Goal: Information Seeking & Learning: Find specific fact

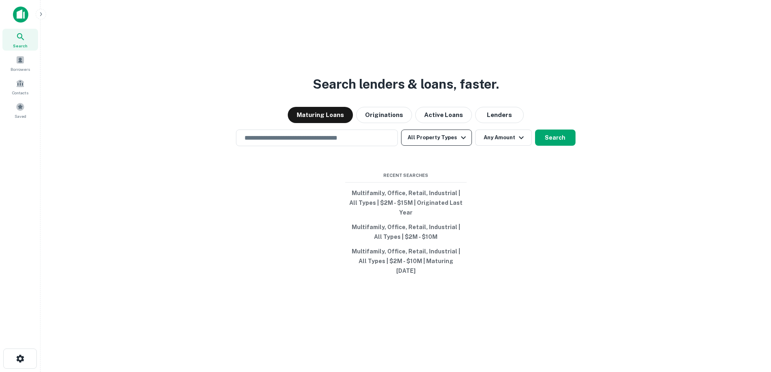
click at [450, 146] on button "All Property Types" at bounding box center [436, 138] width 70 height 16
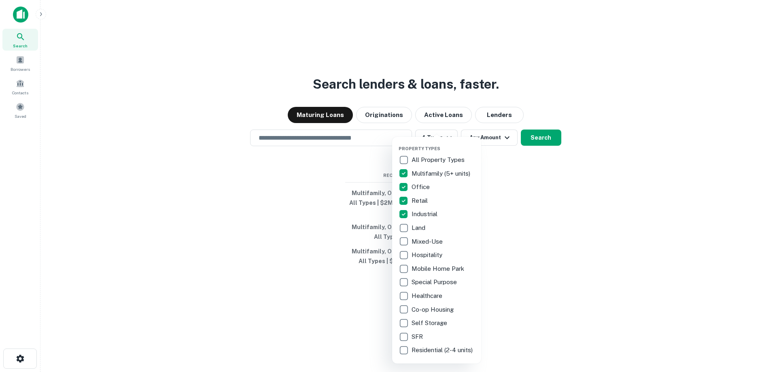
click at [503, 204] on div at bounding box center [388, 186] width 777 height 372
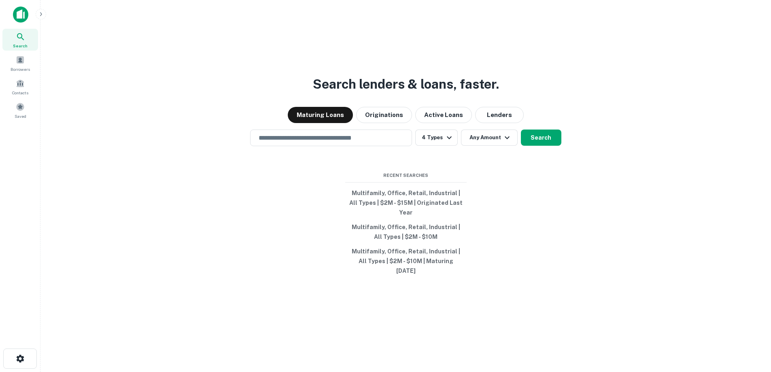
click at [502, 142] on icon "button" at bounding box center [507, 138] width 10 height 10
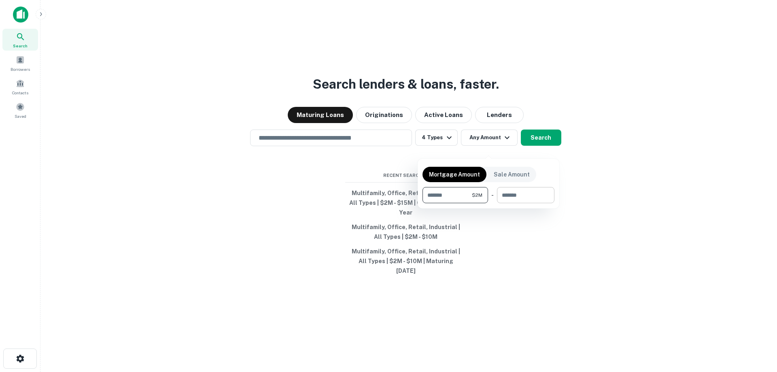
type input "*******"
click at [514, 197] on input "number" at bounding box center [523, 195] width 52 height 16
type input "********"
click at [549, 144] on div at bounding box center [388, 186] width 777 height 372
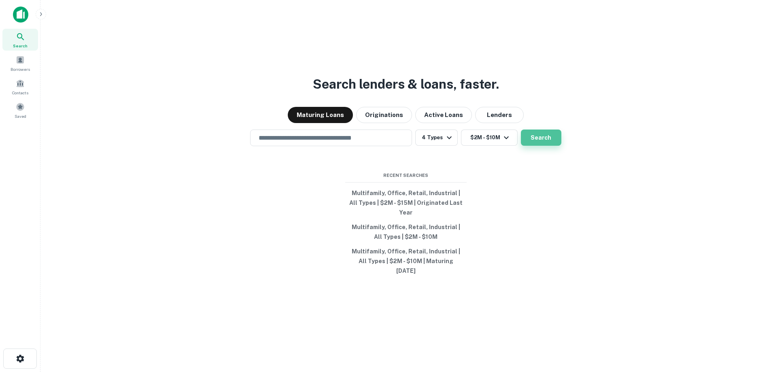
click at [549, 146] on button "Search" at bounding box center [541, 138] width 40 height 16
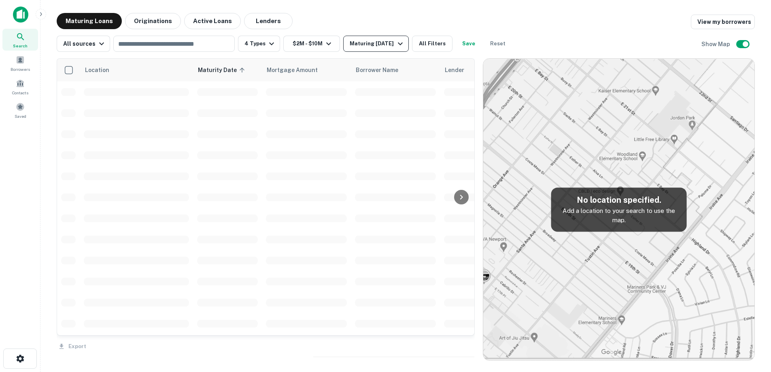
click at [378, 40] on div "Maturing [DATE]" at bounding box center [377, 44] width 55 height 10
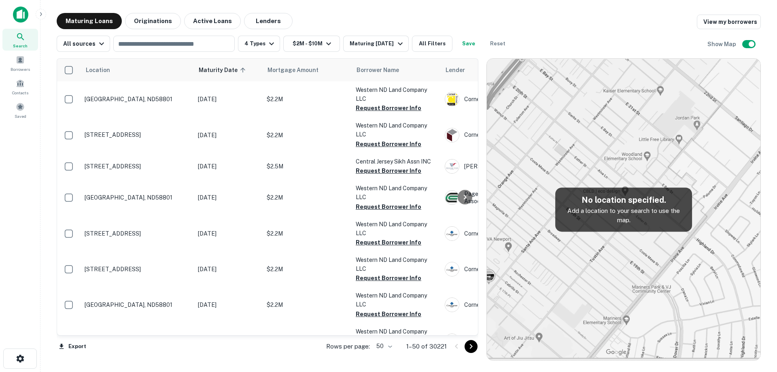
click at [385, 43] on div "Maturing [DATE]" at bounding box center [377, 44] width 55 height 10
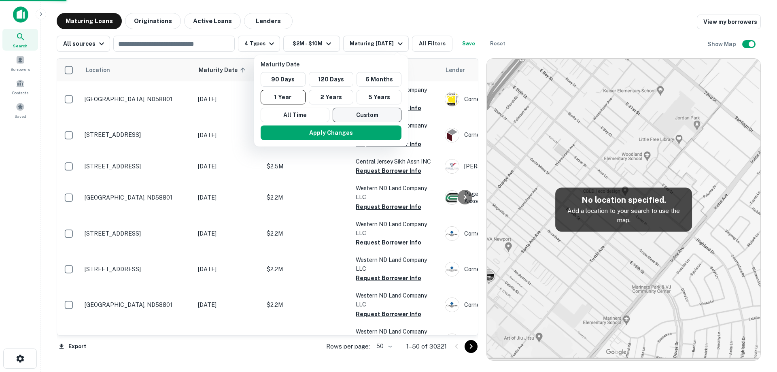
click at [377, 114] on button "Custom" at bounding box center [367, 115] width 69 height 15
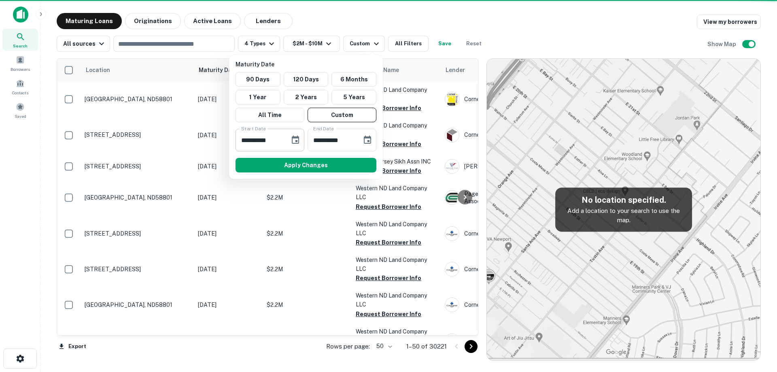
click at [296, 142] on icon "Choose date, selected date is Sep 12, 2025" at bounding box center [296, 140] width 10 height 10
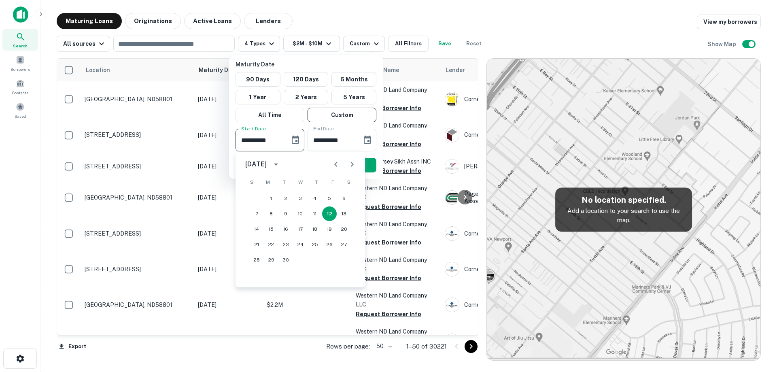
click at [351, 163] on icon "Next month" at bounding box center [352, 164] width 3 height 5
click at [351, 162] on icon "Next month" at bounding box center [352, 164] width 3 height 5
click at [325, 227] on button "16" at bounding box center [329, 229] width 15 height 15
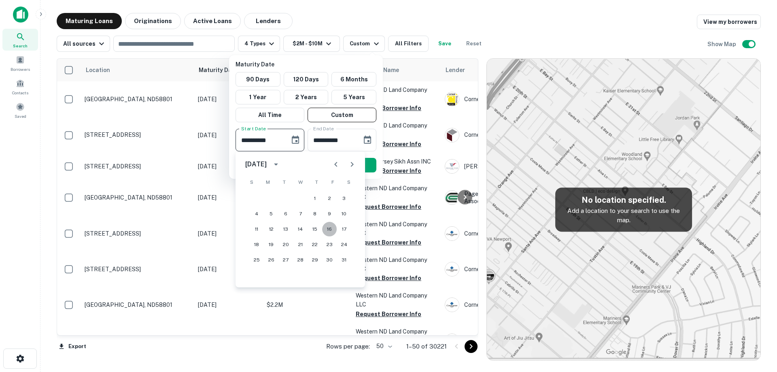
type input "**********"
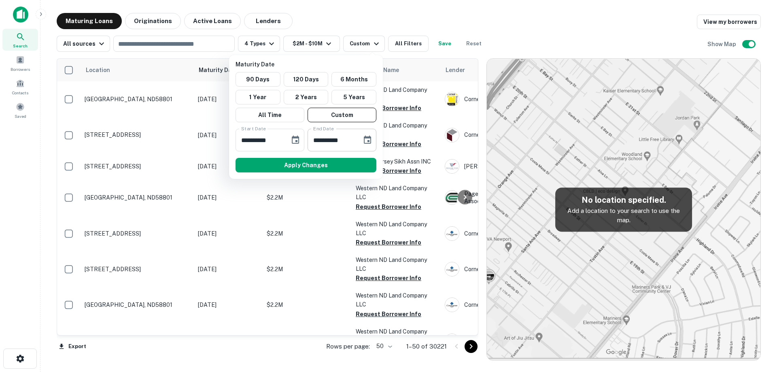
click at [371, 140] on icon "Choose date, selected date is Mar 11, 2026" at bounding box center [367, 140] width 7 height 8
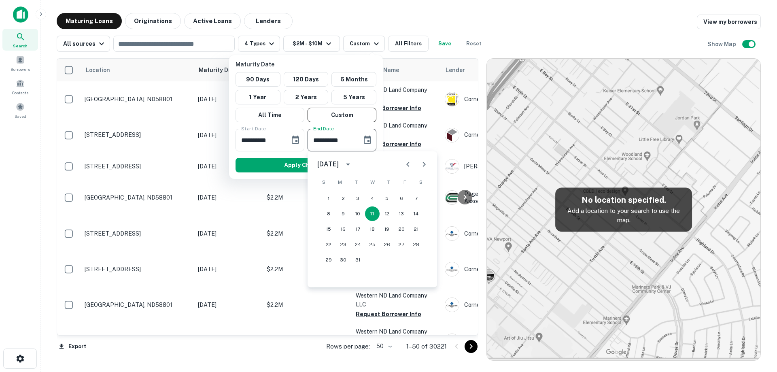
click at [422, 166] on icon "Next month" at bounding box center [424, 164] width 10 height 10
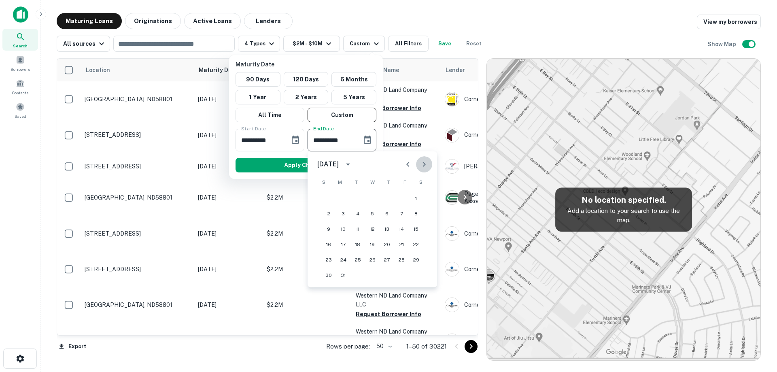
click at [422, 166] on icon "Next month" at bounding box center [424, 164] width 10 height 10
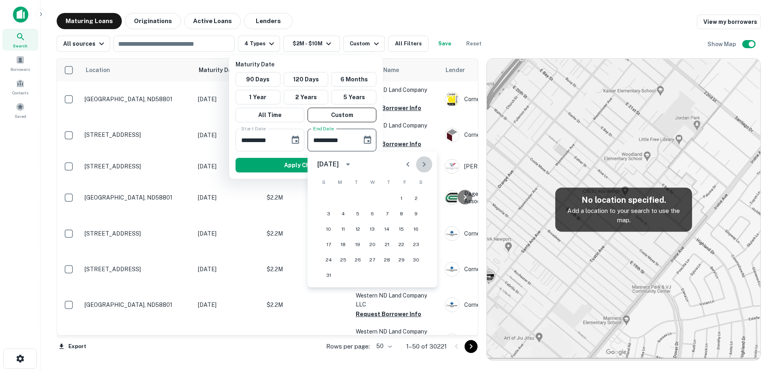
click at [422, 166] on icon "Next month" at bounding box center [424, 164] width 10 height 10
click at [332, 258] on button "28" at bounding box center [328, 260] width 15 height 15
type input "**********"
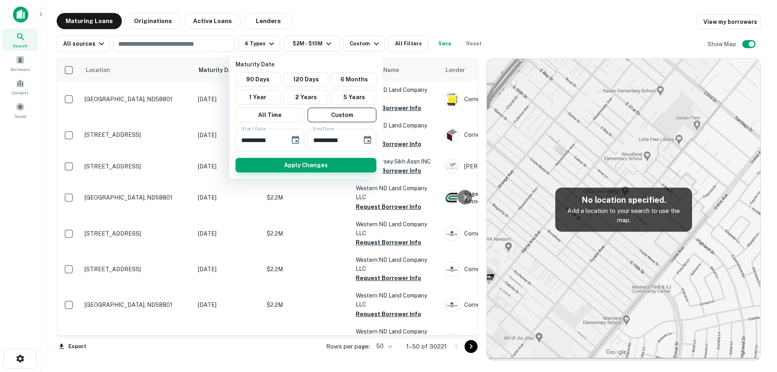
click at [317, 164] on button "Apply Changes" at bounding box center [306, 165] width 141 height 15
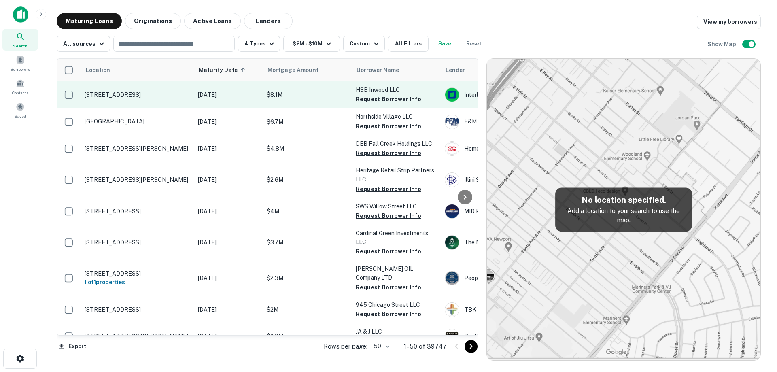
click at [208, 100] on td "[DATE]" at bounding box center [228, 94] width 69 height 27
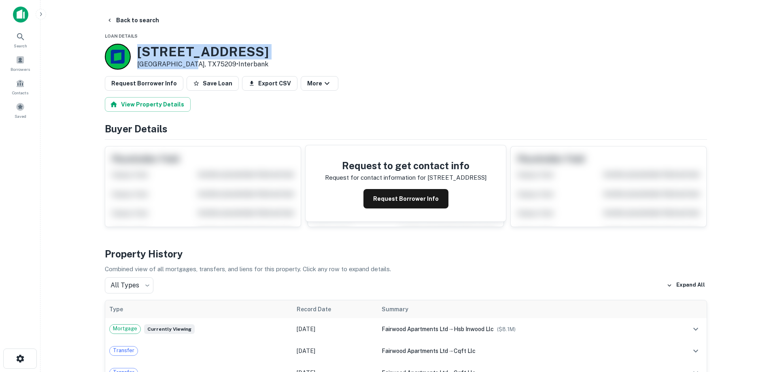
drag, startPoint x: 139, startPoint y: 49, endPoint x: 187, endPoint y: 62, distance: 50.0
click at [187, 62] on div "[STREET_ADDRESS] • Interbank" at bounding box center [203, 56] width 132 height 25
copy div "[STREET_ADDRESS]"
click at [395, 191] on button "Request Borrower Info" at bounding box center [405, 198] width 85 height 19
click at [204, 54] on h3 "[STREET_ADDRESS]" at bounding box center [203, 51] width 132 height 15
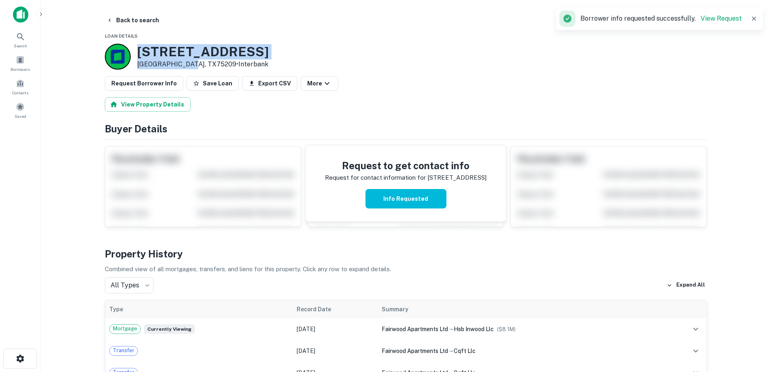
click at [204, 54] on h3 "[STREET_ADDRESS]" at bounding box center [203, 51] width 132 height 15
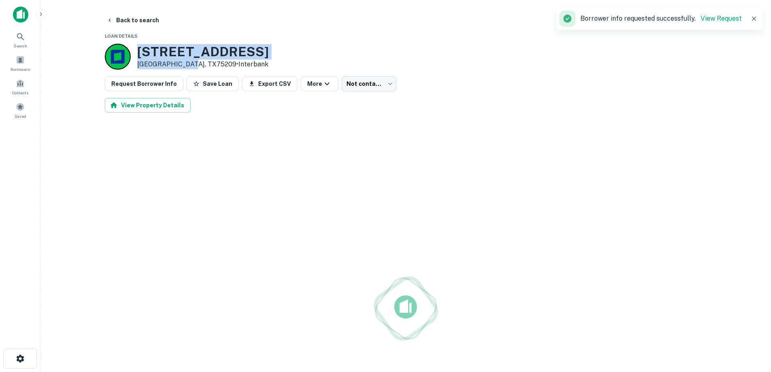
click at [203, 54] on h3 "[STREET_ADDRESS]" at bounding box center [203, 51] width 132 height 15
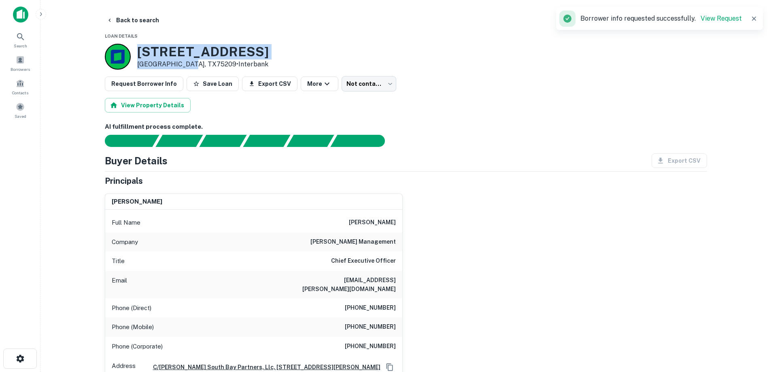
click at [203, 47] on h3 "[STREET_ADDRESS]" at bounding box center [203, 51] width 132 height 15
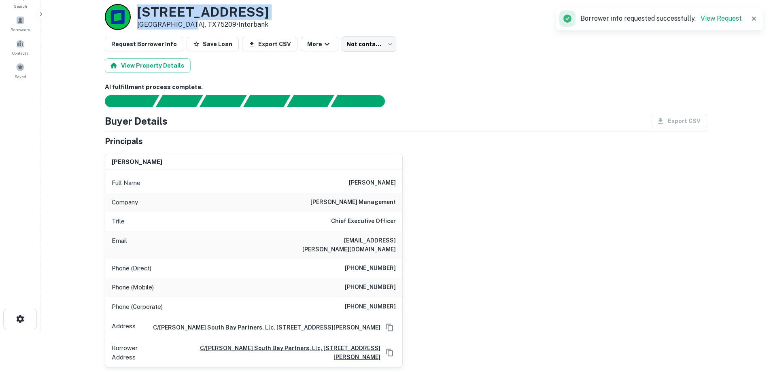
scroll to position [40, 0]
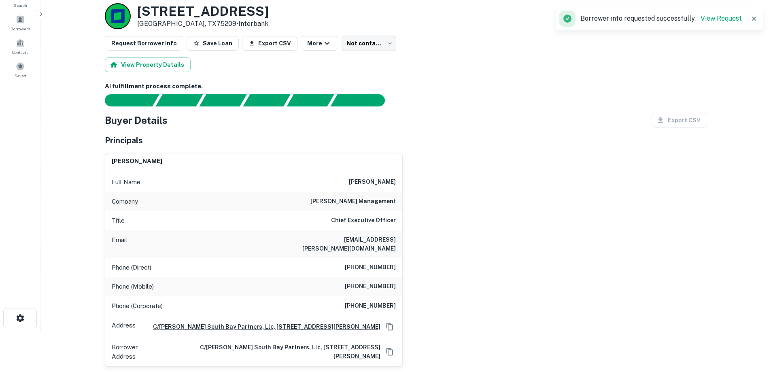
click at [353, 202] on h6 "[PERSON_NAME] management" at bounding box center [352, 202] width 85 height 10
copy h6 "[PERSON_NAME] management"
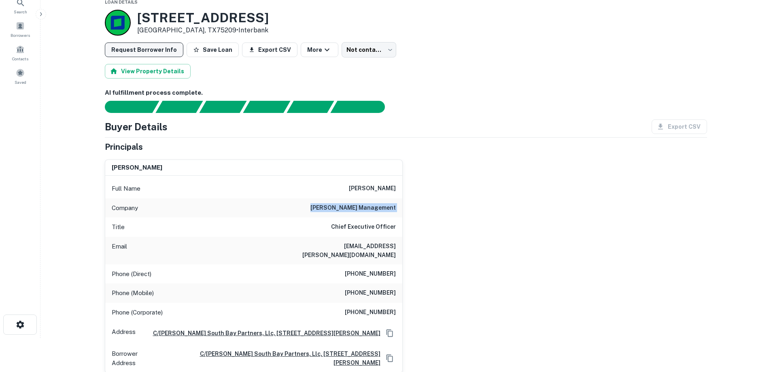
scroll to position [0, 0]
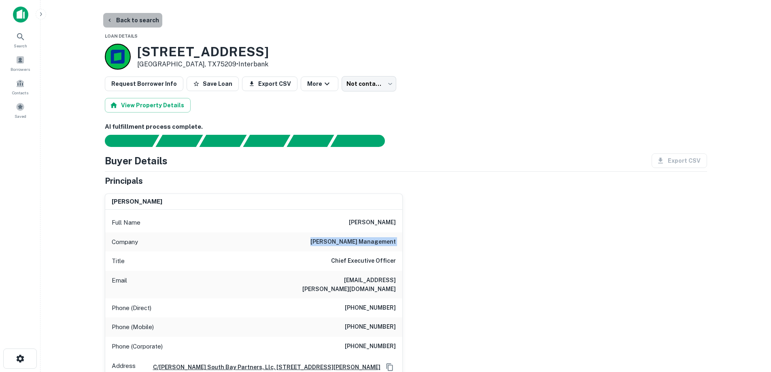
click at [154, 25] on button "Back to search" at bounding box center [132, 20] width 59 height 15
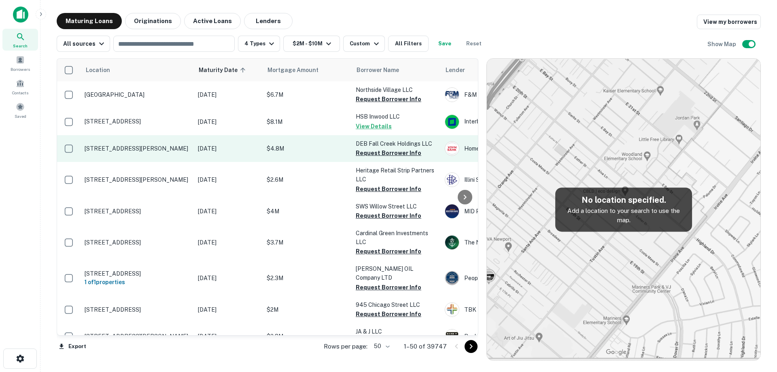
click at [178, 152] on p "[STREET_ADDRESS][PERSON_NAME]" at bounding box center [137, 148] width 105 height 7
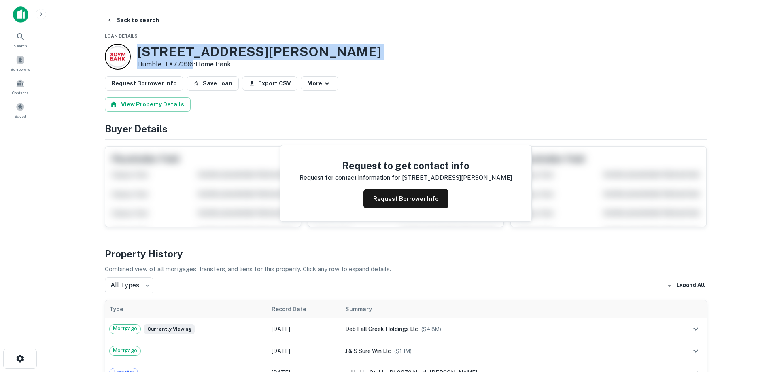
drag, startPoint x: 138, startPoint y: 51, endPoint x: 192, endPoint y: 62, distance: 55.8
click at [192, 62] on div "[STREET_ADDRESS][PERSON_NAME] • Home Bank" at bounding box center [259, 56] width 244 height 25
copy div "[STREET_ADDRESS][PERSON_NAME]"
click at [404, 196] on button "Request Borrower Info" at bounding box center [405, 198] width 85 height 19
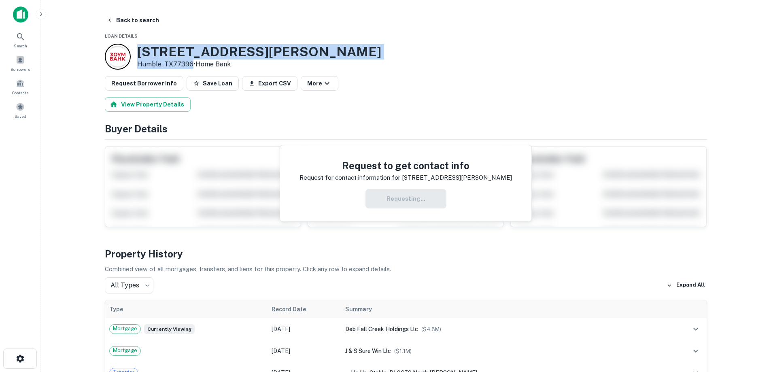
click at [253, 48] on h3 "[STREET_ADDRESS][PERSON_NAME]" at bounding box center [259, 51] width 244 height 15
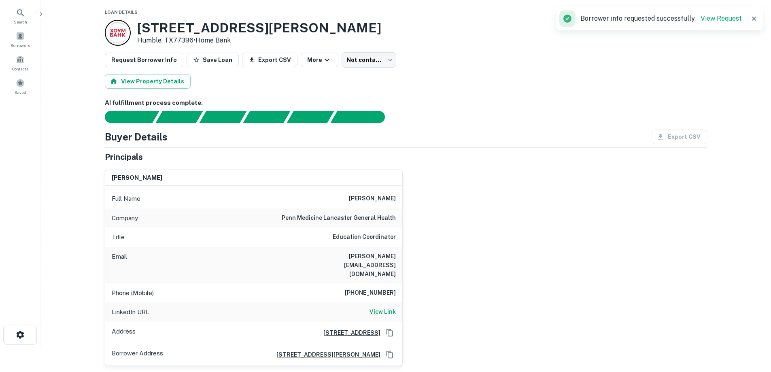
scroll to position [40, 0]
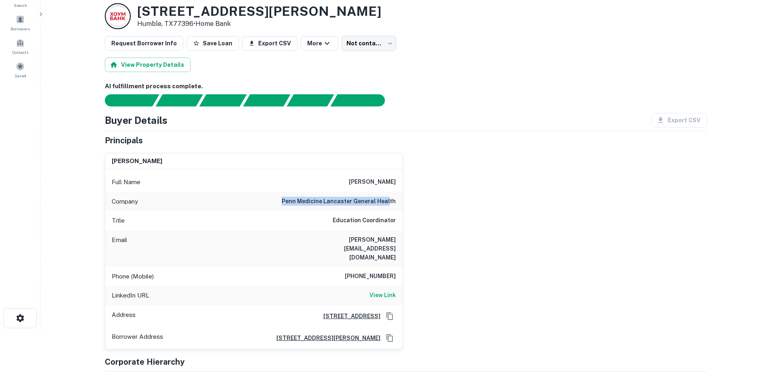
drag, startPoint x: 279, startPoint y: 199, endPoint x: 390, endPoint y: 196, distance: 111.3
click at [390, 196] on div "Company penn medicine lancaster general health" at bounding box center [253, 201] width 297 height 19
click at [390, 198] on h6 "penn medicine lancaster general health" at bounding box center [339, 202] width 114 height 10
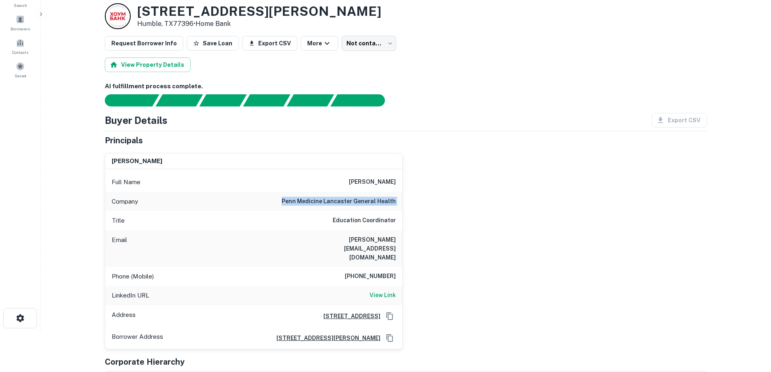
click at [360, 198] on h6 "penn medicine lancaster general health" at bounding box center [339, 202] width 114 height 10
click at [371, 181] on h6 "[PERSON_NAME]" at bounding box center [372, 182] width 47 height 10
copy h6 "[PERSON_NAME]"
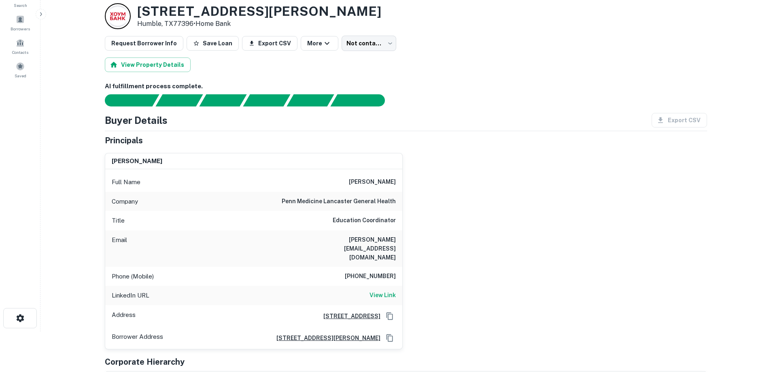
click at [331, 216] on div "Title Education Coordinator" at bounding box center [253, 220] width 297 height 19
click at [362, 219] on h6 "Education Coordinator" at bounding box center [364, 221] width 63 height 10
click at [350, 206] on div "Company penn medicine lancaster general health" at bounding box center [253, 201] width 297 height 19
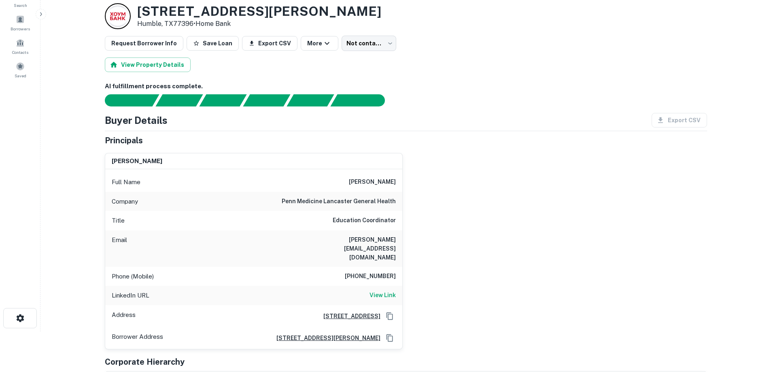
click at [350, 203] on h6 "penn medicine lancaster general health" at bounding box center [339, 202] width 114 height 10
click at [350, 201] on h6 "penn medicine lancaster general health" at bounding box center [339, 202] width 114 height 10
click at [350, 239] on h6 "[PERSON_NAME][EMAIL_ADDRESS][DOMAIN_NAME]" at bounding box center [347, 248] width 97 height 27
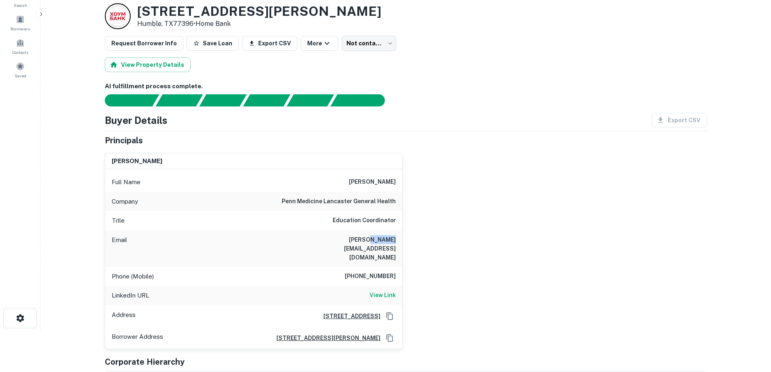
click at [350, 239] on h6 "[PERSON_NAME][EMAIL_ADDRESS][DOMAIN_NAME]" at bounding box center [347, 248] width 97 height 27
click at [346, 239] on h6 "[PERSON_NAME][EMAIL_ADDRESS][DOMAIN_NAME]" at bounding box center [347, 248] width 97 height 27
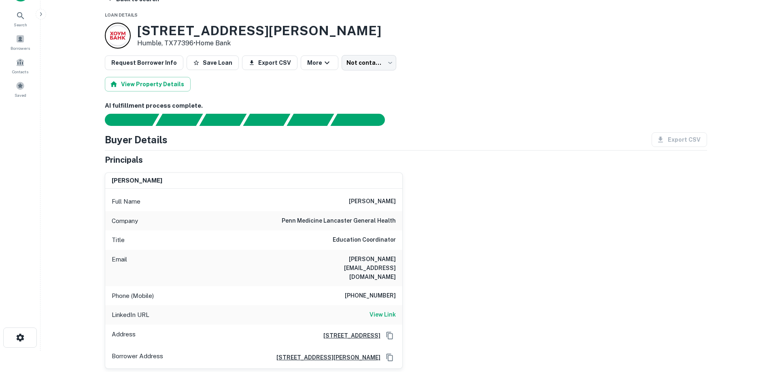
scroll to position [0, 0]
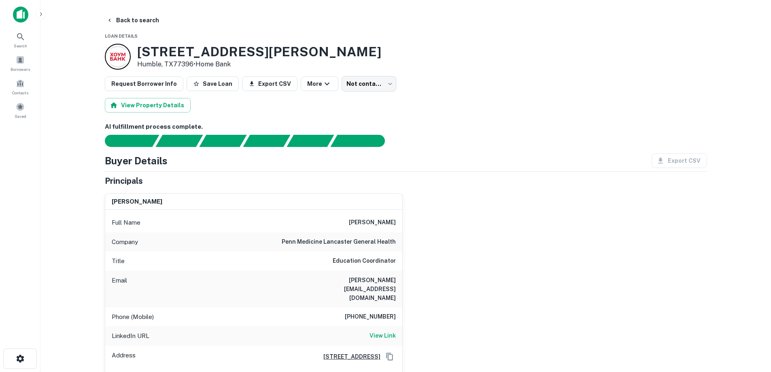
click at [363, 284] on h6 "[PERSON_NAME][EMAIL_ADDRESS][DOMAIN_NAME]" at bounding box center [347, 289] width 97 height 27
click at [359, 284] on h6 "[PERSON_NAME][EMAIL_ADDRESS][DOMAIN_NAME]" at bounding box center [347, 289] width 97 height 27
click at [359, 280] on h6 "[PERSON_NAME][EMAIL_ADDRESS][DOMAIN_NAME]" at bounding box center [347, 289] width 97 height 27
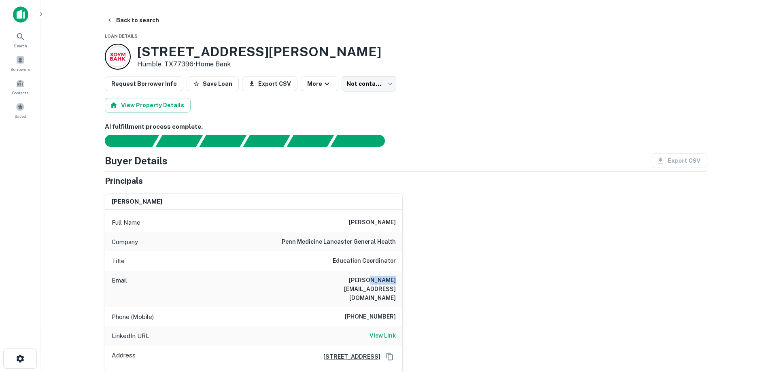
click at [359, 280] on h6 "[PERSON_NAME][EMAIL_ADDRESS][DOMAIN_NAME]" at bounding box center [347, 289] width 97 height 27
click at [352, 280] on h6 "[PERSON_NAME][EMAIL_ADDRESS][DOMAIN_NAME]" at bounding box center [347, 289] width 97 height 27
click at [344, 281] on h6 "[PERSON_NAME][EMAIL_ADDRESS][DOMAIN_NAME]" at bounding box center [347, 289] width 97 height 27
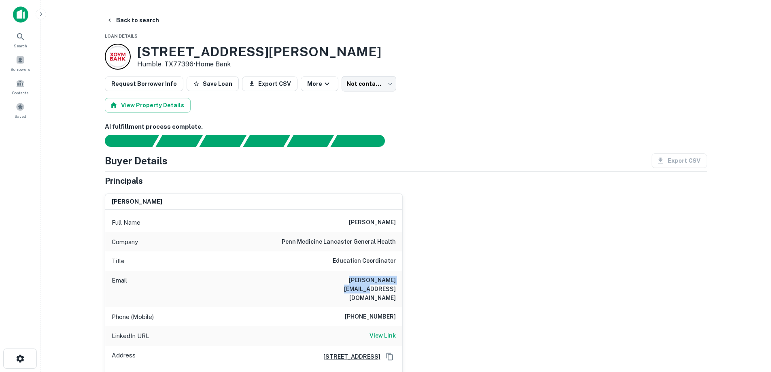
drag, startPoint x: 397, startPoint y: 280, endPoint x: 329, endPoint y: 283, distance: 68.1
click at [329, 283] on div "Email [PERSON_NAME][EMAIL_ADDRESS][DOMAIN_NAME]" at bounding box center [253, 289] width 297 height 36
drag, startPoint x: 329, startPoint y: 283, endPoint x: 393, endPoint y: 281, distance: 63.6
click at [393, 281] on div "Email [PERSON_NAME][EMAIL_ADDRESS][DOMAIN_NAME]" at bounding box center [253, 289] width 297 height 36
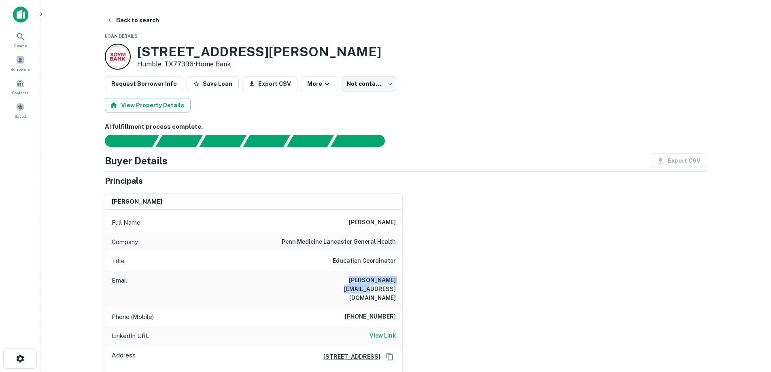
click at [393, 281] on h6 "[PERSON_NAME][EMAIL_ADDRESS][DOMAIN_NAME]" at bounding box center [347, 289] width 97 height 27
click at [357, 279] on h6 "[PERSON_NAME][EMAIL_ADDRESS][DOMAIN_NAME]" at bounding box center [347, 289] width 97 height 27
copy h6 "[PERSON_NAME][EMAIL_ADDRESS][DOMAIN_NAME]"
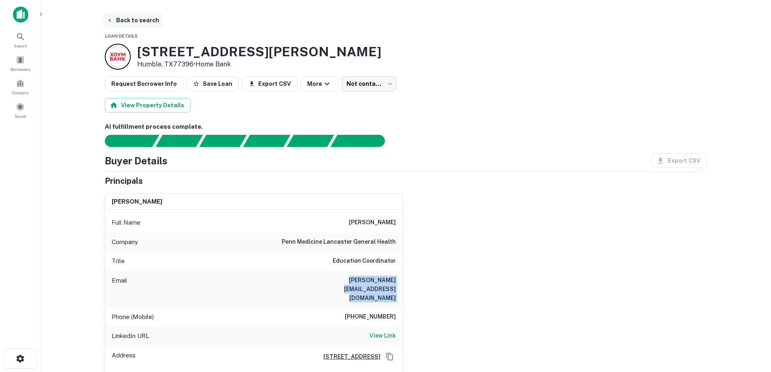
click at [130, 21] on button "Back to search" at bounding box center [132, 20] width 59 height 15
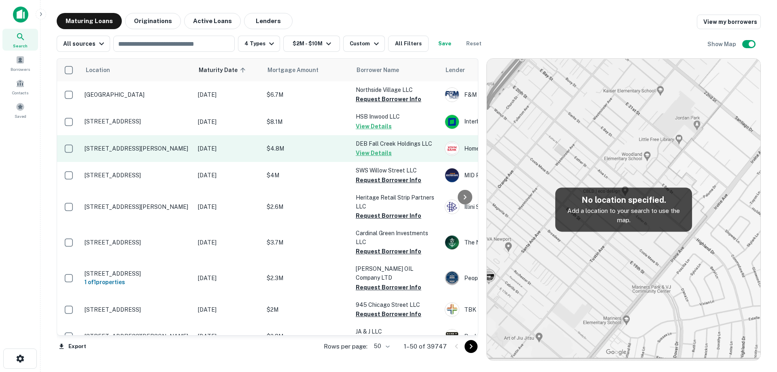
click at [208, 149] on p "[DATE]" at bounding box center [228, 148] width 61 height 9
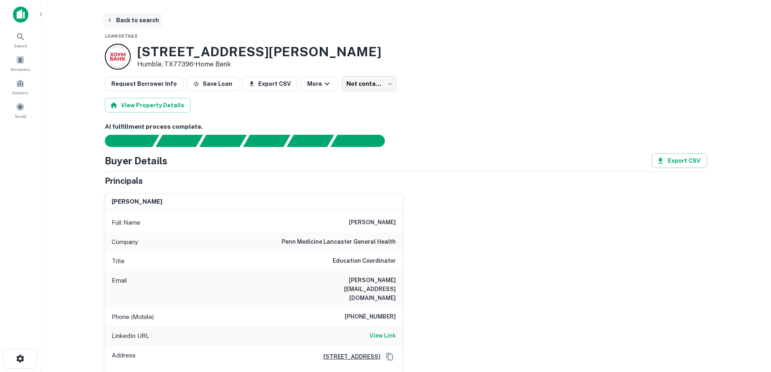
click at [135, 22] on button "Back to search" at bounding box center [132, 20] width 59 height 15
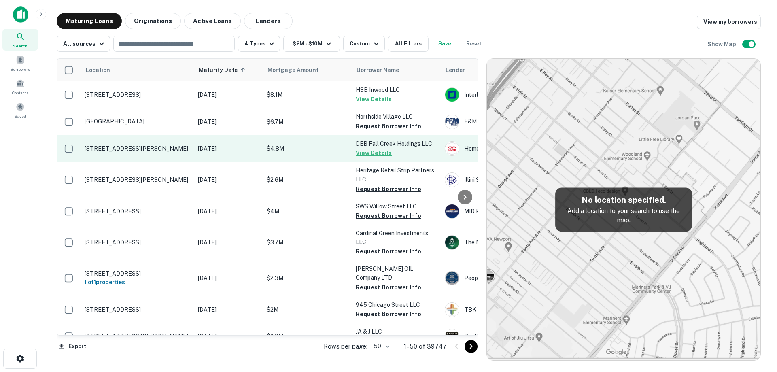
click at [198, 149] on p "[DATE]" at bounding box center [228, 148] width 61 height 9
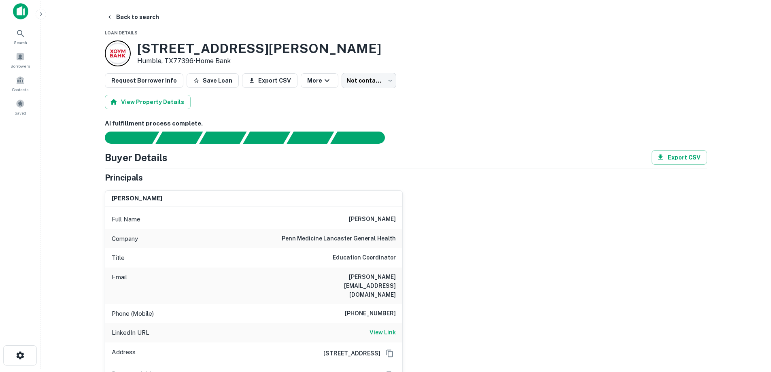
scroll to position [40, 0]
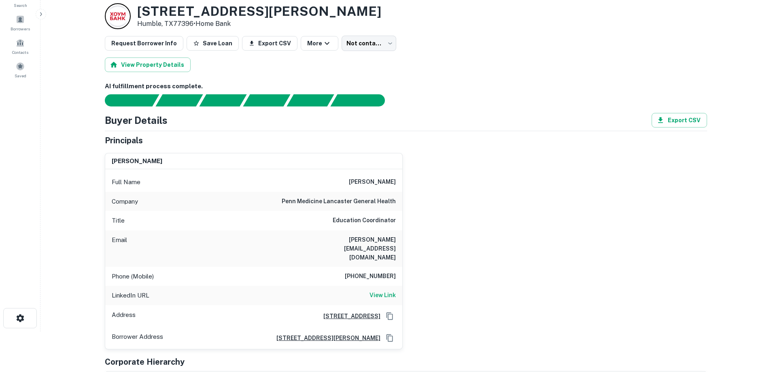
click at [376, 272] on h6 "[PHONE_NUMBER]" at bounding box center [370, 277] width 51 height 10
copy h6 "[PHONE_NUMBER]"
click at [148, 10] on h3 "[STREET_ADDRESS][PERSON_NAME]" at bounding box center [259, 11] width 244 height 15
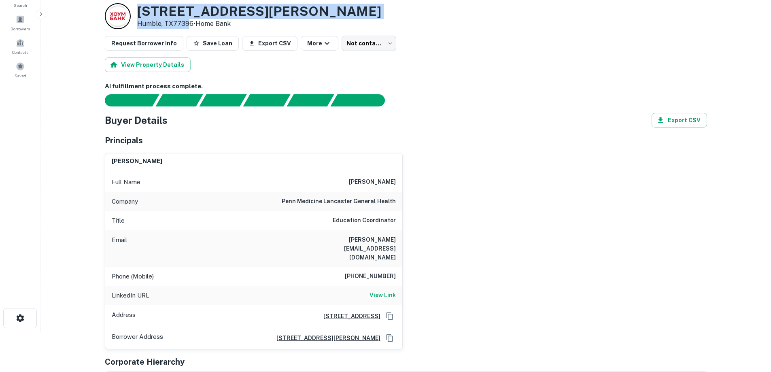
drag, startPoint x: 134, startPoint y: 9, endPoint x: 189, endPoint y: 23, distance: 56.9
click at [189, 23] on div "[STREET_ADDRESS][PERSON_NAME] • Home Bank" at bounding box center [243, 16] width 276 height 26
click at [189, 23] on p "Humble, TX77396 • Home Bank" at bounding box center [259, 24] width 244 height 10
drag, startPoint x: 170, startPoint y: 23, endPoint x: 139, endPoint y: 15, distance: 31.9
click at [139, 15] on div "[STREET_ADDRESS][PERSON_NAME] • Home Bank" at bounding box center [259, 16] width 244 height 25
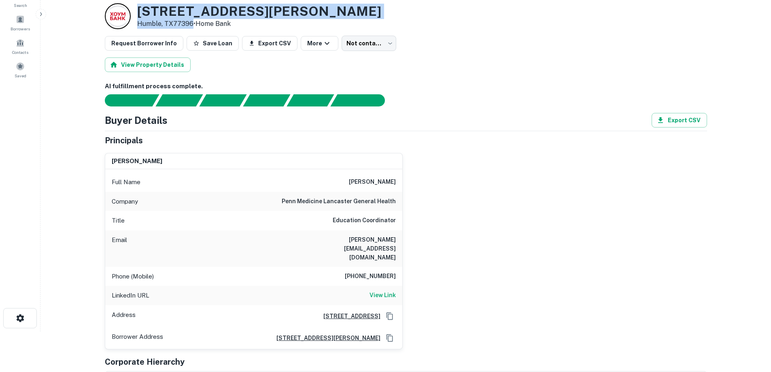
copy div "[STREET_ADDRESS][PERSON_NAME]"
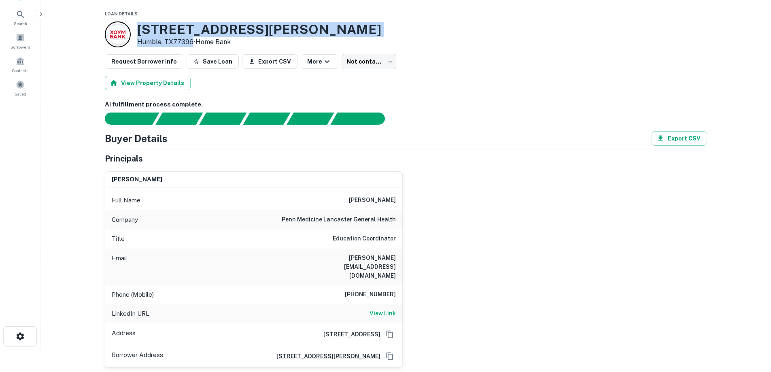
scroll to position [0, 0]
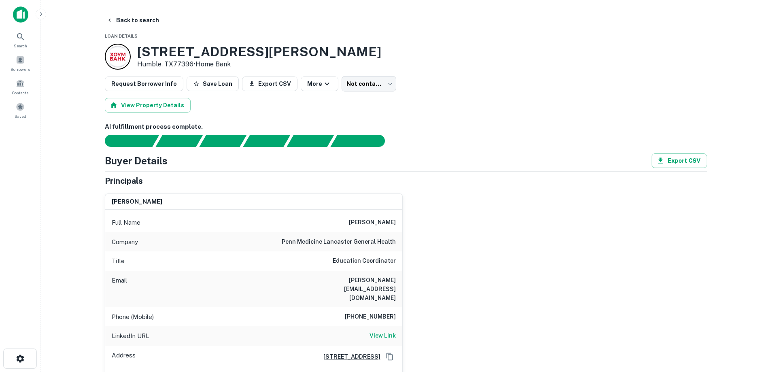
click at [353, 243] on h6 "penn medicine lancaster general health" at bounding box center [339, 242] width 114 height 10
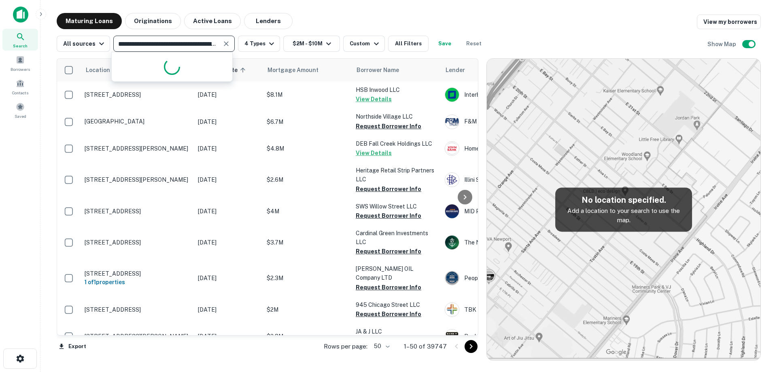
scroll to position [0, 36]
type input "**********"
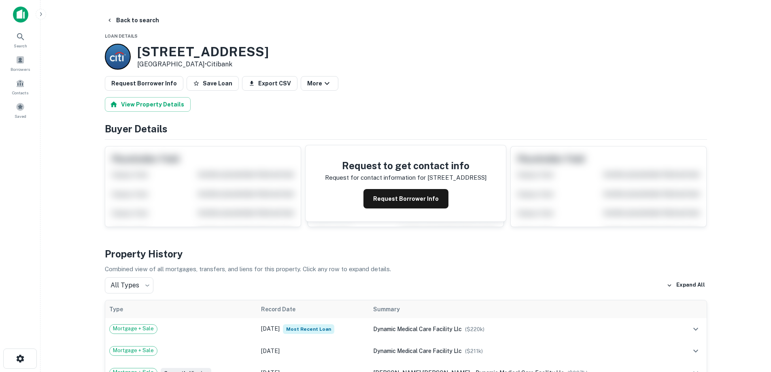
click at [388, 196] on button "Request Borrower Info" at bounding box center [405, 198] width 85 height 19
click at [198, 53] on h3 "[STREET_ADDRESS]" at bounding box center [203, 51] width 132 height 15
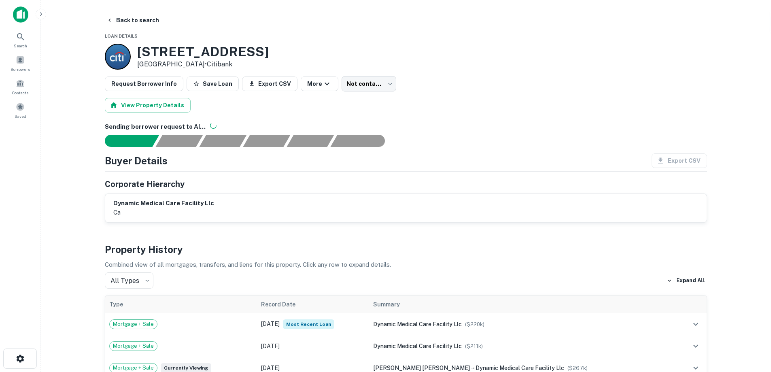
click at [161, 53] on h3 "[STREET_ADDRESS]" at bounding box center [203, 51] width 132 height 15
click at [161, 53] on h3 "24432 Muirlands Blvd" at bounding box center [203, 51] width 132 height 15
click at [174, 65] on p "Lake Forest, CA92630 • Citibank" at bounding box center [203, 64] width 132 height 10
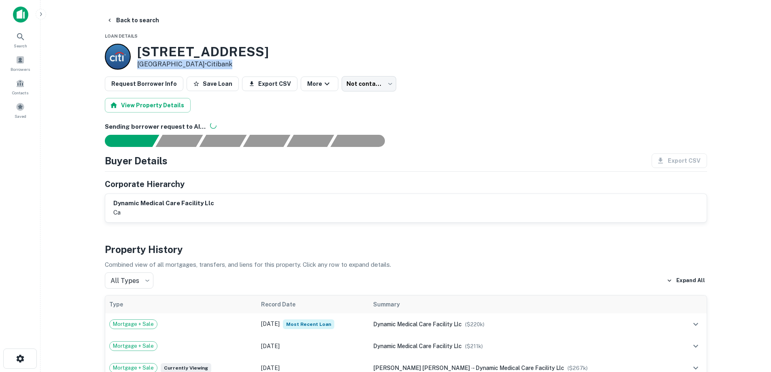
click at [174, 65] on p "Lake Forest, CA92630 • Citibank" at bounding box center [203, 64] width 132 height 10
click at [171, 50] on h3 "24432 Muirlands Blvd" at bounding box center [203, 51] width 132 height 15
click at [176, 53] on h3 "24432 Muirlands Blvd" at bounding box center [203, 51] width 132 height 15
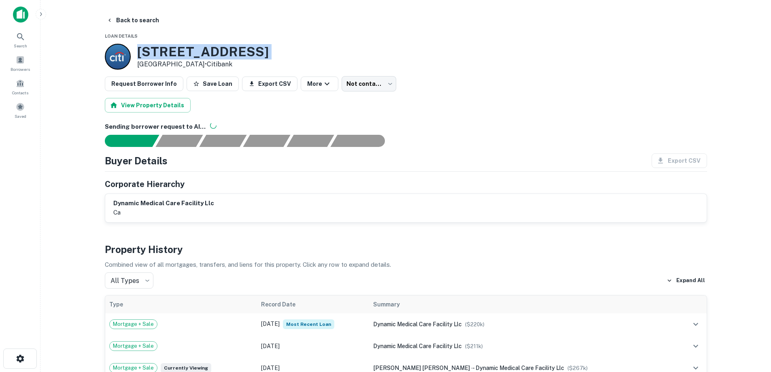
click at [176, 53] on h3 "24432 Muirlands Blvd" at bounding box center [203, 51] width 132 height 15
click at [198, 53] on h3 "24432 Muirlands Blvd" at bounding box center [203, 51] width 132 height 15
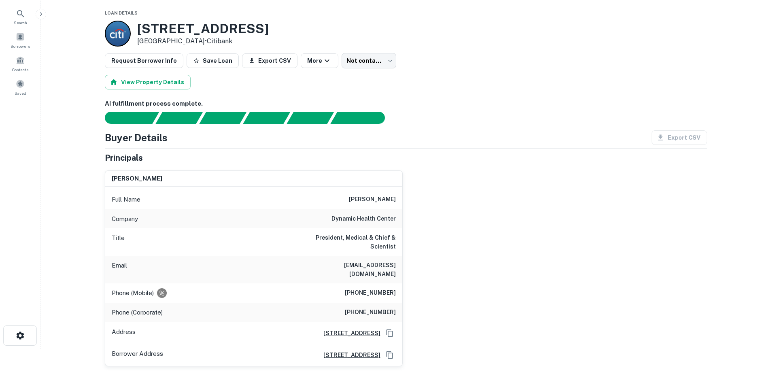
scroll to position [40, 0]
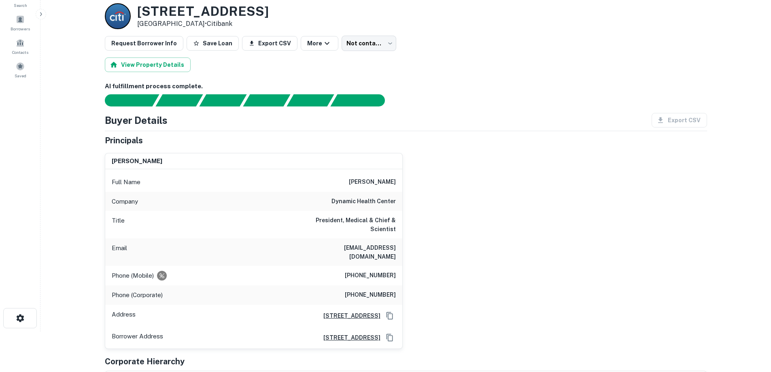
click at [373, 188] on div "Full Name [PERSON_NAME]" at bounding box center [253, 181] width 297 height 19
click at [373, 185] on h6 "[PERSON_NAME]" at bounding box center [372, 182] width 47 height 10
click at [373, 191] on div "Full Name [PERSON_NAME]" at bounding box center [253, 181] width 297 height 19
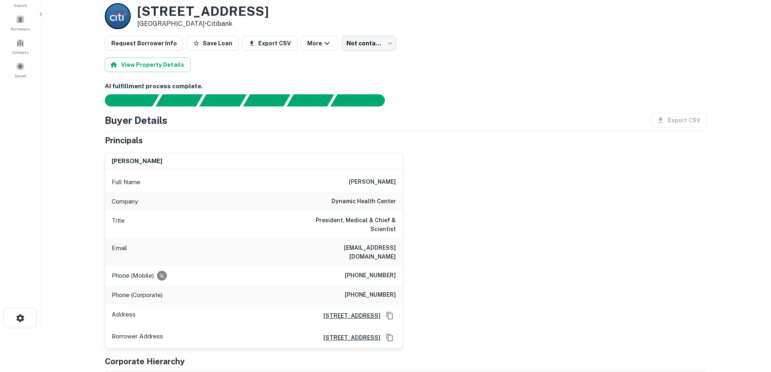
click at [373, 185] on h6 "[PERSON_NAME]" at bounding box center [372, 182] width 47 height 10
click at [366, 271] on h6 "[PHONE_NUMBER]" at bounding box center [370, 276] width 51 height 10
drag, startPoint x: 357, startPoint y: 261, endPoint x: 404, endPoint y: 261, distance: 47.8
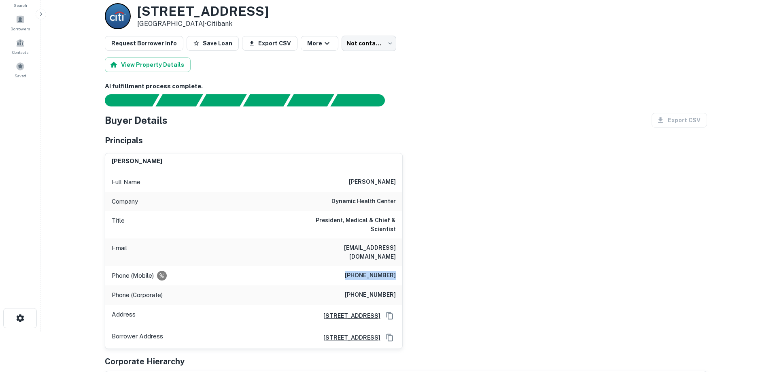
click at [401, 266] on div "Phone (Mobile) (714) 321-8212" at bounding box center [253, 275] width 297 height 19
drag, startPoint x: 339, startPoint y: 266, endPoint x: 404, endPoint y: 266, distance: 65.2
click at [404, 266] on div "oommen k. george Full Name oommen k. george Company dynamic health center Title…" at bounding box center [402, 248] width 609 height 202
click at [392, 285] on div "Phone (Corporate) (949) 852-9038" at bounding box center [253, 294] width 297 height 19
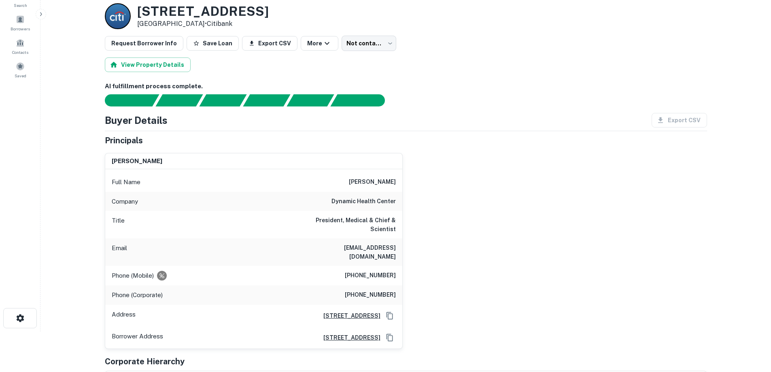
click at [391, 272] on h6 "(714) 321-8212" at bounding box center [370, 276] width 51 height 10
click at [385, 272] on h6 "(714) 321-8212" at bounding box center [370, 276] width 51 height 10
click at [385, 271] on h6 "(714) 321-8212" at bounding box center [370, 276] width 51 height 10
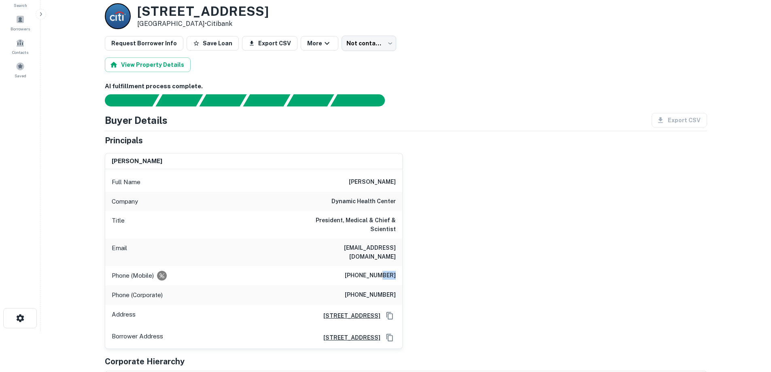
click at [385, 271] on h6 "(714) 321-8212" at bounding box center [370, 276] width 51 height 10
copy h6 "(714) 321-8212"
click at [377, 183] on h6 "oommen k. george" at bounding box center [372, 182] width 47 height 10
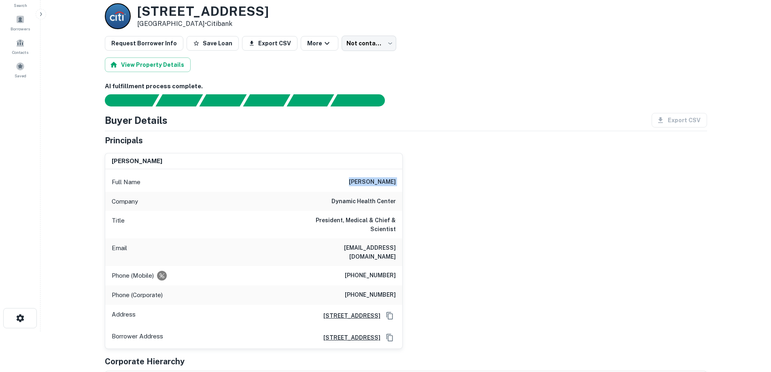
click at [377, 183] on h6 "oommen k. george" at bounding box center [372, 182] width 47 height 10
click at [390, 204] on h6 "dynamic health center" at bounding box center [363, 202] width 64 height 10
click at [389, 203] on h6 "dynamic health center" at bounding box center [363, 202] width 64 height 10
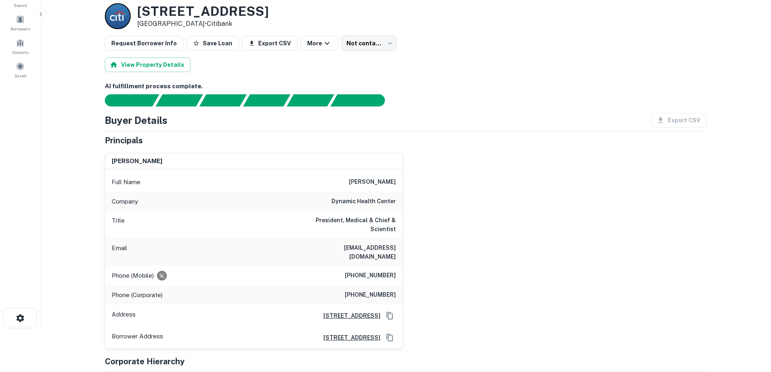
click at [388, 223] on h6 "President, Medical & Chief & Scientist" at bounding box center [347, 225] width 97 height 18
click at [376, 221] on h6 "President, Medical & Chief & Scientist" at bounding box center [347, 225] width 97 height 18
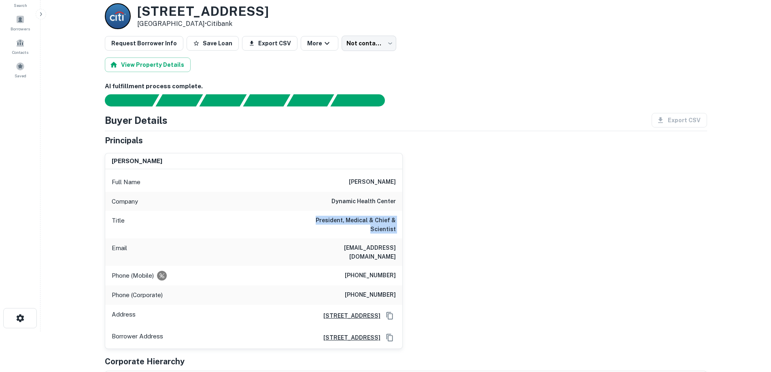
click at [376, 221] on h6 "President, Medical & Chief & Scientist" at bounding box center [347, 225] width 97 height 18
click at [379, 229] on h6 "President, Medical & Chief & Scientist" at bounding box center [347, 225] width 97 height 18
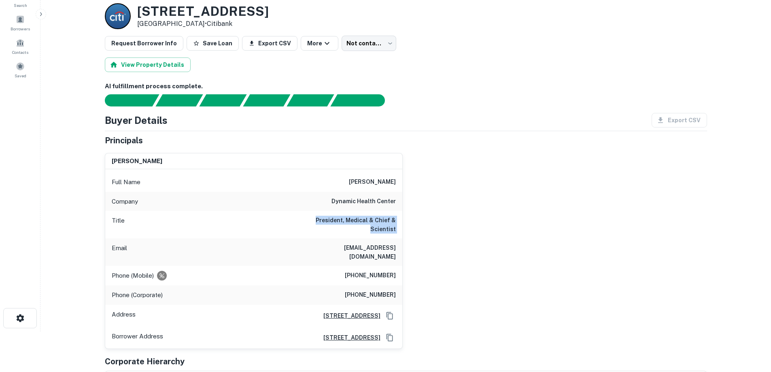
click at [378, 221] on h6 "President, Medical & Chief & Scientist" at bounding box center [347, 225] width 97 height 18
click at [351, 220] on h6 "President, Medical & Chief & Scientist" at bounding box center [347, 225] width 97 height 18
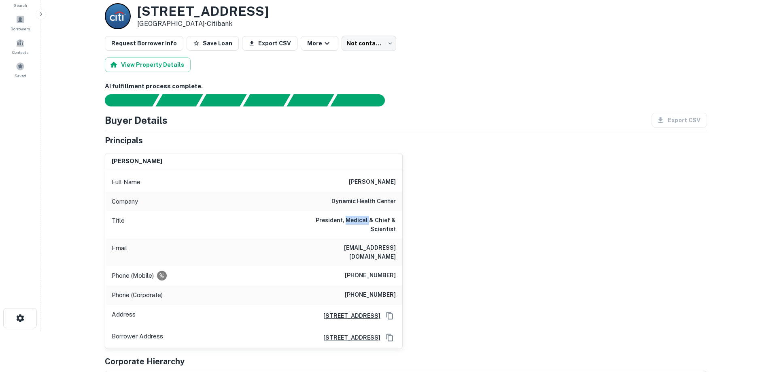
click at [350, 220] on h6 "President, Medical & Chief & Scientist" at bounding box center [347, 225] width 97 height 18
click at [383, 220] on h6 "President, Medical & Chief & Scientist" at bounding box center [347, 225] width 97 height 18
click at [377, 183] on h6 "oommen k. george" at bounding box center [372, 182] width 47 height 10
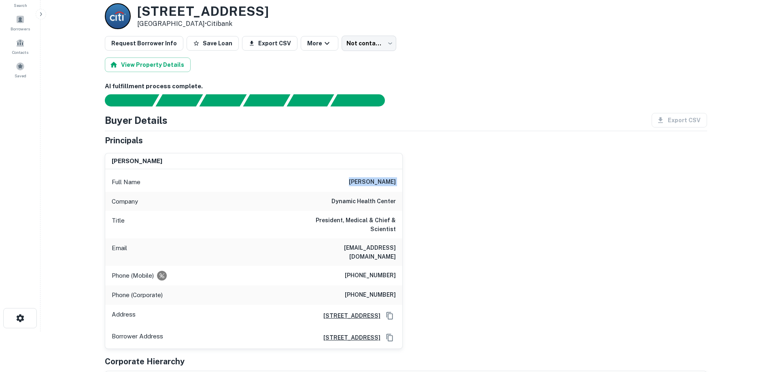
click at [377, 183] on h6 "oommen k. george" at bounding box center [372, 182] width 47 height 10
click at [375, 205] on h6 "dynamic health center" at bounding box center [363, 202] width 64 height 10
click at [375, 190] on div "Full Name oommen k. george" at bounding box center [253, 181] width 297 height 19
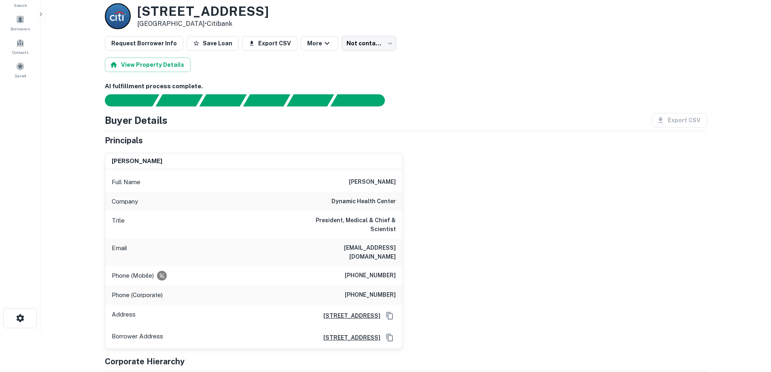
drag, startPoint x: 397, startPoint y: 178, endPoint x: 356, endPoint y: 179, distance: 41.7
click at [356, 179] on div "Full Name oommen k. george" at bounding box center [253, 181] width 297 height 19
click at [329, 180] on div "Full Name oommen k. george" at bounding box center [253, 181] width 297 height 19
click at [345, 247] on h6 "drogeorge@dynamichcenter.com" at bounding box center [347, 252] width 97 height 18
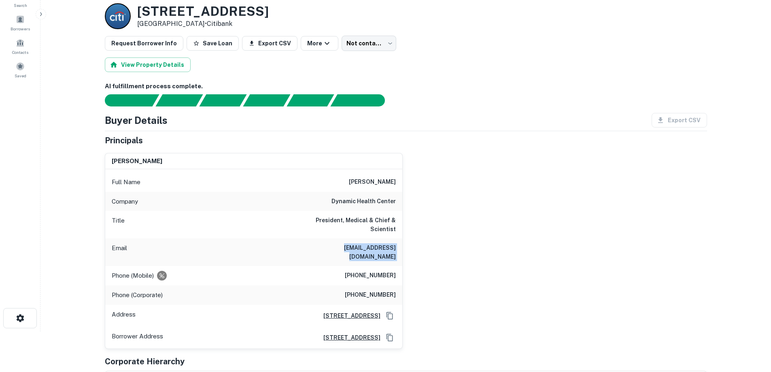
click at [345, 247] on h6 "drogeorge@dynamichcenter.com" at bounding box center [347, 252] width 97 height 18
copy h6 "drogeorge@dynamichcenter.com"
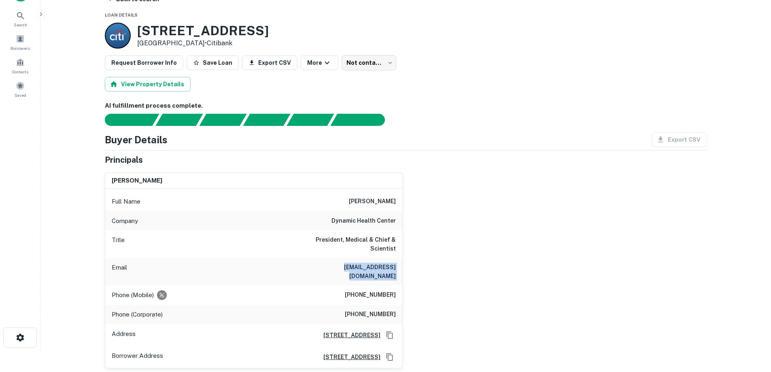
scroll to position [0, 0]
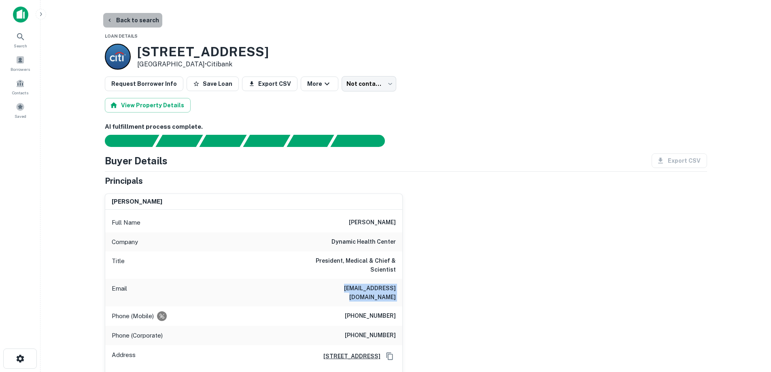
click at [149, 22] on button "Back to search" at bounding box center [132, 20] width 59 height 15
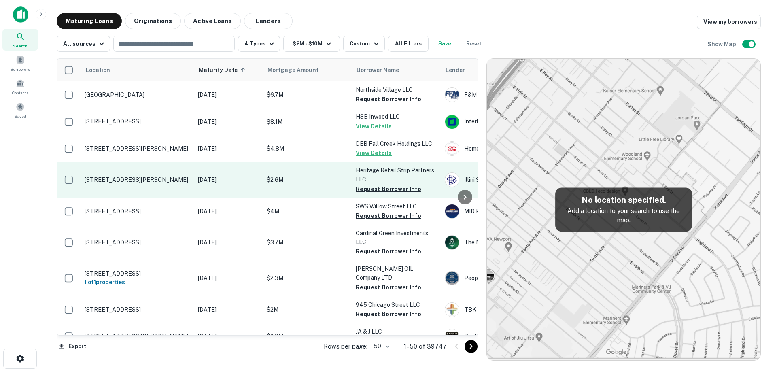
click at [209, 184] on p "[DATE]" at bounding box center [228, 179] width 61 height 9
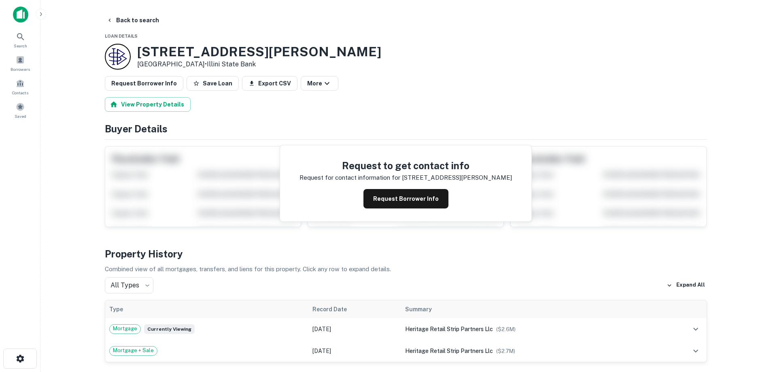
drag, startPoint x: 136, startPoint y: 51, endPoint x: 200, endPoint y: 65, distance: 65.5
click at [200, 65] on div "710 N Mclean Blvd South Elgin, IL60177 • Illini State Bank" at bounding box center [243, 57] width 276 height 26
copy div "[STREET_ADDRESS][PERSON_NAME]"
click at [407, 203] on button "Request Borrower Info" at bounding box center [405, 198] width 85 height 19
click at [182, 50] on h3 "710 N Mclean Blvd" at bounding box center [259, 51] width 244 height 15
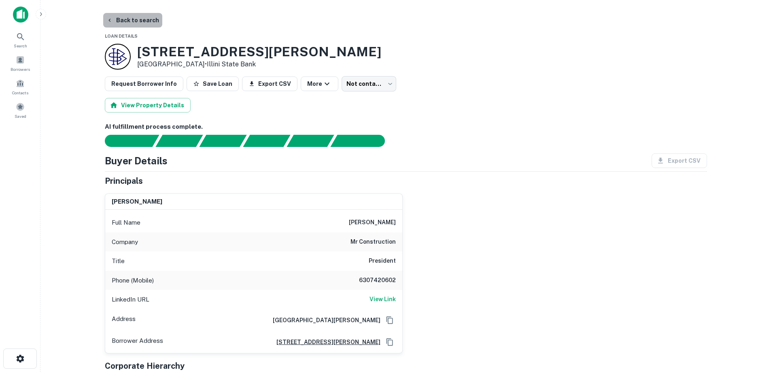
click at [142, 19] on button "Back to search" at bounding box center [132, 20] width 59 height 15
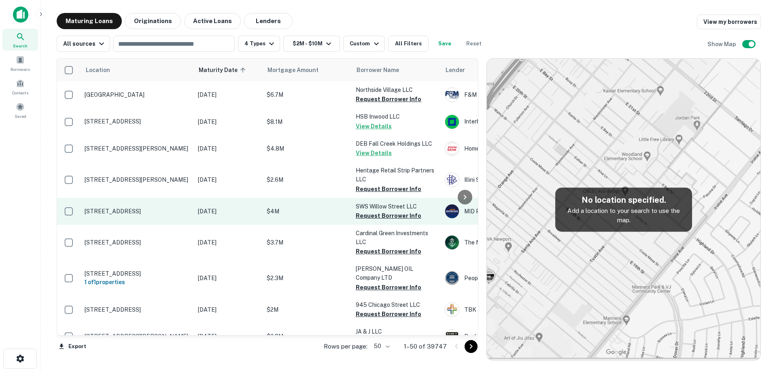
click at [197, 217] on td "[DATE]" at bounding box center [228, 211] width 69 height 27
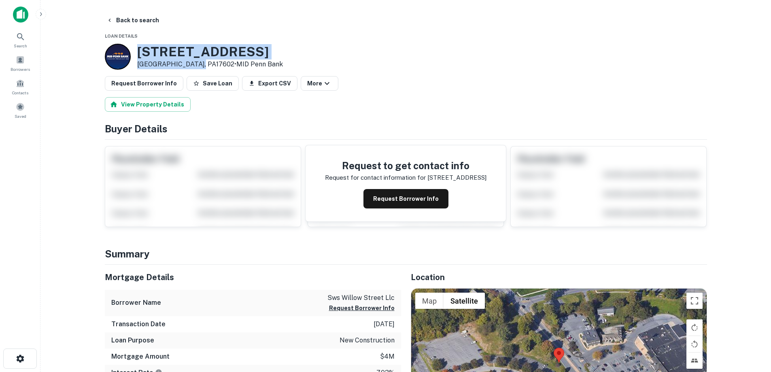
drag, startPoint x: 139, startPoint y: 53, endPoint x: 195, endPoint y: 62, distance: 56.6
click at [195, 62] on div "2440 Willow Street Pike Lancaster, PA17602 • MID Penn Bank" at bounding box center [210, 56] width 146 height 25
copy div "[STREET_ADDRESS]"
click at [136, 20] on button "Back to search" at bounding box center [132, 20] width 59 height 15
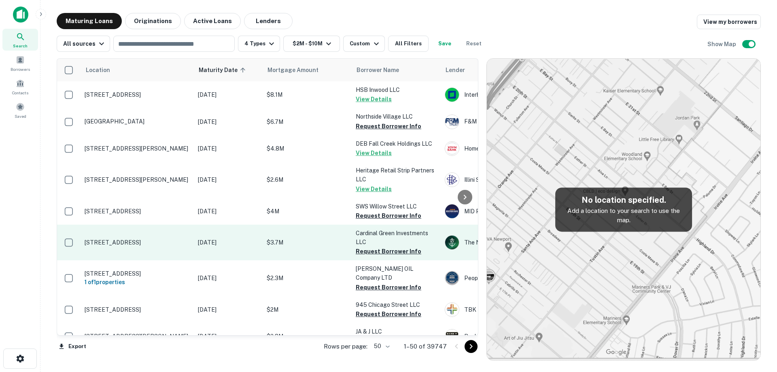
click at [181, 246] on p "[STREET_ADDRESS]" at bounding box center [137, 242] width 105 height 7
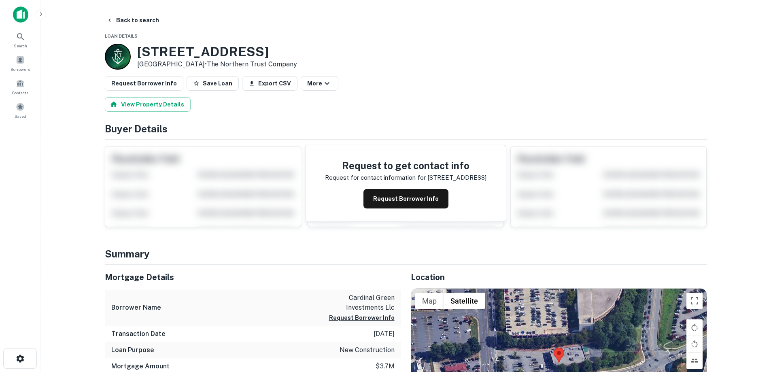
drag, startPoint x: 140, startPoint y: 48, endPoint x: 212, endPoint y: 66, distance: 75.2
click at [212, 66] on div "2125 Cloverdale Ave Winston Salem, NC27103 • The Northern Trust Company" at bounding box center [217, 56] width 160 height 25
copy div "[STREET_ADDRESS]"
click at [434, 199] on button "Request Borrower Info" at bounding box center [405, 198] width 85 height 19
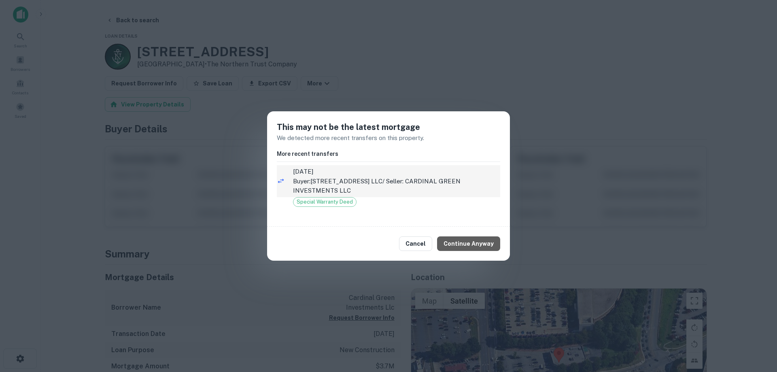
drag, startPoint x: 475, startPoint y: 242, endPoint x: 380, endPoint y: 178, distance: 113.9
click at [474, 242] on button "Continue Anyway" at bounding box center [468, 243] width 63 height 15
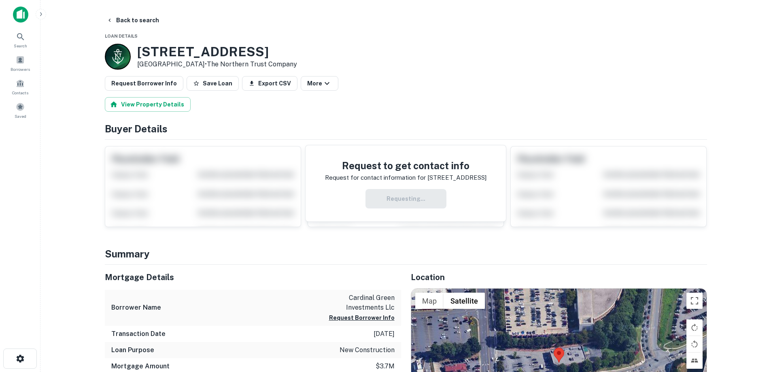
click at [213, 51] on h3 "2125 Cloverdale Ave" at bounding box center [217, 51] width 160 height 15
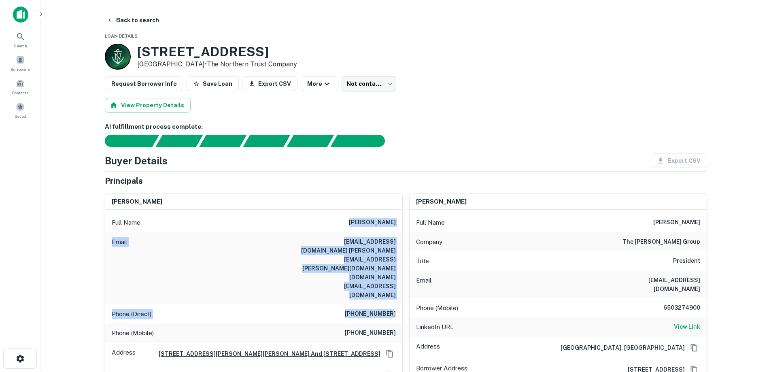
drag, startPoint x: 346, startPoint y: 217, endPoint x: 393, endPoint y: 276, distance: 74.3
click at [393, 282] on div "Full Name jeffrey a. morris Email jeffreymorrisjr@gmail.com jeff@jamorris.com j…" at bounding box center [253, 314] width 297 height 209
click at [393, 264] on div "Email jeffreymorrisjr@gmail.com jeff@jamorris.com j.morris@matrixpartners.com" at bounding box center [253, 268] width 297 height 72
drag, startPoint x: 397, startPoint y: 255, endPoint x: 344, endPoint y: 223, distance: 62.4
click at [344, 223] on div "Full Name jeffrey a. morris Email jeffreymorrisjr@gmail.com jeff@jamorris.com j…" at bounding box center [253, 314] width 297 height 209
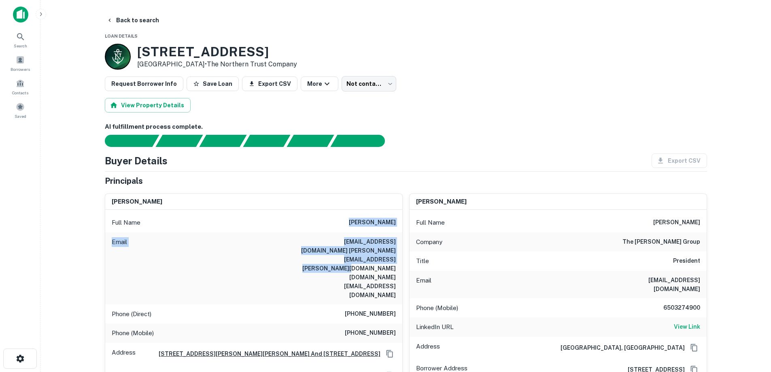
click at [342, 221] on div "Full Name jeffrey a. morris" at bounding box center [253, 222] width 297 height 19
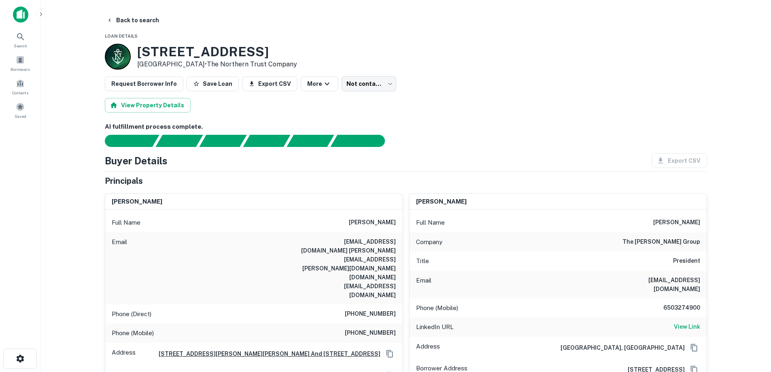
drag, startPoint x: 351, startPoint y: 221, endPoint x: 396, endPoint y: 224, distance: 45.4
click at [396, 224] on div "Full Name jeffrey a. morris" at bounding box center [253, 222] width 297 height 19
click at [391, 228] on div "Full Name jeffrey a. morris" at bounding box center [253, 222] width 297 height 19
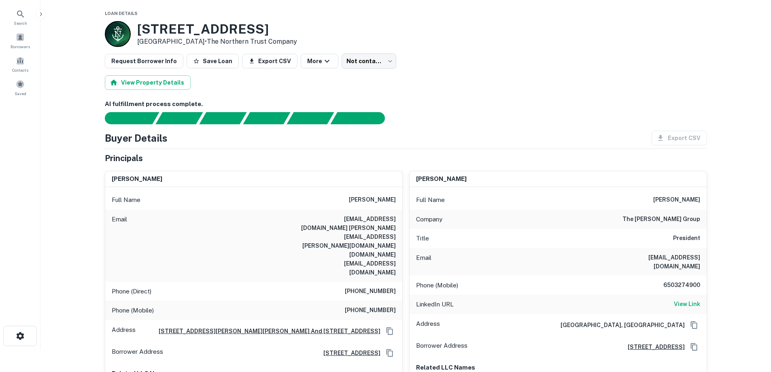
scroll to position [40, 0]
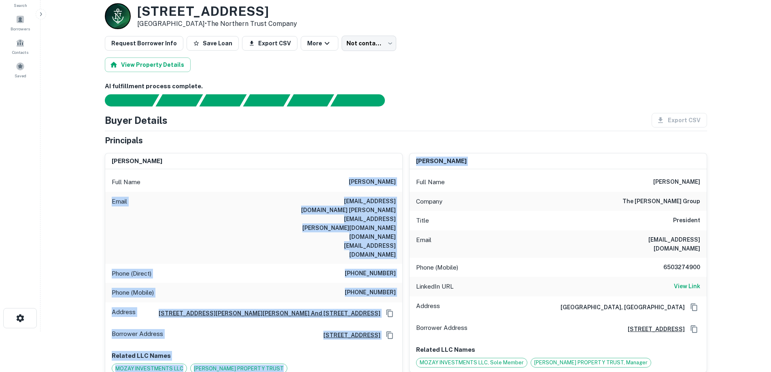
drag, startPoint x: 347, startPoint y: 181, endPoint x: 408, endPoint y: 184, distance: 61.6
click at [408, 184] on div "jeffrey a. morris Full Name jeffrey a. morris Email jeffreymorrisjr@gmail.com j…" at bounding box center [402, 263] width 609 height 232
click at [366, 264] on div "Phone (Direct) (650) 326-2356" at bounding box center [253, 273] width 297 height 19
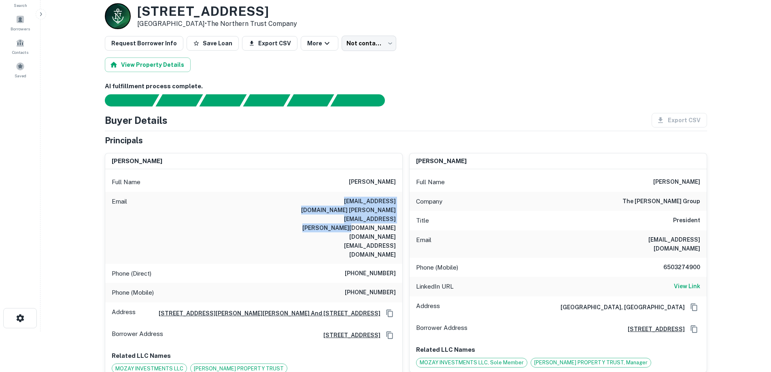
drag, startPoint x: 382, startPoint y: 219, endPoint x: 309, endPoint y: 195, distance: 76.4
click at [309, 195] on div "Email jeffreymorrisjr@gmail.com jeff@jamorris.com j.morris@matrixpartners.com" at bounding box center [253, 228] width 297 height 72
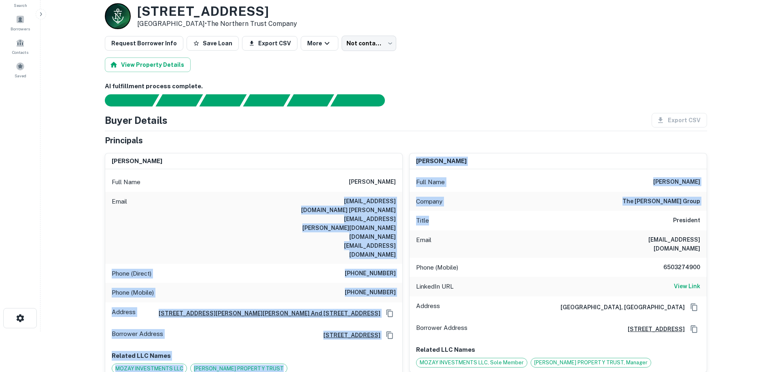
drag, startPoint x: 309, startPoint y: 195, endPoint x: 407, endPoint y: 215, distance: 99.8
click at [407, 215] on div "jeffrey a. morris Full Name jeffrey a. morris Email jeffreymorrisjr@gmail.com j…" at bounding box center [402, 263] width 609 height 232
click at [392, 269] on h6 "(650) 326-2356" at bounding box center [370, 274] width 51 height 10
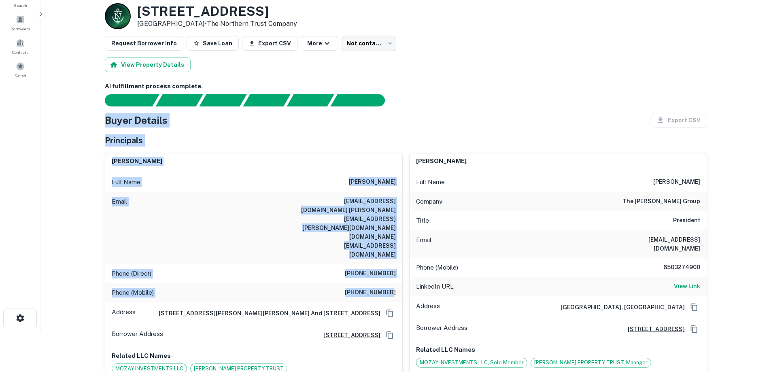
drag, startPoint x: 390, startPoint y: 255, endPoint x: 103, endPoint y: 123, distance: 315.7
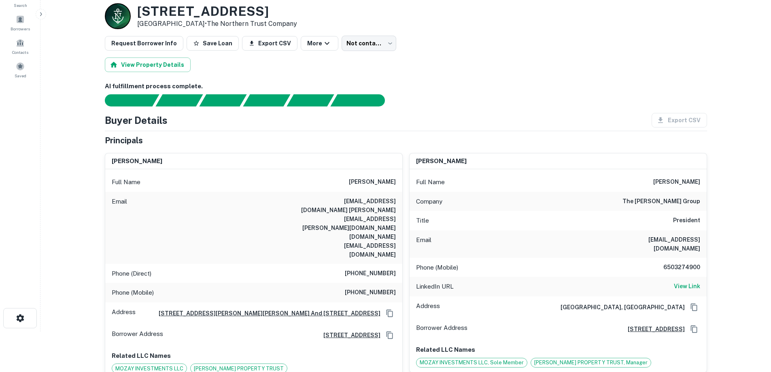
drag, startPoint x: 103, startPoint y: 123, endPoint x: 202, endPoint y: 130, distance: 99.4
click at [203, 130] on div "Buyer Details Export CSV Principals jeffrey a. morris Full Name jeffrey a. morr…" at bounding box center [406, 271] width 602 height 317
drag, startPoint x: 144, startPoint y: 176, endPoint x: 181, endPoint y: 163, distance: 39.8
drag, startPoint x: 181, startPoint y: 163, endPoint x: 104, endPoint y: 123, distance: 86.7
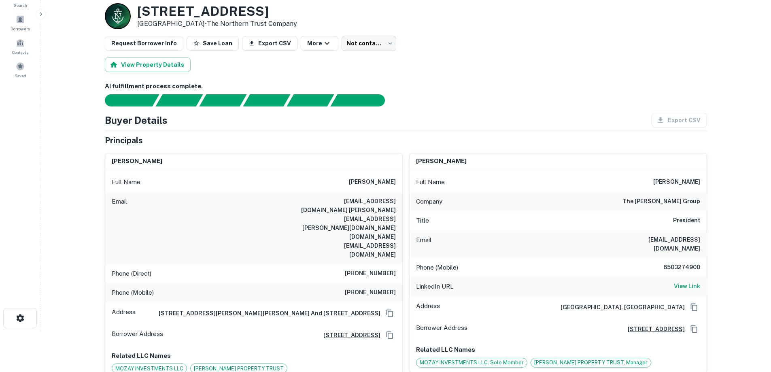
click at [105, 123] on div "Buyer Details Export CSV Principals jeffrey a. morris Full Name jeffrey a. morr…" at bounding box center [406, 271] width 602 height 317
click at [105, 123] on h4 "Buyer Details" at bounding box center [136, 120] width 63 height 15
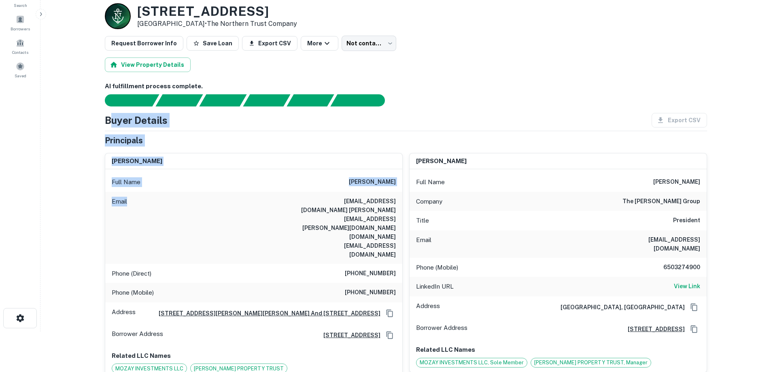
drag, startPoint x: 129, startPoint y: 140, endPoint x: 183, endPoint y: 223, distance: 99.6
click at [183, 223] on div "Buyer Details Export CSV Principals jeffrey a. morris Full Name jeffrey a. morr…" at bounding box center [406, 271] width 602 height 317
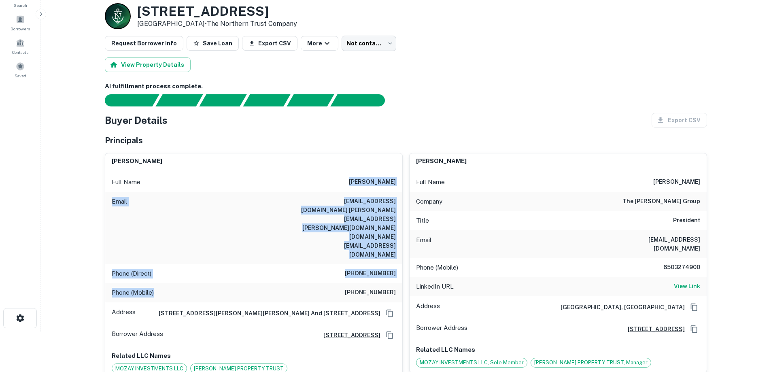
drag, startPoint x: 181, startPoint y: 257, endPoint x: 140, endPoint y: 184, distance: 83.5
click at [140, 184] on div "Full Name jeffrey a. morris Email jeffreymorrisjr@gmail.com jeff@jamorris.com j…" at bounding box center [253, 273] width 297 height 209
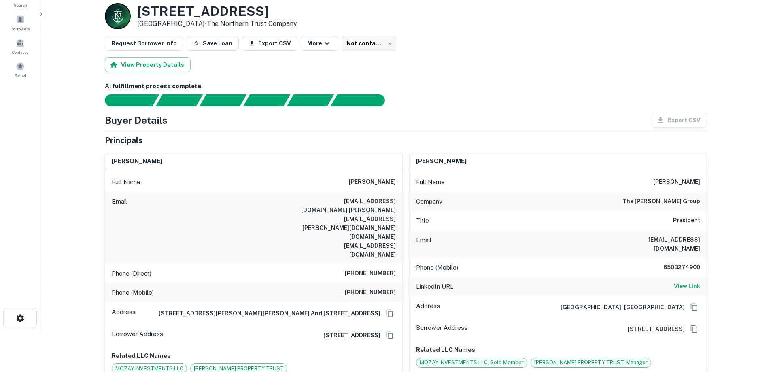
click at [137, 175] on div "Full Name jeffrey a. morris" at bounding box center [253, 181] width 297 height 19
click at [677, 202] on h6 "the jeffrey a morris group" at bounding box center [661, 202] width 78 height 10
drag, startPoint x: 677, startPoint y: 202, endPoint x: 655, endPoint y: 207, distance: 22.3
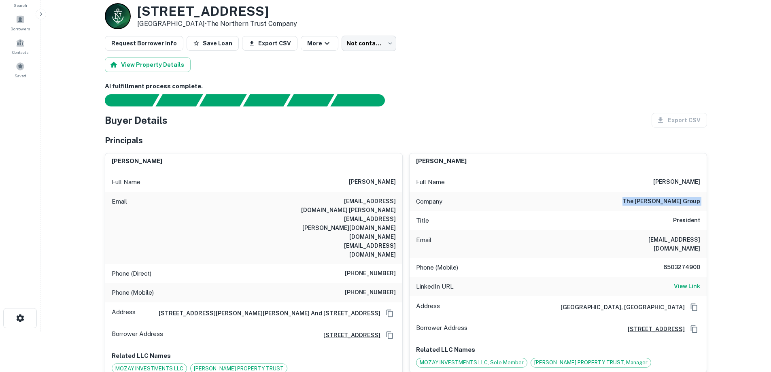
click at [655, 207] on div "Company the jeffrey a morris group" at bounding box center [558, 201] width 297 height 19
click at [659, 202] on h6 "the jeffrey a morris group" at bounding box center [661, 202] width 78 height 10
click at [604, 204] on div "Company the jeffrey a morris group" at bounding box center [558, 201] width 297 height 19
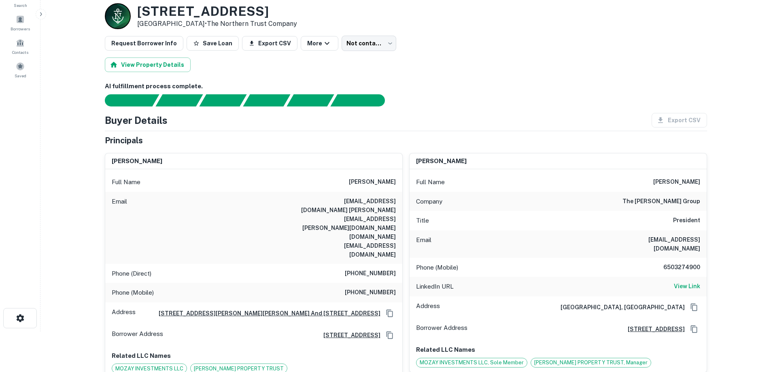
click at [376, 181] on h6 "jeffrey a. morris" at bounding box center [372, 182] width 47 height 10
click at [373, 205] on h6 "jeffreymorrisjr@gmail.com jeff@jamorris.com j.morris@matrixpartners.com" at bounding box center [347, 228] width 97 height 62
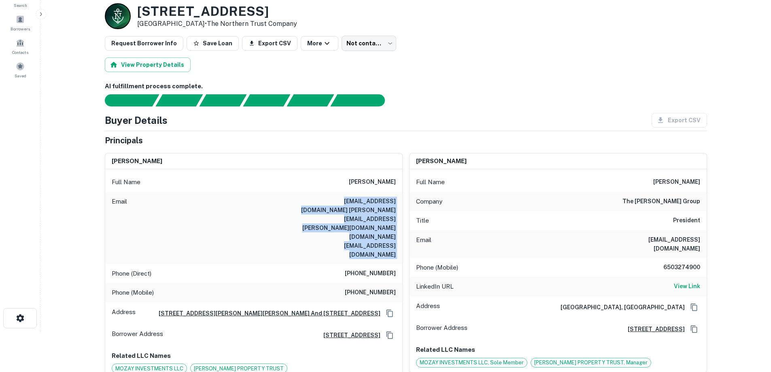
click at [373, 205] on h6 "jeffreymorrisjr@gmail.com jeff@jamorris.com j.morris@matrixpartners.com" at bounding box center [347, 228] width 97 height 62
click at [374, 214] on h6 "jeffreymorrisjr@gmail.com jeff@jamorris.com j.morris@matrixpartners.com" at bounding box center [347, 228] width 97 height 62
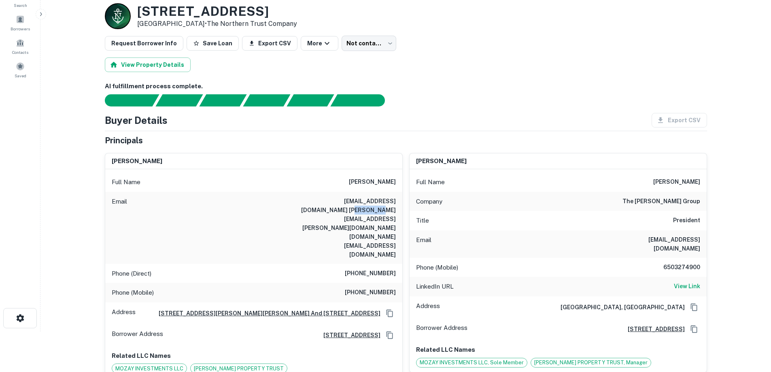
click at [374, 214] on h6 "jeffreymorrisjr@gmail.com jeff@jamorris.com j.morris@matrixpartners.com" at bounding box center [347, 228] width 97 height 62
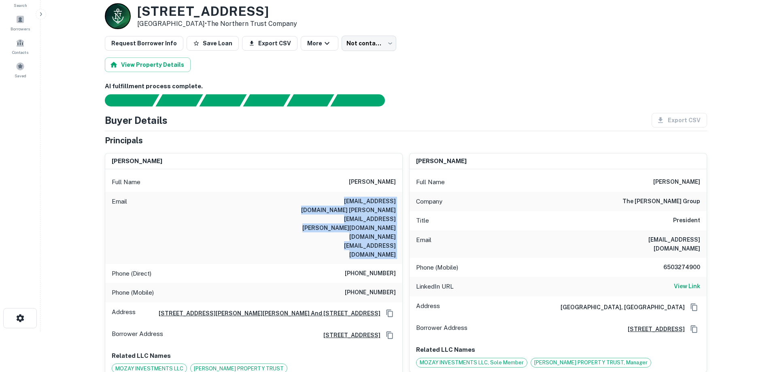
click at [374, 214] on h6 "jeffreymorrisjr@gmail.com jeff@jamorris.com j.morris@matrixpartners.com" at bounding box center [347, 228] width 97 height 62
click at [374, 219] on h6 "jeffreymorrisjr@gmail.com jeff@jamorris.com j.morris@matrixpartners.com" at bounding box center [347, 228] width 97 height 62
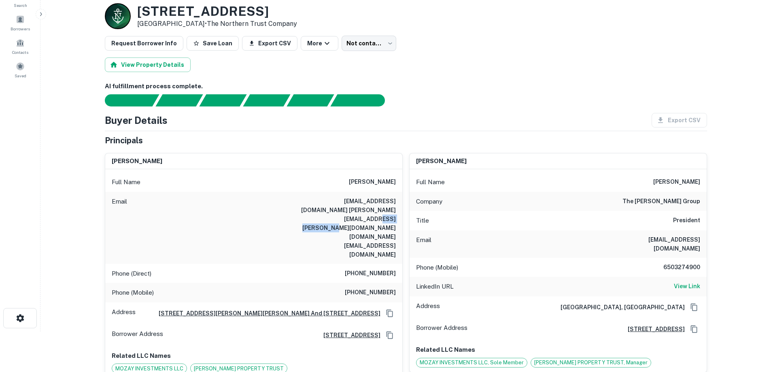
click at [374, 219] on h6 "jeffreymorrisjr@gmail.com jeff@jamorris.com j.morris@matrixpartners.com" at bounding box center [347, 228] width 97 height 62
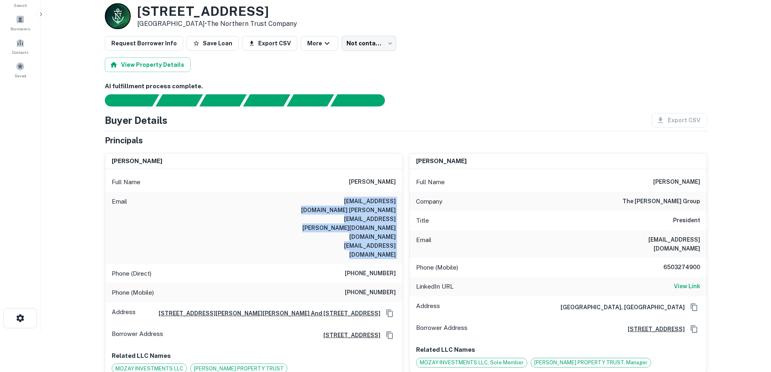
click at [374, 219] on h6 "jeffreymorrisjr@gmail.com jeff@jamorris.com j.morris@matrixpartners.com" at bounding box center [347, 228] width 97 height 62
click at [374, 206] on h6 "jeffreymorrisjr@gmail.com jeff@jamorris.com j.morris@matrixpartners.com" at bounding box center [347, 228] width 97 height 62
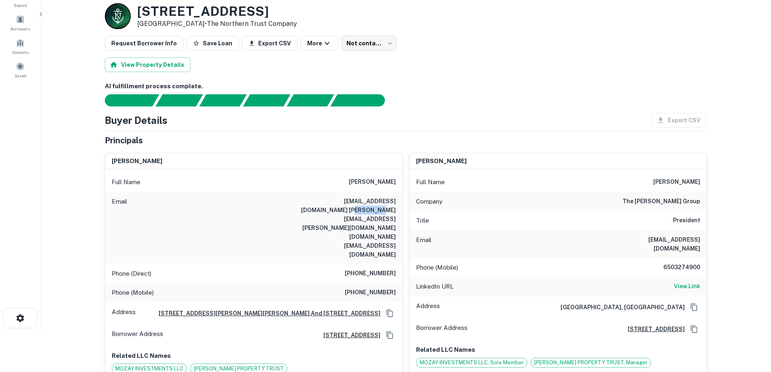
click at [374, 206] on h6 "jeffreymorrisjr@gmail.com jeff@jamorris.com j.morris@matrixpartners.com" at bounding box center [347, 228] width 97 height 62
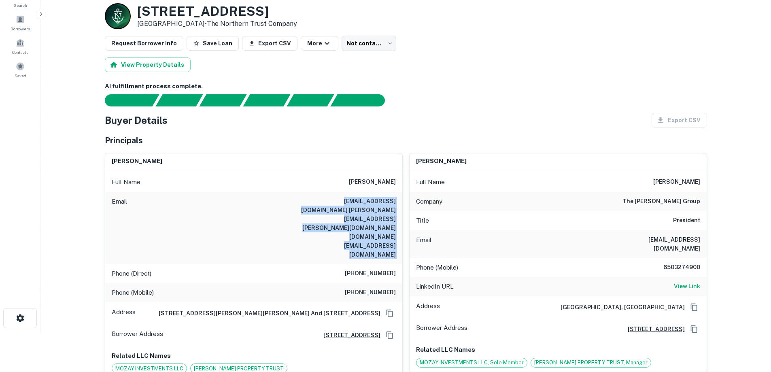
click at [374, 206] on h6 "jeffreymorrisjr@gmail.com jeff@jamorris.com j.morris@matrixpartners.com" at bounding box center [347, 228] width 97 height 62
click at [375, 201] on h6 "jeffreymorrisjr@gmail.com jeff@jamorris.com j.morris@matrixpartners.com" at bounding box center [347, 228] width 97 height 62
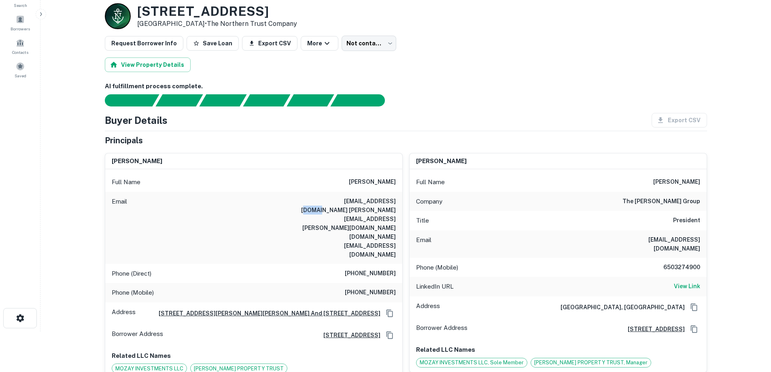
click at [375, 201] on h6 "jeffreymorrisjr@gmail.com jeff@jamorris.com j.morris@matrixpartners.com" at bounding box center [347, 228] width 97 height 62
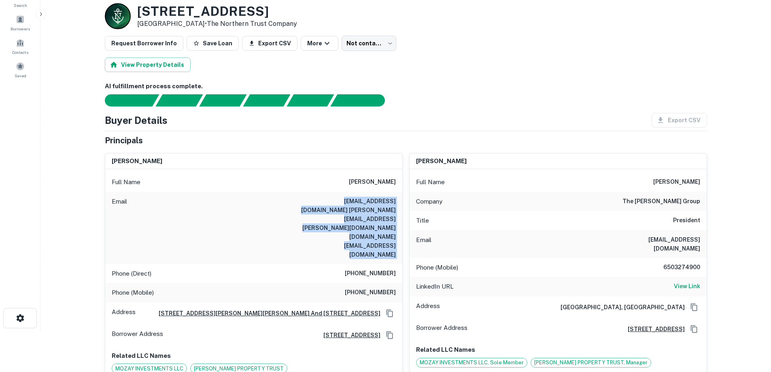
click at [375, 201] on h6 "jeffreymorrisjr@gmail.com jeff@jamorris.com j.morris@matrixpartners.com" at bounding box center [347, 228] width 97 height 62
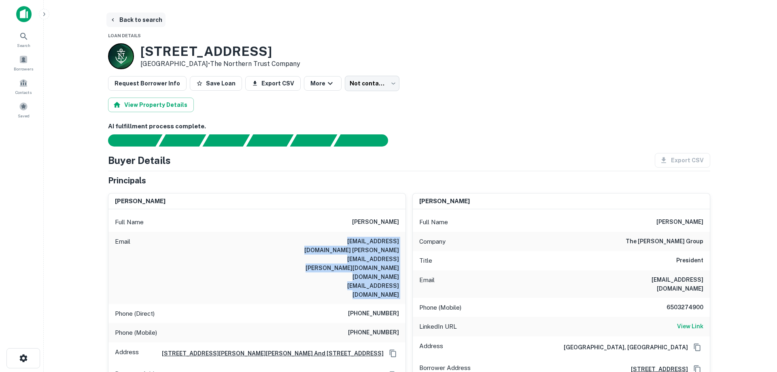
scroll to position [0, 0]
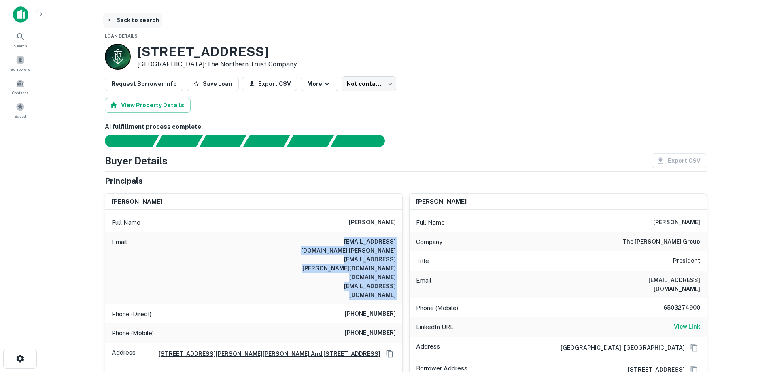
click at [122, 16] on button "Back to search" at bounding box center [132, 20] width 59 height 15
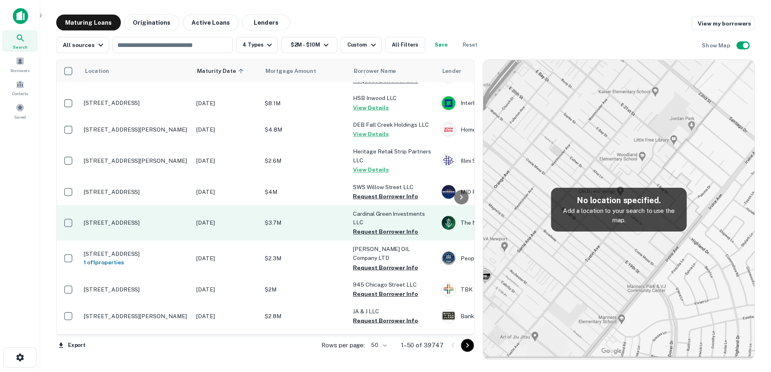
scroll to position [40, 0]
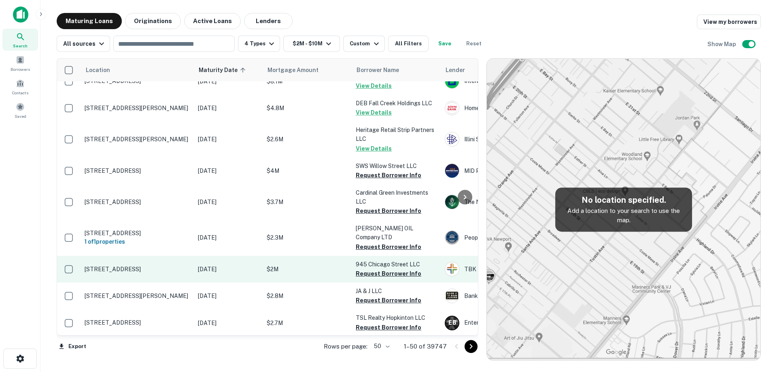
click at [183, 266] on p "[STREET_ADDRESS]" at bounding box center [137, 269] width 105 height 7
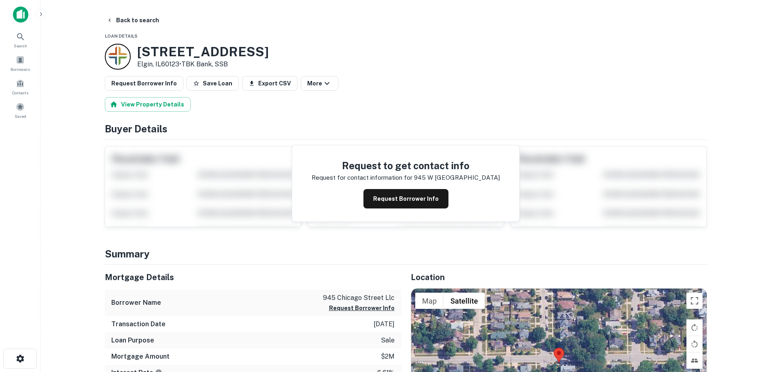
drag, startPoint x: 139, startPoint y: 50, endPoint x: 181, endPoint y: 63, distance: 43.5
click at [181, 63] on div "945 W Chicago St Elgin, IL60123 • TBK Bank, SSB" at bounding box center [203, 56] width 132 height 25
copy div "[STREET_ADDRESS]"
click at [170, 51] on h3 "945 W Chicago St" at bounding box center [203, 51] width 132 height 15
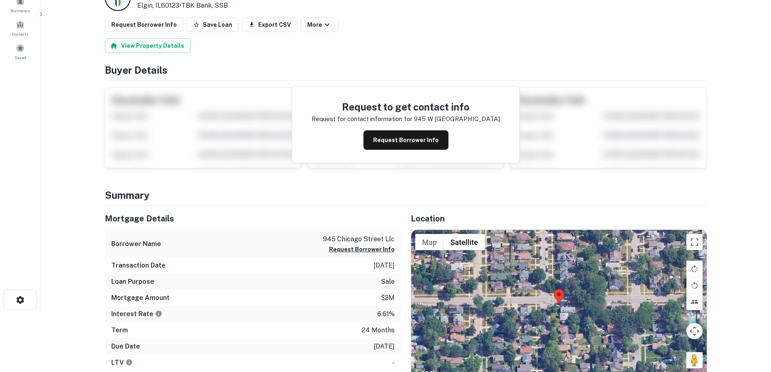
scroll to position [81, 0]
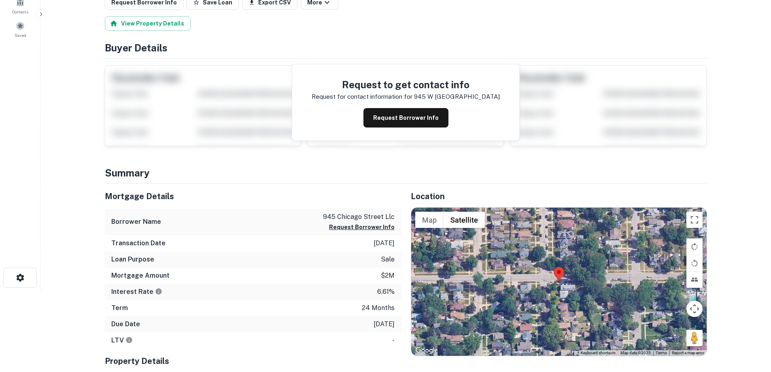
drag, startPoint x: 357, startPoint y: 247, endPoint x: 390, endPoint y: 327, distance: 86.4
click at [390, 327] on div "Mortgage Details Borrower Name 945 chicago street llc Request Borrower Info Tra…" at bounding box center [253, 266] width 296 height 165
drag, startPoint x: 400, startPoint y: 327, endPoint x: 324, endPoint y: 215, distance: 135.5
click at [324, 215] on div "Mortgage Details Borrower Name 945 chicago street llc Request Borrower Info Tra…" at bounding box center [253, 266] width 296 height 165
click at [317, 215] on div "Borrower Name 945 chicago street llc Request Borrower Info" at bounding box center [253, 222] width 296 height 26
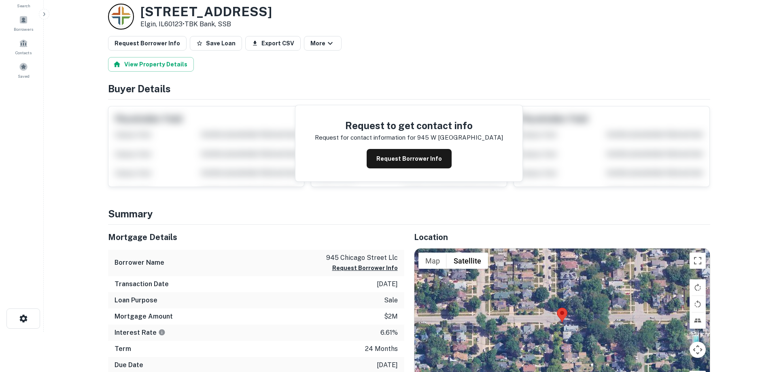
scroll to position [0, 0]
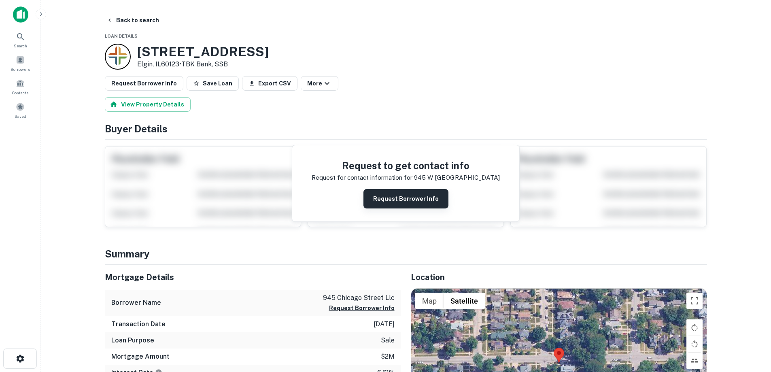
click at [385, 202] on button "Request Borrower Info" at bounding box center [405, 198] width 85 height 19
click at [189, 54] on h3 "945 W Chicago St" at bounding box center [203, 51] width 132 height 15
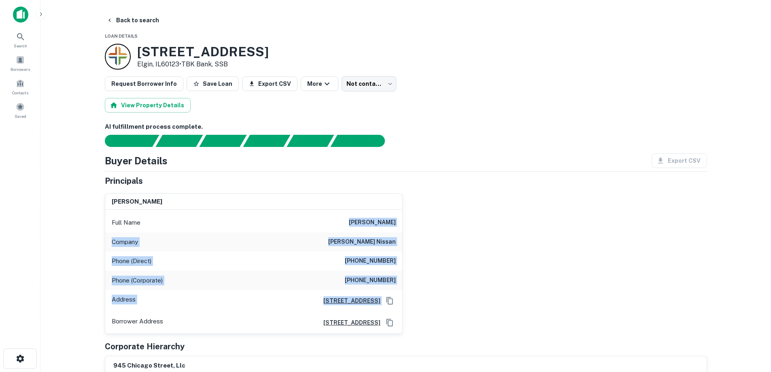
drag, startPoint x: 370, startPoint y: 231, endPoint x: 420, endPoint y: 291, distance: 78.2
click at [420, 291] on div "scott a mcgrath Full Name scott a mcgrath Company mcgrath nissan Phone (Direct)…" at bounding box center [402, 260] width 609 height 147
click at [407, 289] on div "scott a mcgrath Full Name scott a mcgrath Company mcgrath nissan Phone (Direct)…" at bounding box center [402, 260] width 609 height 147
drag, startPoint x: 408, startPoint y: 285, endPoint x: 358, endPoint y: 220, distance: 82.0
click at [362, 221] on div "scott a mcgrath Full Name scott a mcgrath Company mcgrath nissan Phone (Direct)…" at bounding box center [402, 260] width 609 height 147
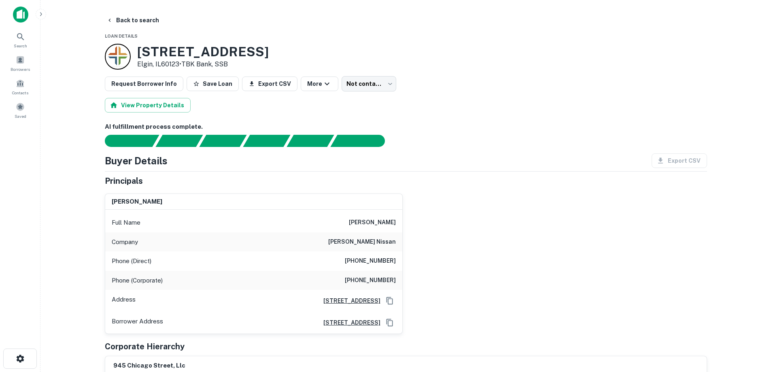
click at [358, 220] on h6 "scott a mcgrath" at bounding box center [372, 223] width 47 height 10
click at [176, 55] on h3 "945 W Chicago St" at bounding box center [203, 51] width 132 height 15
click at [175, 54] on h3 "945 W Chicago St" at bounding box center [203, 51] width 132 height 15
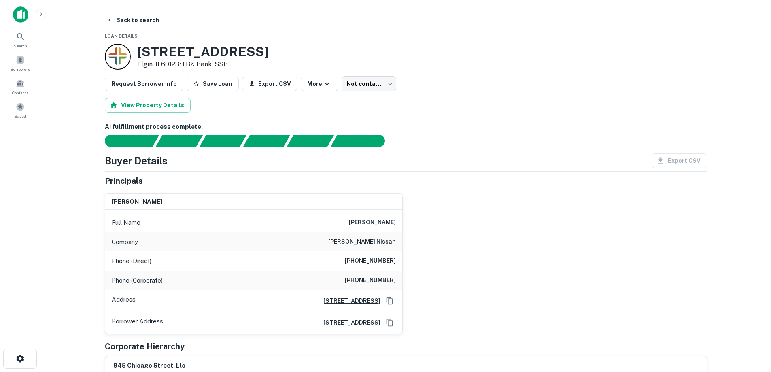
click at [174, 62] on p "Elgin, IL60123 • TBK Bank, SSB" at bounding box center [203, 64] width 132 height 10
click at [183, 56] on h3 "945 W Chicago St" at bounding box center [203, 51] width 132 height 15
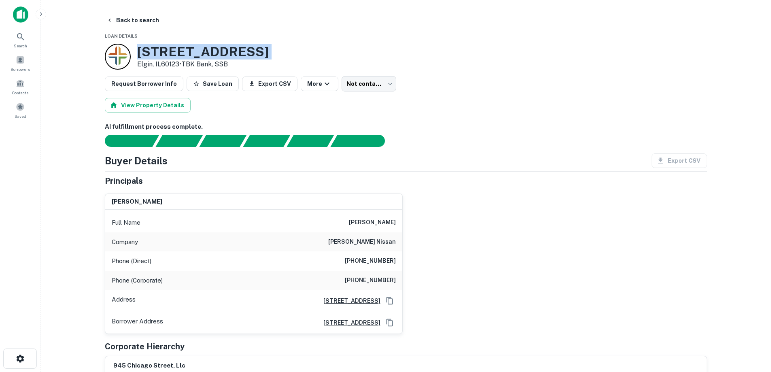
click at [183, 56] on h3 "945 W Chicago St" at bounding box center [203, 51] width 132 height 15
click at [178, 62] on p "Elgin, IL60123 • TBK Bank, SSB" at bounding box center [203, 64] width 132 height 10
click at [183, 49] on h3 "945 W Chicago St" at bounding box center [203, 51] width 132 height 15
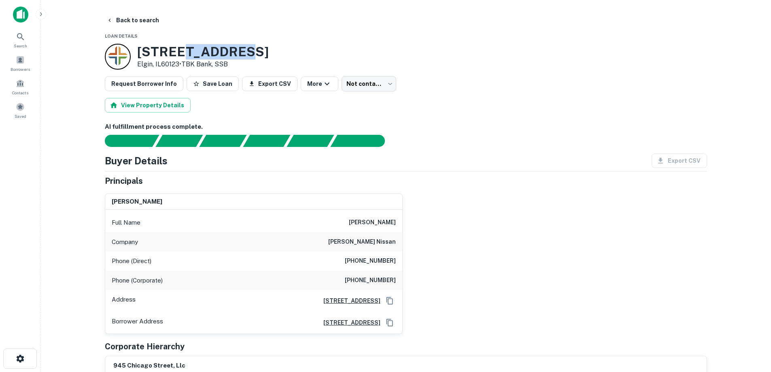
click at [183, 49] on h3 "945 W Chicago St" at bounding box center [203, 51] width 132 height 15
click at [179, 65] on p "Elgin, IL60123 • TBK Bank, SSB" at bounding box center [203, 64] width 132 height 10
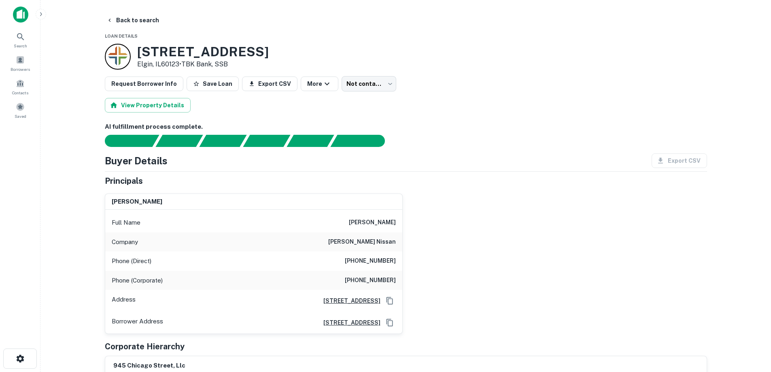
click at [183, 52] on h3 "945 W Chicago St" at bounding box center [203, 51] width 132 height 15
click at [131, 23] on button "Back to search" at bounding box center [132, 20] width 59 height 15
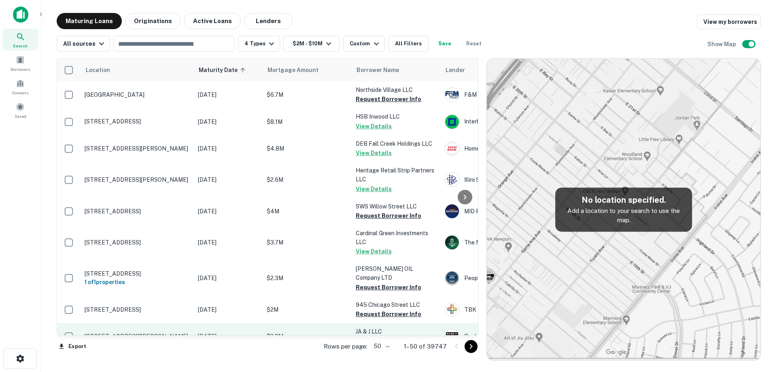
scroll to position [40, 0]
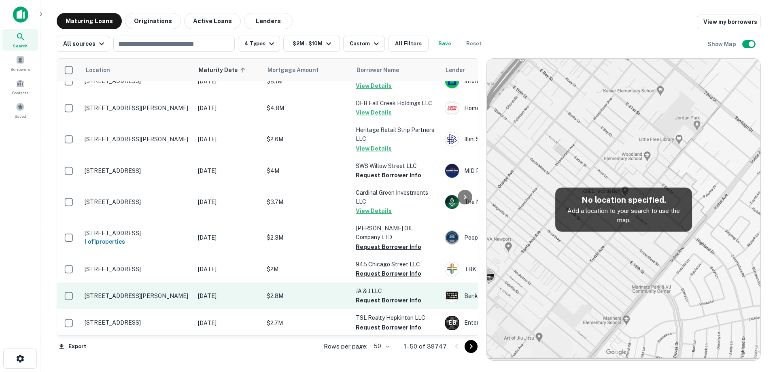
click at [193, 296] on td "[STREET_ADDRESS][PERSON_NAME]" at bounding box center [137, 296] width 113 height 27
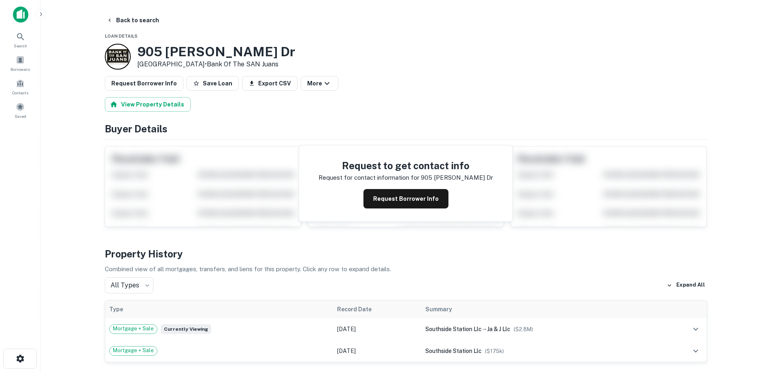
drag, startPoint x: 138, startPoint y: 50, endPoint x: 196, endPoint y: 62, distance: 58.8
click at [196, 62] on div "905 Weiss Dr Steamboat Springs, CO80487 • Bank Of The SAN Juans" at bounding box center [216, 56] width 158 height 25
copy div "905 Weiss Dr Steamboat Springs,"
click at [380, 193] on button "Request Borrower Info" at bounding box center [405, 198] width 85 height 19
click at [205, 50] on h3 "905 Weiss Dr" at bounding box center [216, 51] width 158 height 15
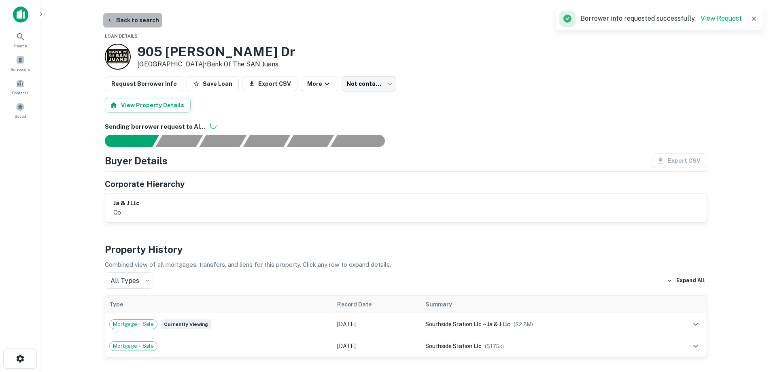
click at [148, 25] on button "Back to search" at bounding box center [132, 20] width 59 height 15
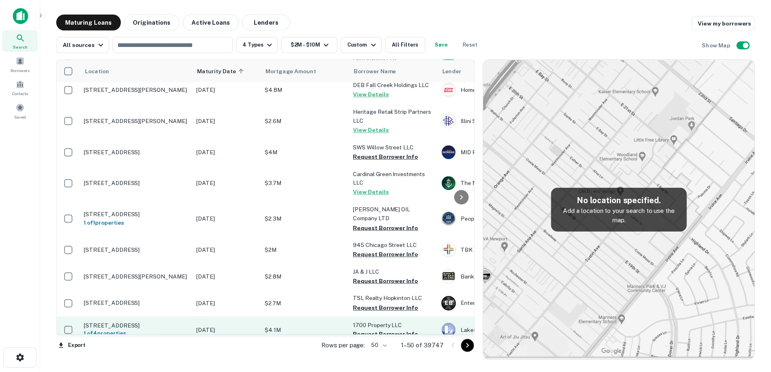
scroll to position [81, 0]
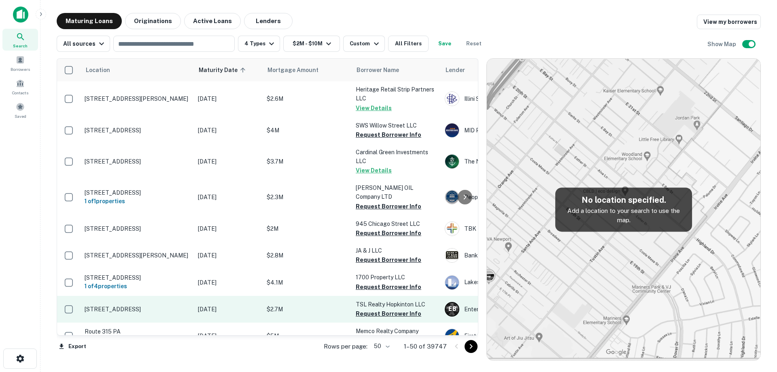
click at [183, 306] on p "[STREET_ADDRESS]" at bounding box center [137, 309] width 105 height 7
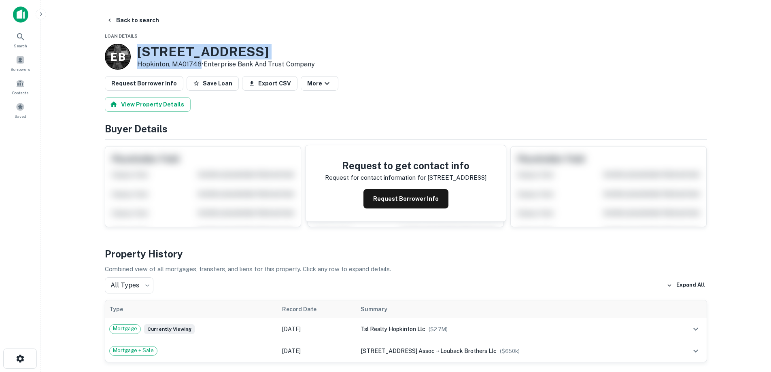
drag, startPoint x: 139, startPoint y: 49, endPoint x: 199, endPoint y: 65, distance: 61.9
click at [199, 65] on div "71 South St Hopkinton, MA01748 • Enterprise Bank And Trust Company" at bounding box center [226, 56] width 178 height 25
copy div "[STREET_ADDRESS]"
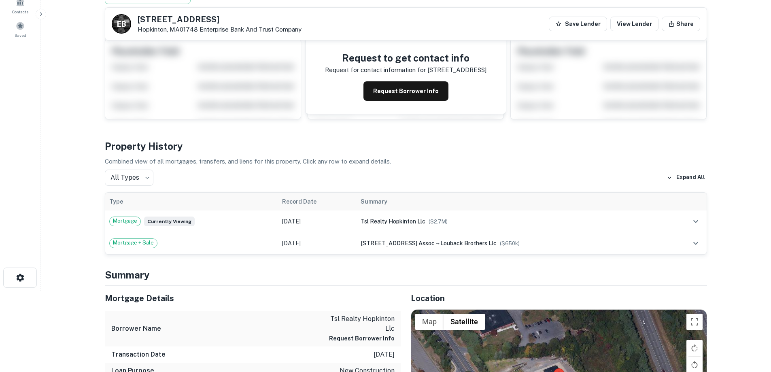
scroll to position [40, 0]
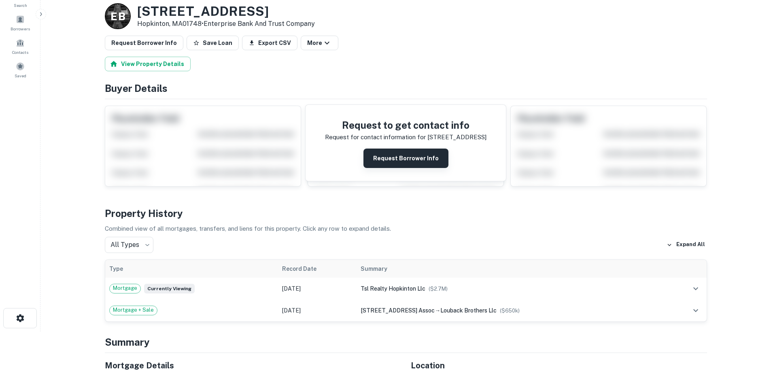
click at [400, 163] on button "Request Borrower Info" at bounding box center [405, 158] width 85 height 19
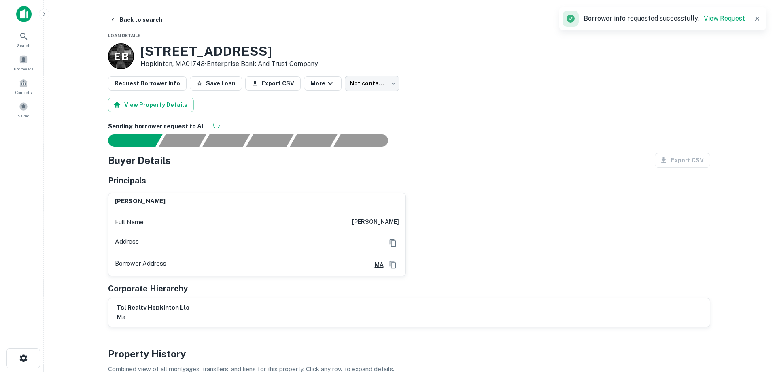
scroll to position [0, 0]
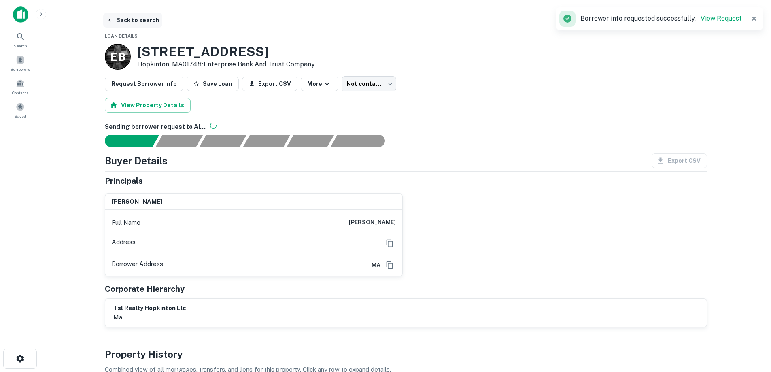
click at [153, 20] on button "Back to search" at bounding box center [132, 20] width 59 height 15
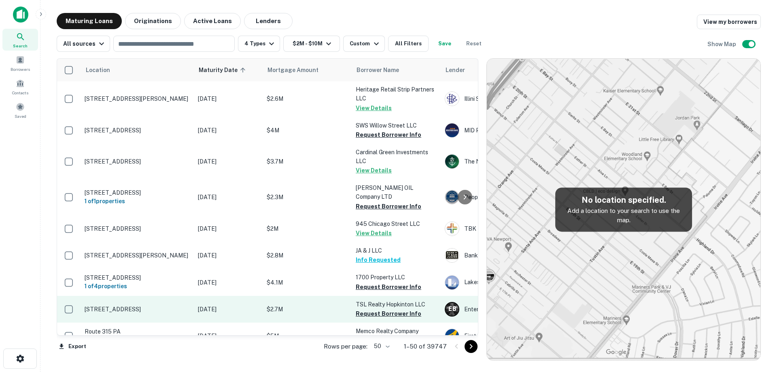
scroll to position [121, 0]
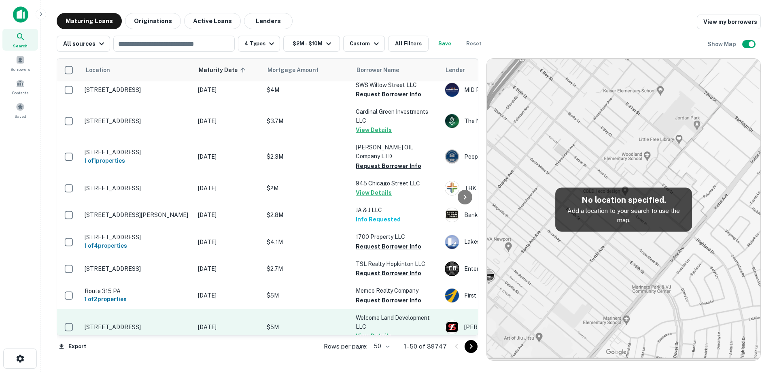
click at [202, 311] on td "[DATE]" at bounding box center [228, 327] width 69 height 36
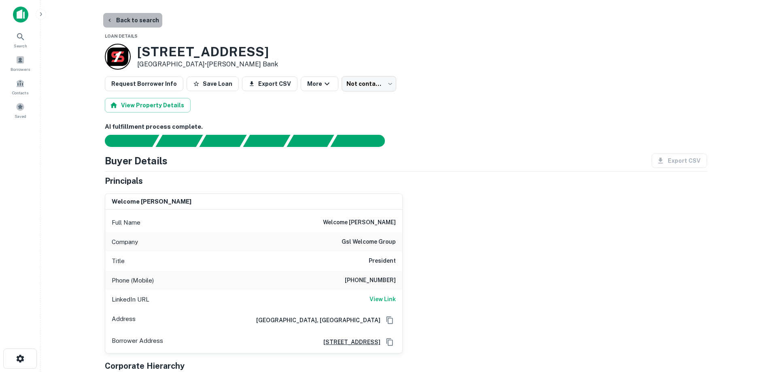
click at [145, 18] on button "Back to search" at bounding box center [132, 20] width 59 height 15
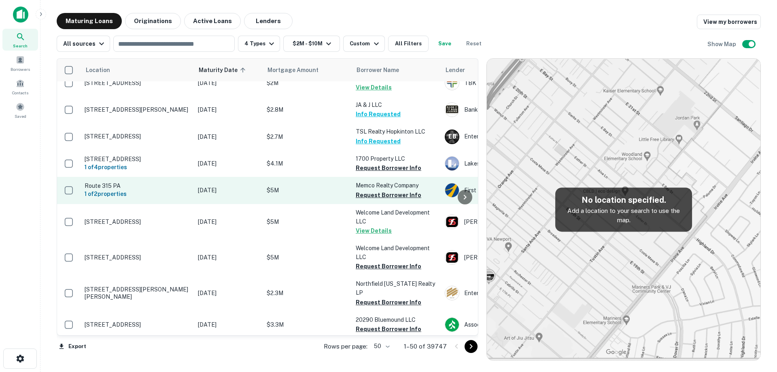
scroll to position [243, 0]
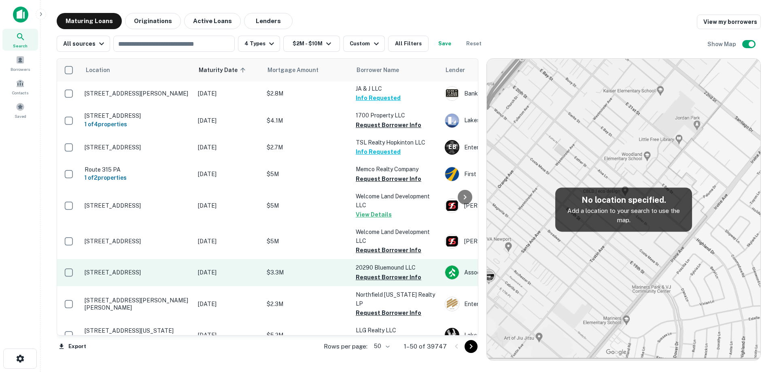
click at [177, 269] on p "[STREET_ADDRESS]" at bounding box center [137, 272] width 105 height 7
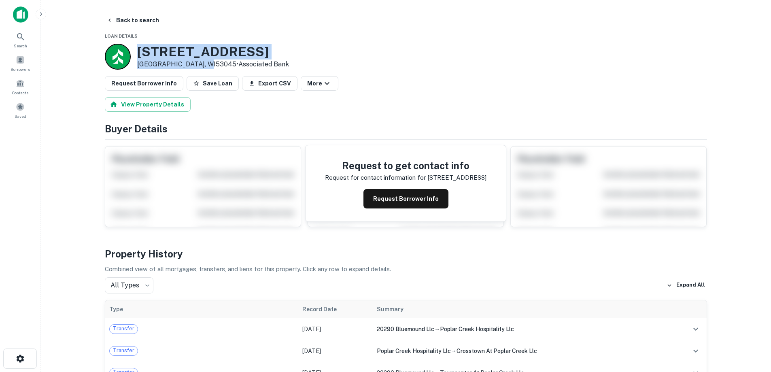
drag, startPoint x: 138, startPoint y: 53, endPoint x: 201, endPoint y: 66, distance: 64.5
click at [201, 66] on div "20300 W BLUEMOUND RD Brookfield, WI53045 • Associated Bank" at bounding box center [213, 56] width 152 height 25
copy div "20300 W BLUEMOUND RD Brookfield, WI53045"
click at [136, 17] on button "Back to search" at bounding box center [132, 20] width 59 height 15
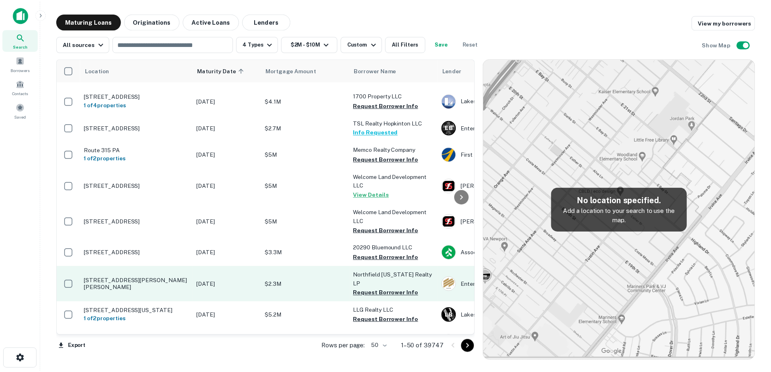
scroll to position [283, 0]
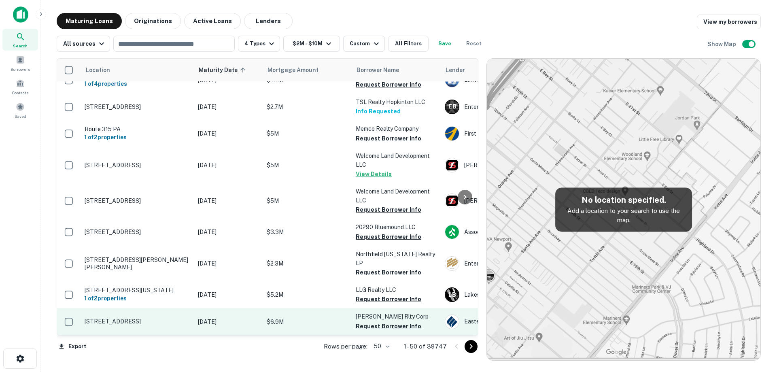
click at [192, 308] on td "[STREET_ADDRESS]" at bounding box center [137, 321] width 113 height 27
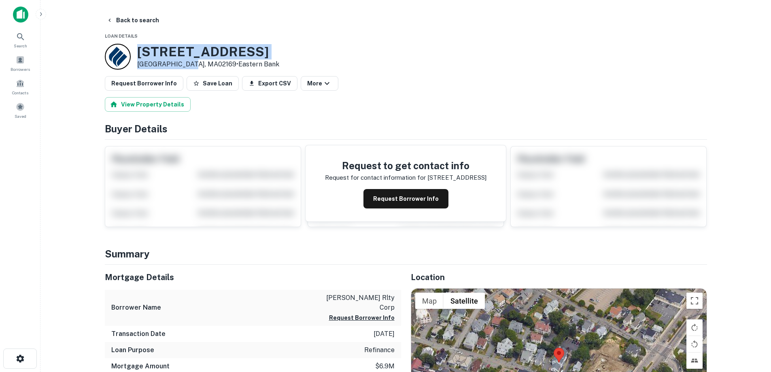
drag, startPoint x: 138, startPoint y: 52, endPoint x: 188, endPoint y: 62, distance: 50.7
click at [188, 62] on div "62 Spear St Quincy, MA02169 • Eastern Bank" at bounding box center [192, 57] width 174 height 26
copy div "[STREET_ADDRESS]"
click at [419, 205] on button "Request Borrower Info" at bounding box center [405, 198] width 85 height 19
click at [179, 52] on h3 "62 Spear St" at bounding box center [208, 51] width 142 height 15
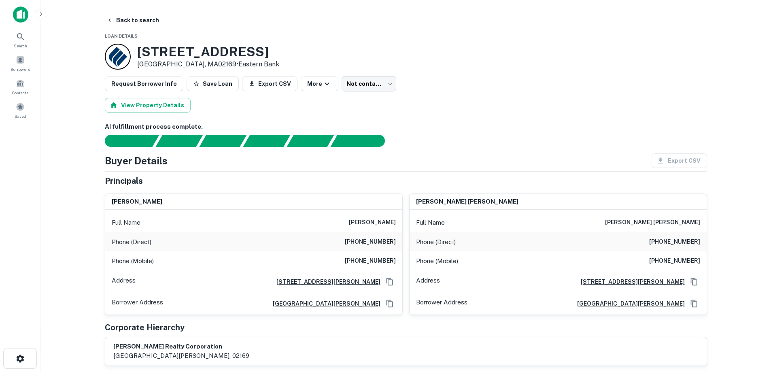
scroll to position [40, 0]
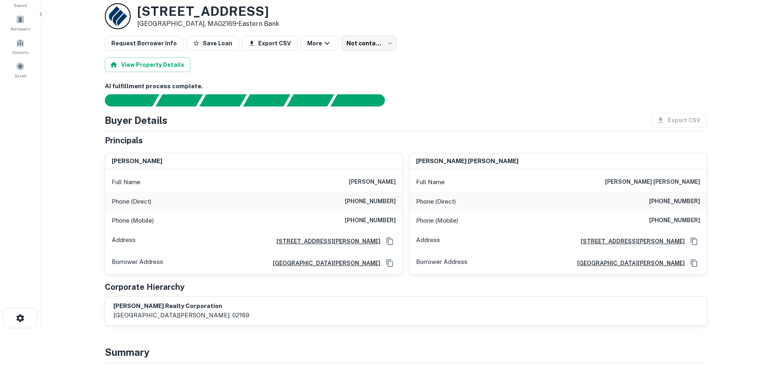
drag, startPoint x: 299, startPoint y: 223, endPoint x: 279, endPoint y: 223, distance: 19.8
click at [279, 223] on div "Phone (Mobile) (617) 953-1988" at bounding box center [253, 220] width 297 height 19
drag, startPoint x: 357, startPoint y: 179, endPoint x: 393, endPoint y: 180, distance: 35.6
click at [393, 180] on div "Full Name sy h marcus" at bounding box center [253, 181] width 297 height 19
click at [397, 181] on div "Full Name sy h marcus" at bounding box center [253, 181] width 297 height 19
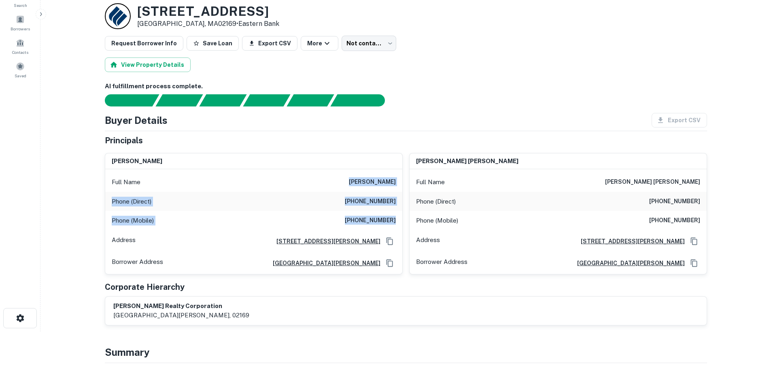
drag, startPoint x: 398, startPoint y: 223, endPoint x: 353, endPoint y: 179, distance: 63.0
click at [353, 179] on div "Full Name sy h marcus Phone (Direct) (617) 232-0244 Phone (Mobile) (617) 953-19…" at bounding box center [253, 221] width 297 height 105
click at [353, 179] on div "Full Name sy h marcus" at bounding box center [253, 181] width 297 height 19
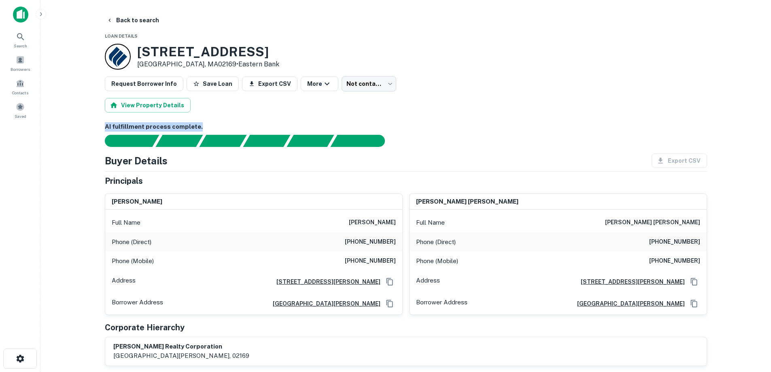
drag, startPoint x: 211, startPoint y: 123, endPoint x: 100, endPoint y: 122, distance: 110.5
drag, startPoint x: 100, startPoint y: 124, endPoint x: 236, endPoint y: 126, distance: 135.2
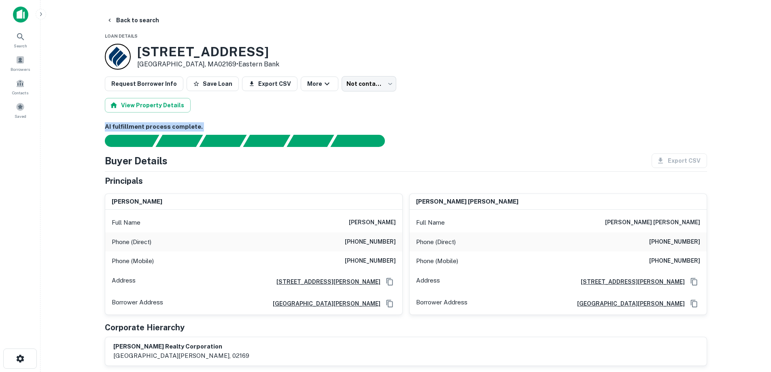
click at [236, 126] on h6 "AI fulfillment process complete." at bounding box center [406, 126] width 602 height 9
drag, startPoint x: 123, startPoint y: 143, endPoint x: 100, endPoint y: 127, distance: 27.9
click at [105, 127] on div "AI fulfillment process complete. Buyer Details Export CSV Principals sy h marcu…" at bounding box center [406, 244] width 602 height 244
drag, startPoint x: 100, startPoint y: 127, endPoint x: 185, endPoint y: 178, distance: 99.2
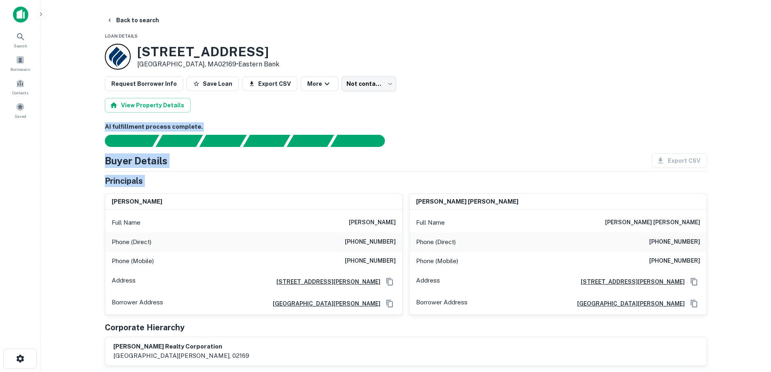
click at [174, 195] on div "sy h marcus" at bounding box center [253, 202] width 297 height 16
drag, startPoint x: 169, startPoint y: 200, endPoint x: 104, endPoint y: 150, distance: 82.2
click at [107, 147] on div "AI fulfillment process complete. Buyer Details Export CSV Principals sy h marcu…" at bounding box center [406, 244] width 602 height 244
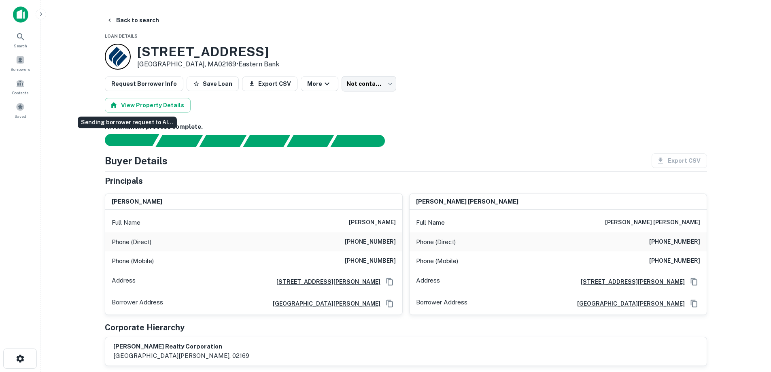
click at [95, 138] on div "Sending borrower request to AI..." at bounding box center [125, 140] width 61 height 12
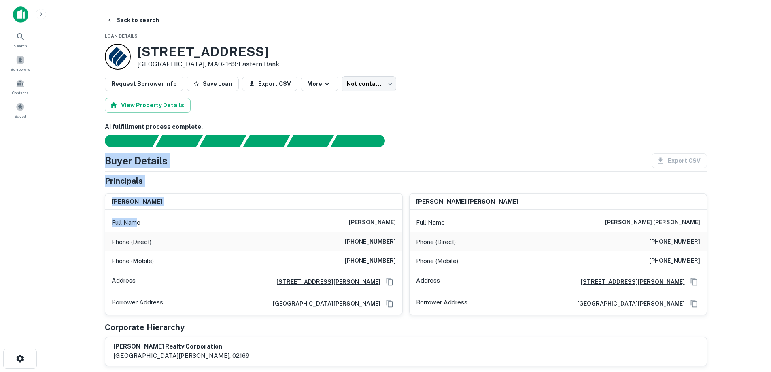
drag, startPoint x: 188, startPoint y: 125, endPoint x: 135, endPoint y: 225, distance: 112.8
click at [135, 225] on div "AI fulfillment process complete. Buyer Details Export CSV Principals sy h marcu…" at bounding box center [406, 244] width 602 height 244
click at [144, 246] on p "Phone (Direct)" at bounding box center [132, 242] width 40 height 10
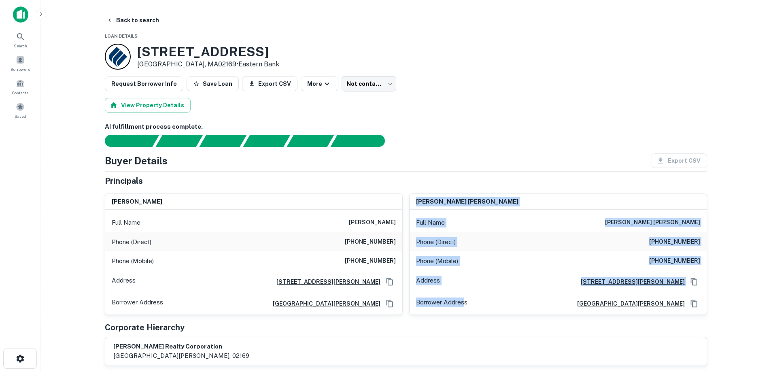
drag, startPoint x: 435, startPoint y: 219, endPoint x: 469, endPoint y: 303, distance: 90.6
click at [463, 307] on div "ellen rea marcus Full Name ellen rea marcus Phone (Direct) (617) 734-1041 Phone…" at bounding box center [558, 254] width 297 height 121
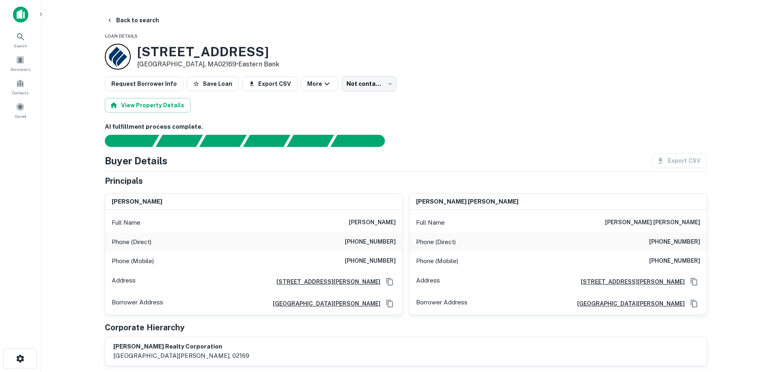
click at [474, 302] on div "Borrower Address 1354 hancock street, quincy, MA, 02169" at bounding box center [558, 304] width 297 height 22
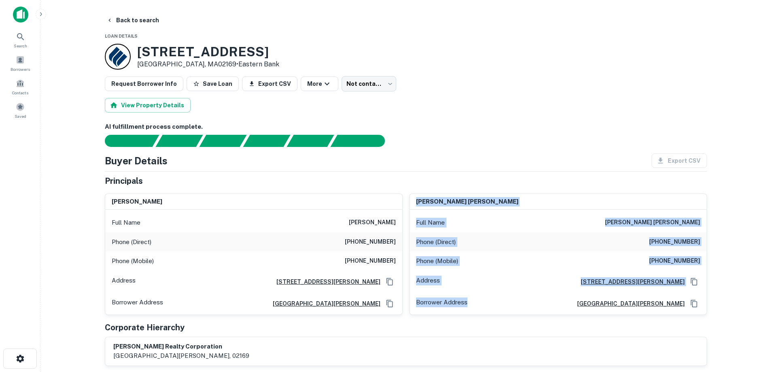
drag, startPoint x: 447, startPoint y: 281, endPoint x: 408, endPoint y: 202, distance: 87.8
click at [408, 202] on div "ellen rea marcus Full Name ellen rea marcus Phone (Direct) (617) 734-1041 Phone…" at bounding box center [555, 251] width 304 height 128
drag, startPoint x: 408, startPoint y: 202, endPoint x: 473, endPoint y: 304, distance: 120.5
click at [473, 304] on div "ellen rea marcus Full Name ellen rea marcus Phone (Direct) (617) 734-1041 Phone…" at bounding box center [555, 251] width 304 height 128
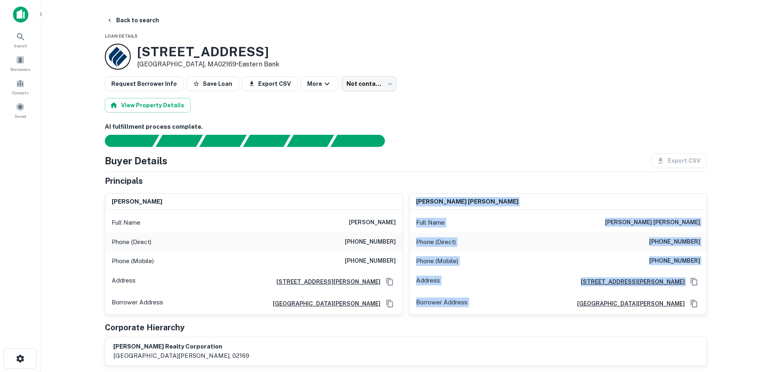
click at [473, 304] on div "Borrower Address 1354 hancock street, quincy, MA, 02169" at bounding box center [558, 304] width 297 height 22
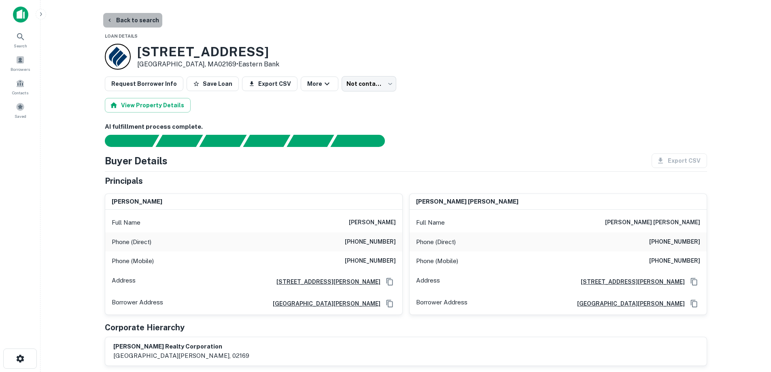
click at [140, 18] on button "Back to search" at bounding box center [132, 20] width 59 height 15
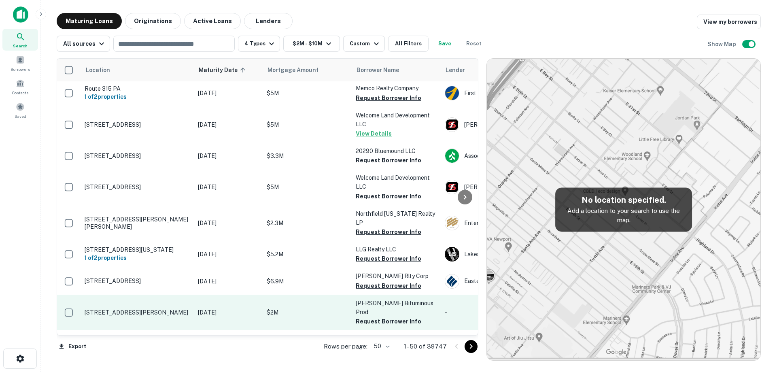
scroll to position [364, 0]
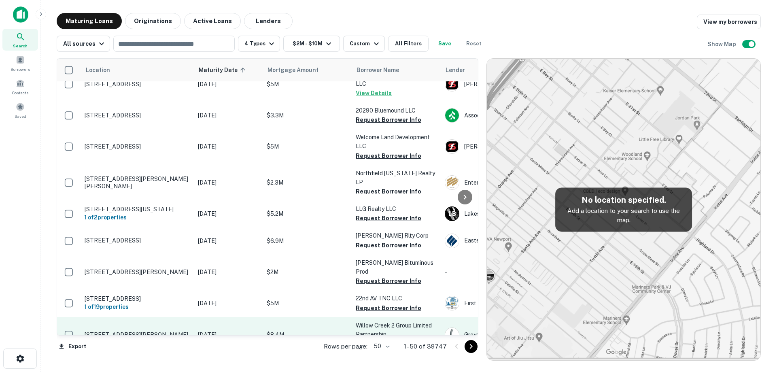
click at [200, 330] on p "[DATE]" at bounding box center [228, 334] width 61 height 9
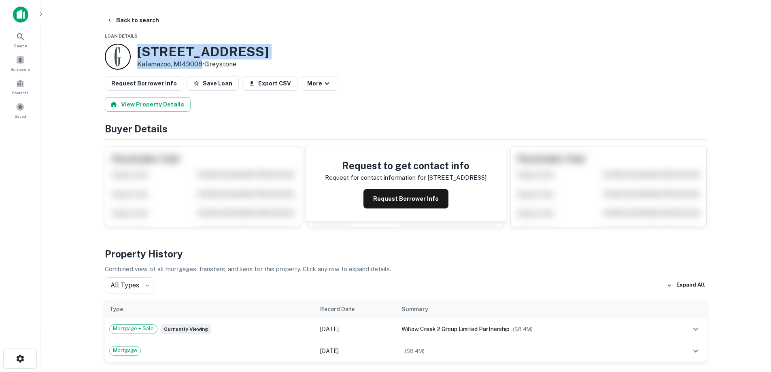
drag, startPoint x: 138, startPoint y: 51, endPoint x: 202, endPoint y: 64, distance: 65.3
click at [202, 64] on div "3411 Willow Lake Dr Kalamazoo, MI49008 • Greystone" at bounding box center [203, 56] width 132 height 25
drag, startPoint x: 151, startPoint y: 20, endPoint x: 151, endPoint y: 15, distance: 4.5
click at [151, 19] on button "Back to search" at bounding box center [132, 20] width 59 height 15
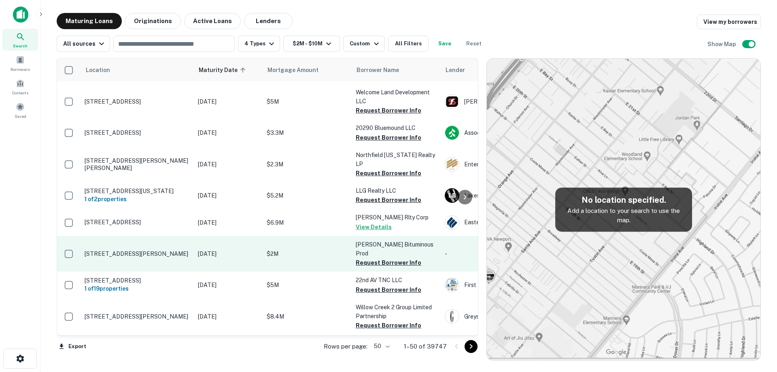
scroll to position [405, 0]
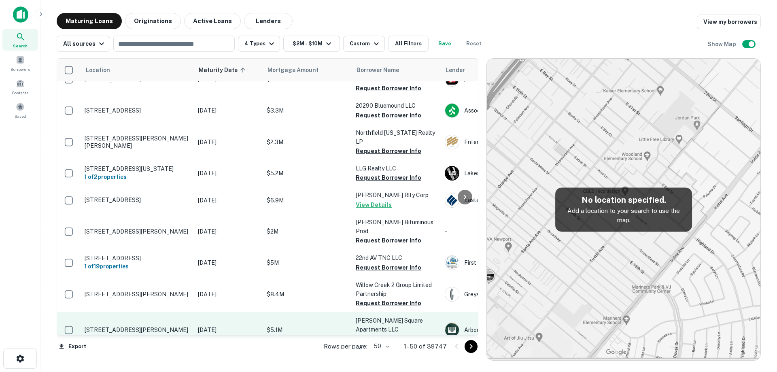
click at [241, 325] on p "[DATE]" at bounding box center [228, 329] width 61 height 9
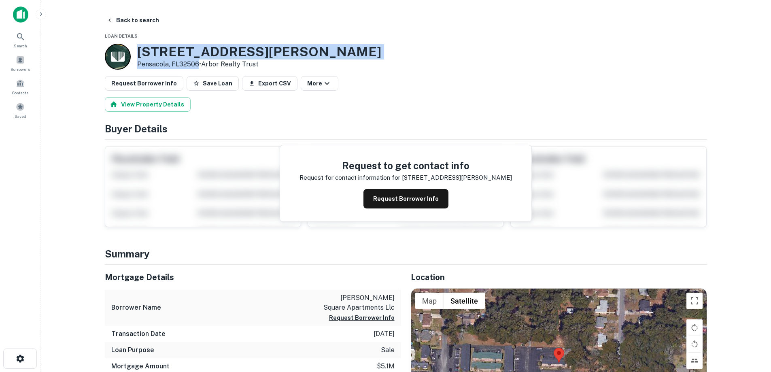
drag, startPoint x: 140, startPoint y: 51, endPoint x: 197, endPoint y: 66, distance: 58.9
click at [197, 66] on div "7000 Lillian Hwy Pensacola, FL32506 • Arbor Realty Trust" at bounding box center [259, 56] width 244 height 25
click at [129, 22] on button "Back to search" at bounding box center [132, 20] width 59 height 15
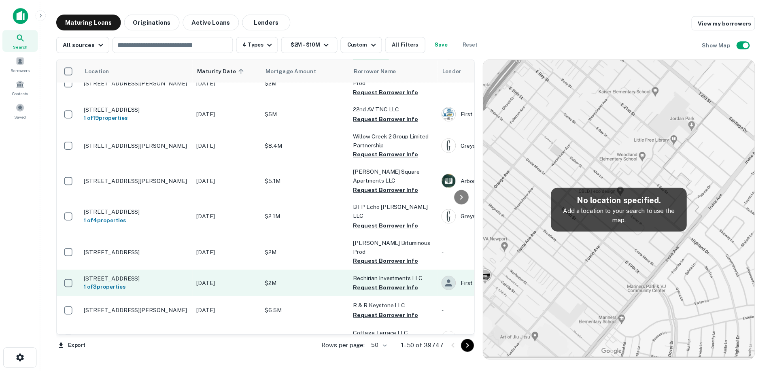
scroll to position [567, 0]
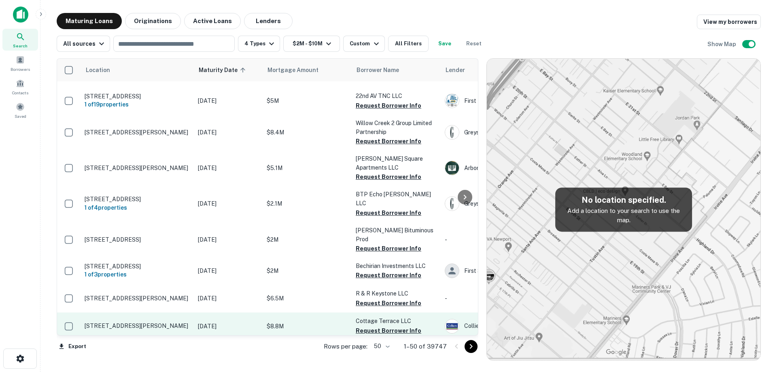
click at [159, 322] on p "[STREET_ADDRESS][PERSON_NAME]" at bounding box center [137, 325] width 105 height 7
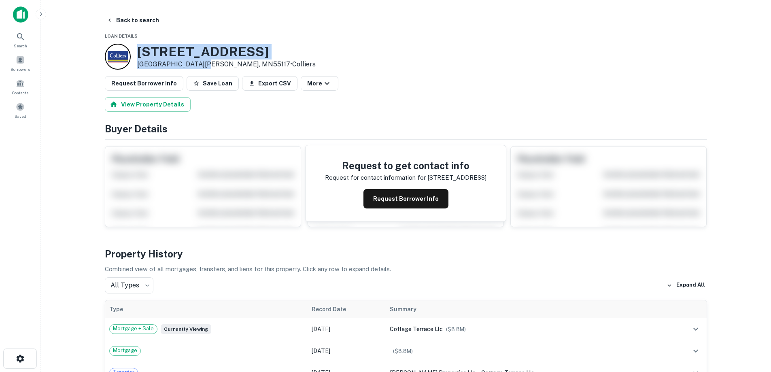
drag, startPoint x: 189, startPoint y: 63, endPoint x: 198, endPoint y: 64, distance: 8.6
click at [198, 64] on div "330 Cottage Ave W Saint Paul, MN55117 • Colliers" at bounding box center [226, 56] width 178 height 25
drag, startPoint x: 194, startPoint y: 70, endPoint x: 167, endPoint y: 56, distance: 30.6
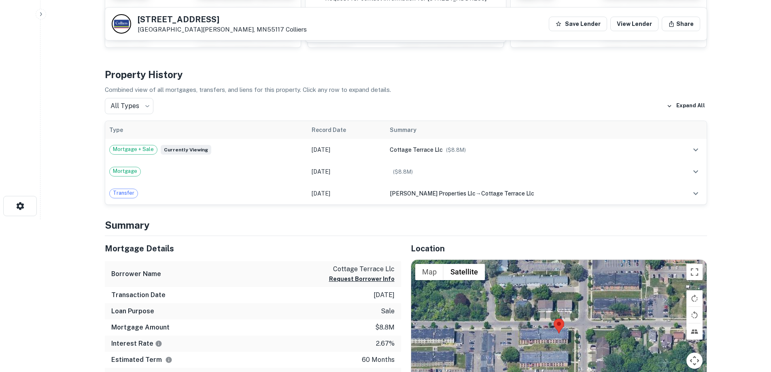
scroll to position [40, 0]
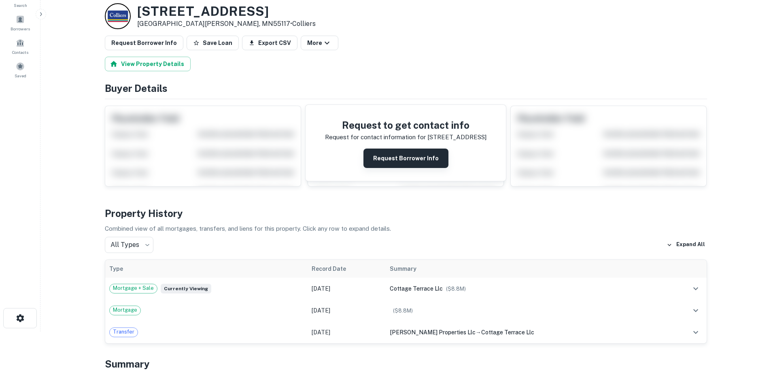
click at [395, 160] on button "Request Borrower Info" at bounding box center [405, 158] width 85 height 19
click at [183, 11] on h3 "330 Cottage Ave W" at bounding box center [226, 11] width 178 height 15
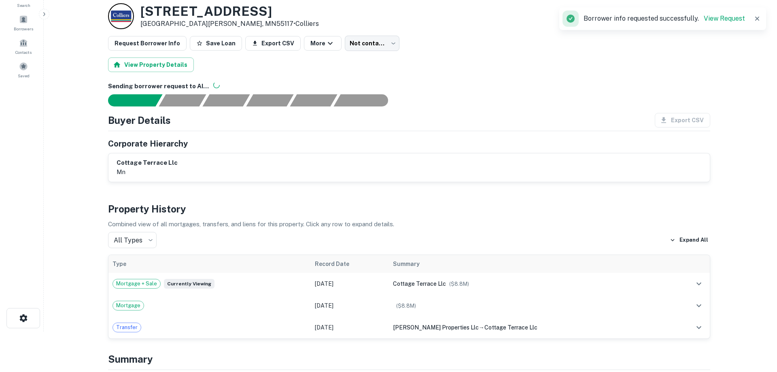
scroll to position [0, 0]
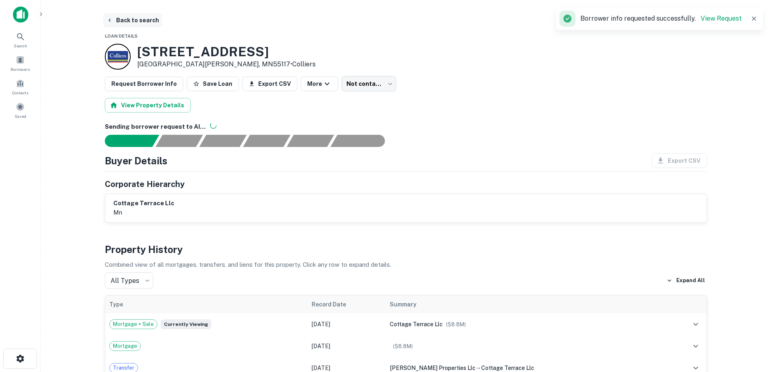
click at [145, 22] on button "Back to search" at bounding box center [132, 20] width 59 height 15
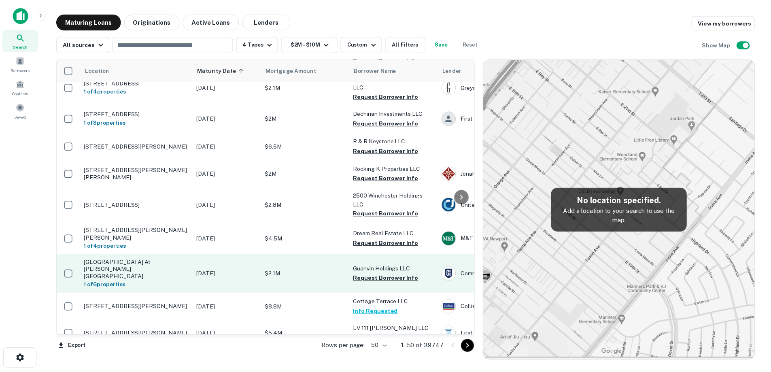
scroll to position [688, 0]
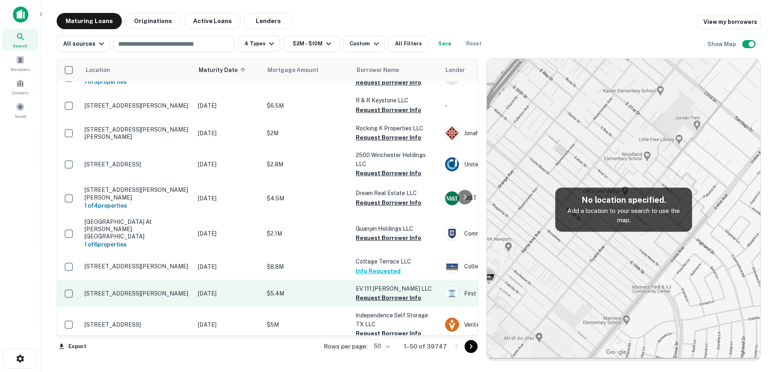
click at [205, 280] on td "[DATE]" at bounding box center [228, 293] width 69 height 27
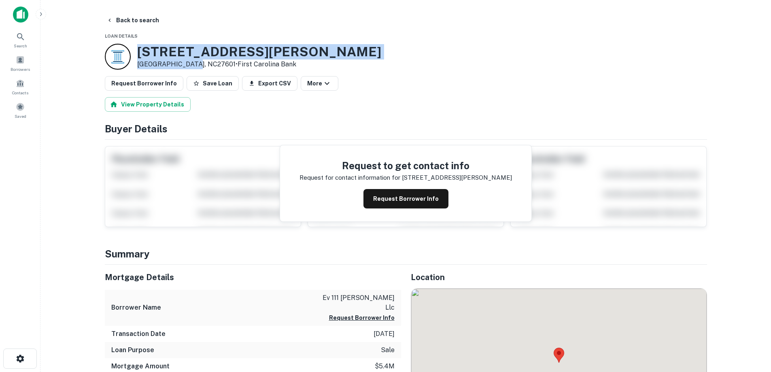
drag, startPoint x: 160, startPoint y: 52, endPoint x: 183, endPoint y: 62, distance: 24.1
click at [191, 64] on div "111 W HARGETT ST Raleigh, NC27601 • First Carolina Bank" at bounding box center [259, 56] width 244 height 25
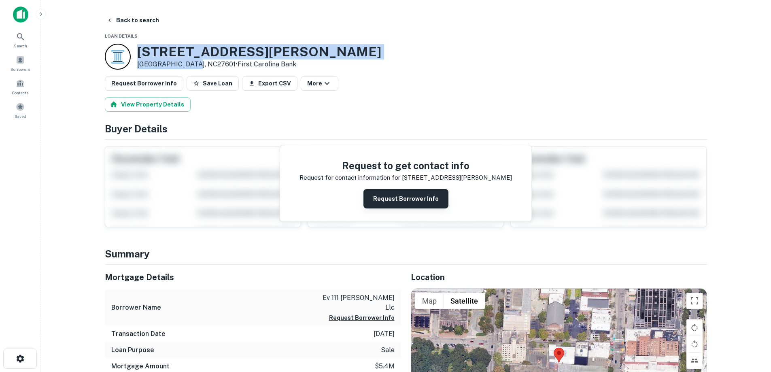
click at [399, 193] on button "Request Borrower Info" at bounding box center [405, 198] width 85 height 19
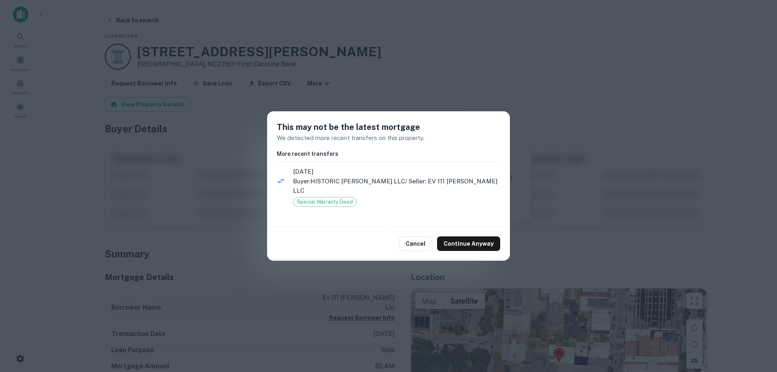
click at [475, 246] on div "Cancel Continue Anyway" at bounding box center [388, 244] width 243 height 34
click at [475, 242] on button "Continue Anyway" at bounding box center [468, 243] width 63 height 15
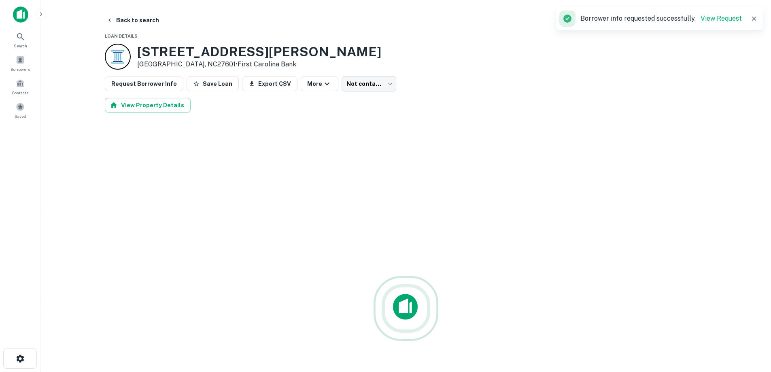
click at [205, 51] on h3 "111 W HARGETT ST" at bounding box center [259, 51] width 244 height 15
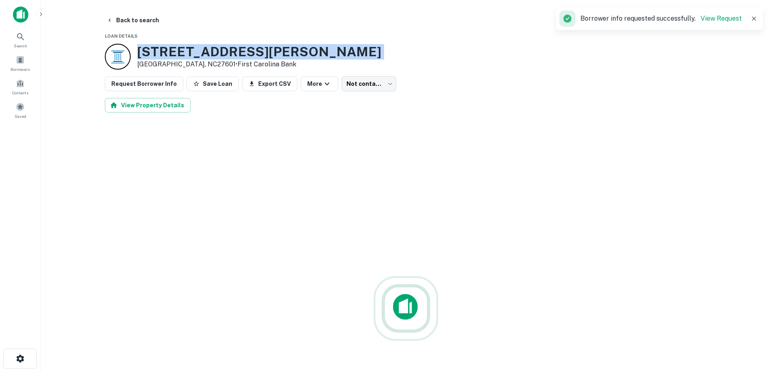
click at [205, 51] on h3 "111 W HARGETT ST" at bounding box center [259, 51] width 244 height 15
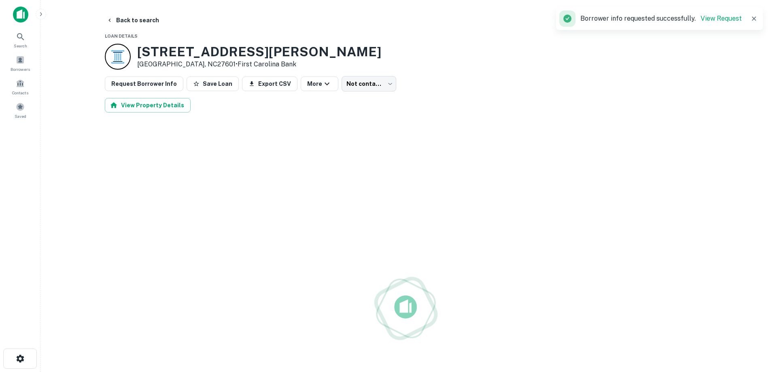
click at [187, 63] on p "Raleigh, NC27601 • First Carolina Bank" at bounding box center [259, 64] width 244 height 10
click at [186, 52] on h3 "111 W HARGETT ST" at bounding box center [259, 51] width 244 height 15
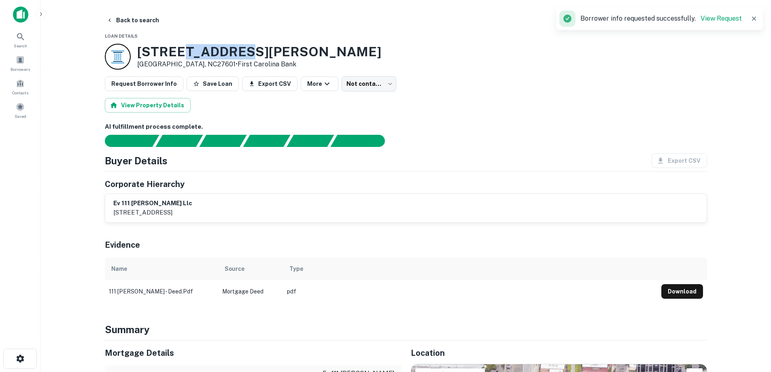
click at [186, 52] on h3 "111 W HARGETT ST" at bounding box center [259, 51] width 244 height 15
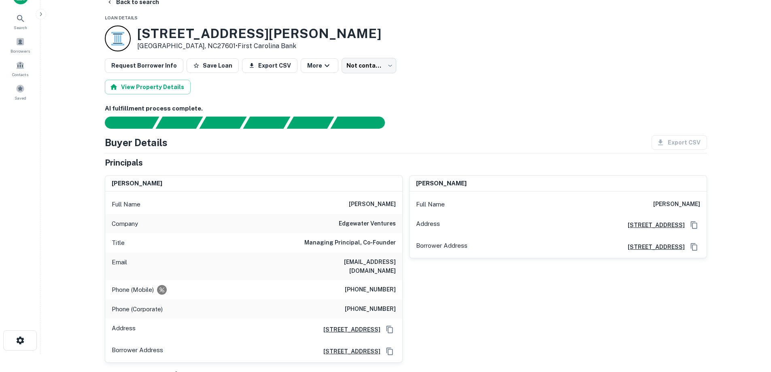
scroll to position [40, 0]
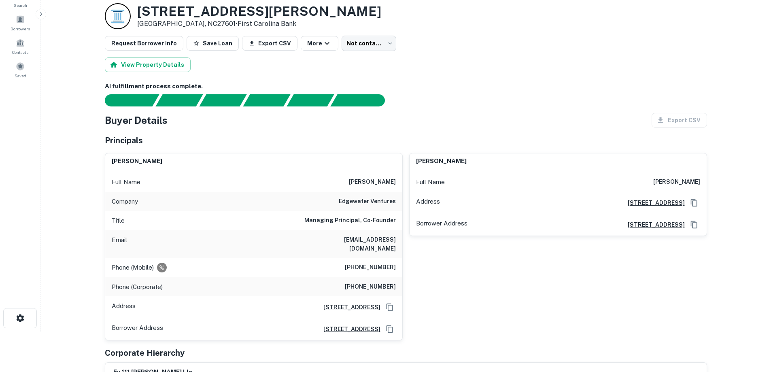
drag, startPoint x: 383, startPoint y: 215, endPoint x: 333, endPoint y: 193, distance: 54.4
click at [333, 193] on div "Company edgewater ventures" at bounding box center [253, 201] width 297 height 19
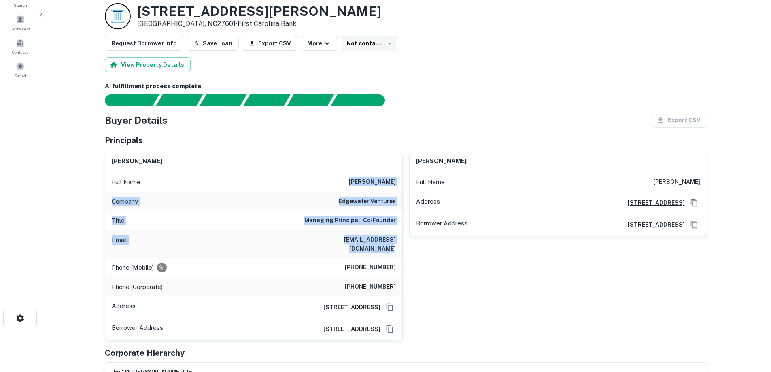
drag, startPoint x: 346, startPoint y: 183, endPoint x: 382, endPoint y: 246, distance: 72.7
click at [382, 246] on div "Full Name scot w. humphrey Company edgewater ventures Title Managing Principal,…" at bounding box center [253, 254] width 297 height 171
drag, startPoint x: 396, startPoint y: 250, endPoint x: 350, endPoint y: 184, distance: 80.3
click at [350, 184] on div "Full Name scot w. humphrey Company edgewater ventures Title Managing Principal,…" at bounding box center [253, 254] width 297 height 171
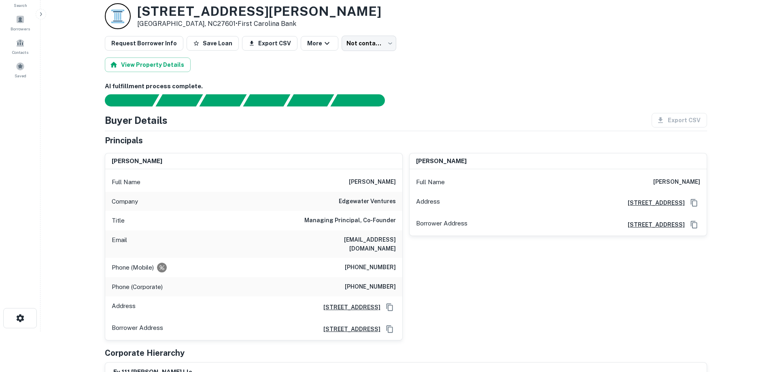
click at [349, 181] on h6 "scot w. humphrey" at bounding box center [372, 182] width 47 height 10
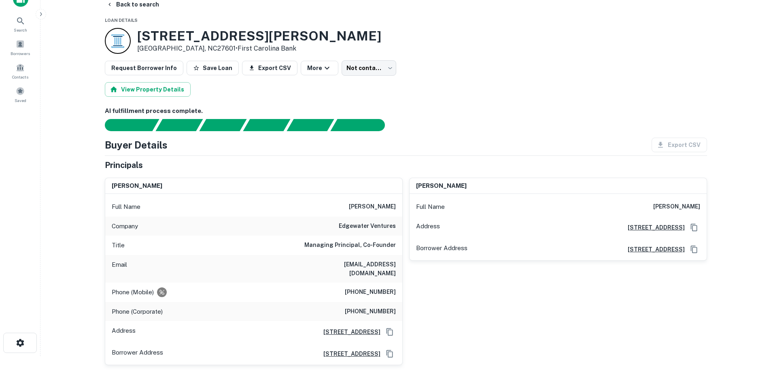
scroll to position [0, 0]
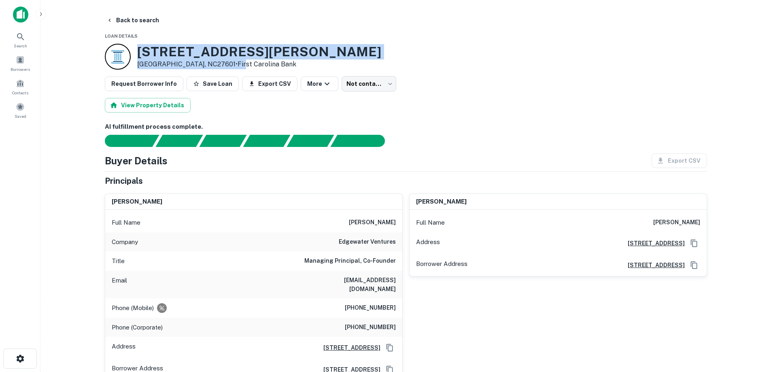
drag, startPoint x: 137, startPoint y: 49, endPoint x: 157, endPoint y: 3, distance: 49.8
click at [202, 63] on div "111 W HARGETT ST Raleigh, NC27601 • First Carolina Bank" at bounding box center [259, 56] width 244 height 25
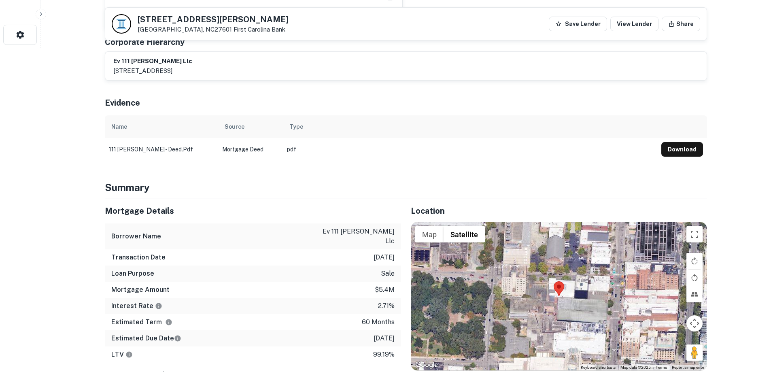
scroll to position [364, 0]
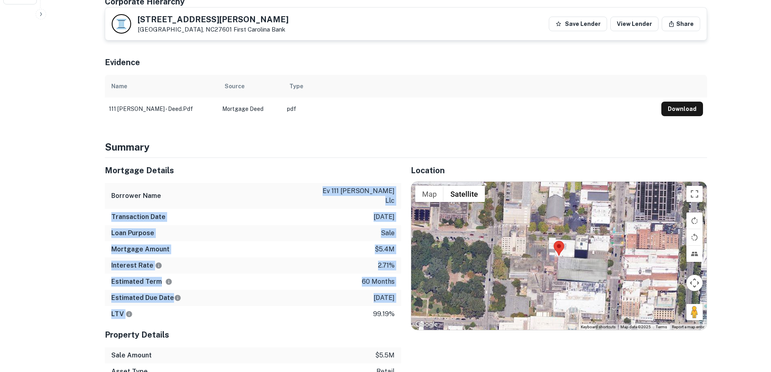
drag, startPoint x: 301, startPoint y: 183, endPoint x: 366, endPoint y: 310, distance: 143.4
click at [366, 310] on div "Mortgage Details Borrower Name ev 111 hargett llc Transaction Date 1/18/2021 Lo…" at bounding box center [253, 240] width 296 height 164
click at [367, 312] on div "LTV 99.19%" at bounding box center [253, 314] width 296 height 16
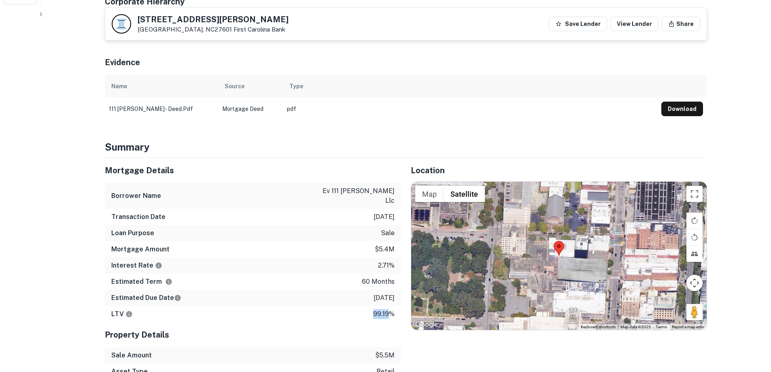
click at [367, 312] on div "LTV 99.19%" at bounding box center [253, 314] width 296 height 16
click at [367, 310] on div "LTV 99.19%" at bounding box center [253, 314] width 296 height 16
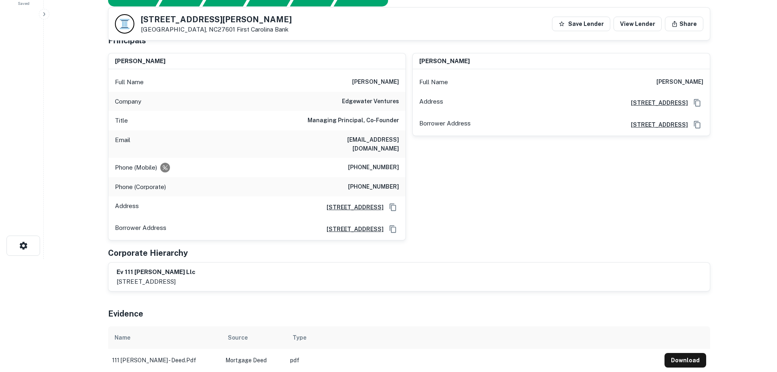
scroll to position [0, 0]
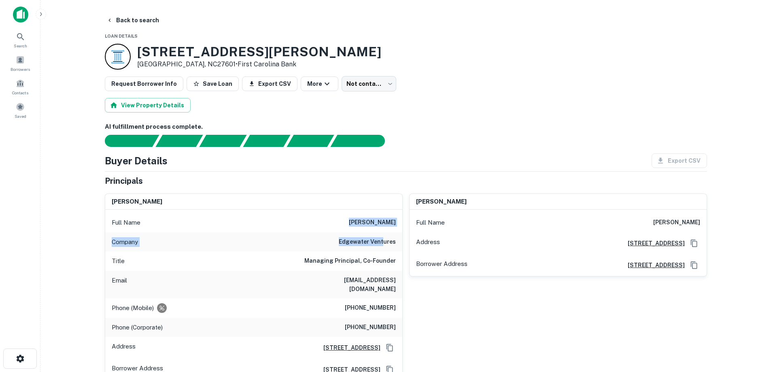
click at [385, 232] on div "Full Name scot w. humphrey Company edgewater ventures Title Managing Principal,…" at bounding box center [253, 295] width 297 height 171
click at [392, 226] on h6 "scot w. humphrey" at bounding box center [372, 223] width 47 height 10
click at [373, 246] on h6 "edgewater ventures" at bounding box center [367, 242] width 57 height 10
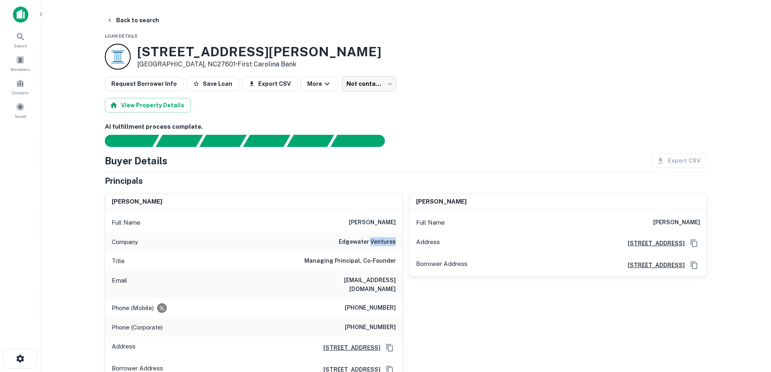
click at [373, 246] on h6 "edgewater ventures" at bounding box center [367, 242] width 57 height 10
click at [369, 244] on h6 "edgewater ventures" at bounding box center [367, 242] width 57 height 10
click at [346, 263] on h6 "Managing Principal, Co-Founder" at bounding box center [349, 261] width 91 height 10
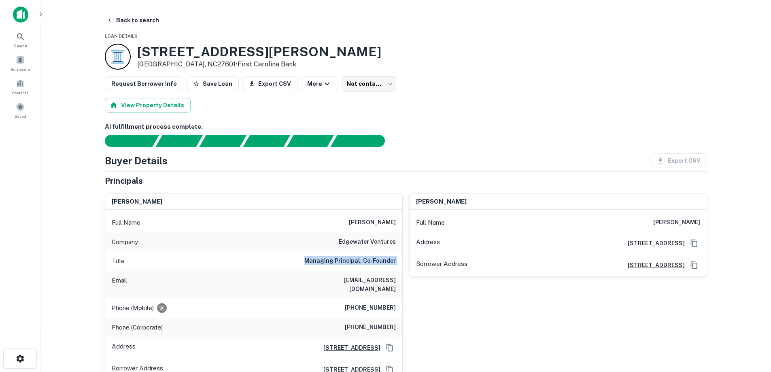
drag, startPoint x: 346, startPoint y: 263, endPoint x: 347, endPoint y: 268, distance: 4.2
click at [347, 265] on h6 "Managing Principal, Co-Founder" at bounding box center [349, 261] width 91 height 10
click at [367, 294] on div "Email shumphrey@edgewater-ventures.com" at bounding box center [253, 285] width 297 height 28
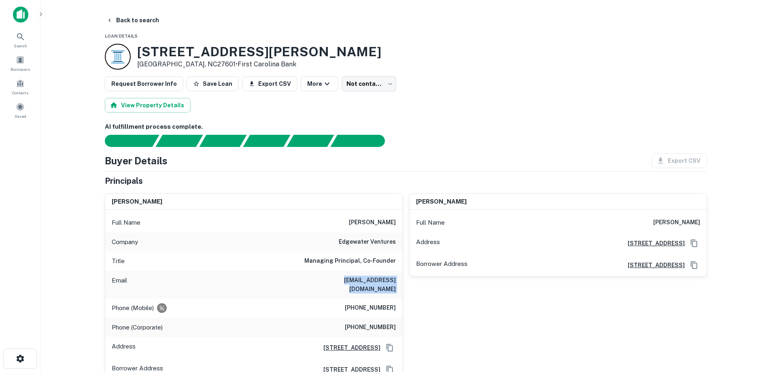
click at [363, 281] on h6 "shumphrey@edgewater-ventures.com" at bounding box center [347, 285] width 97 height 18
click at [363, 286] on h6 "shumphrey@edgewater-ventures.com" at bounding box center [347, 285] width 97 height 18
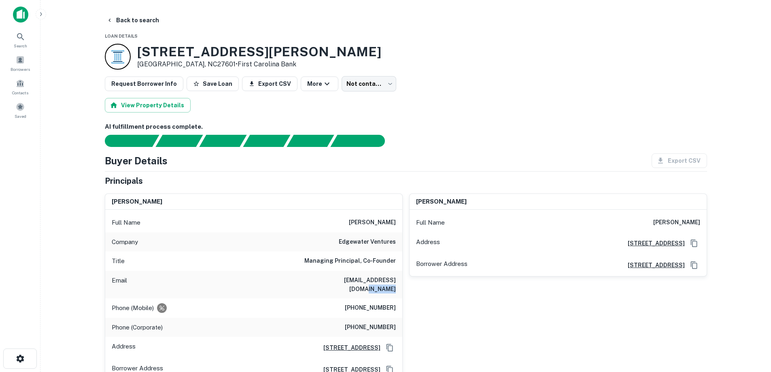
click at [363, 286] on h6 "shumphrey@edgewater-ventures.com" at bounding box center [347, 285] width 97 height 18
click at [364, 280] on h6 "shumphrey@edgewater-ventures.com" at bounding box center [347, 285] width 97 height 18
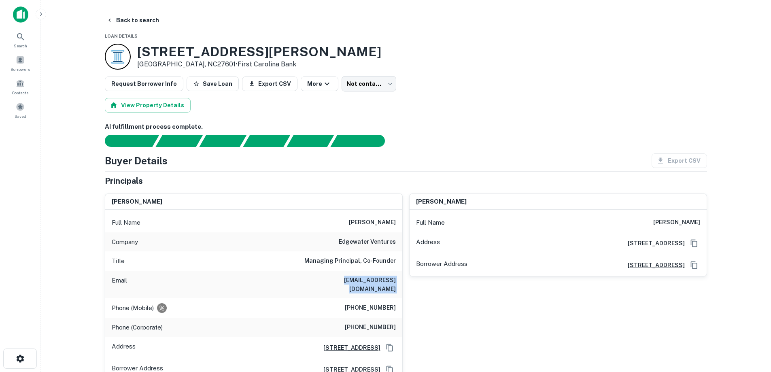
click at [365, 289] on h6 "shumphrey@edgewater-ventures.com" at bounding box center [347, 285] width 97 height 18
click at [365, 284] on h6 "shumphrey@edgewater-ventures.com" at bounding box center [347, 285] width 97 height 18
click at [365, 282] on h6 "shumphrey@edgewater-ventures.com" at bounding box center [347, 285] width 97 height 18
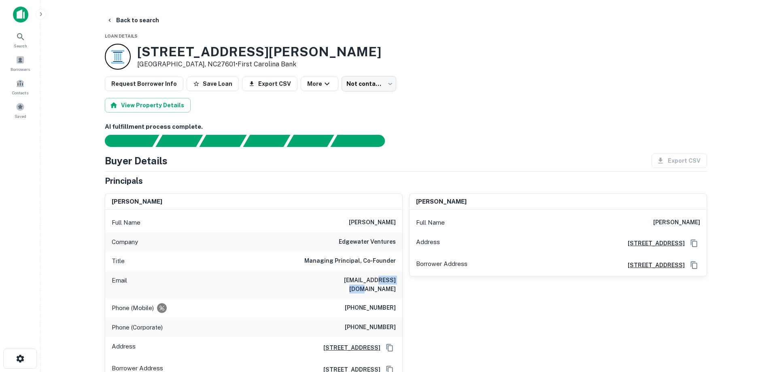
click at [365, 282] on h6 "shumphrey@edgewater-ventures.com" at bounding box center [347, 285] width 97 height 18
click at [365, 284] on h6 "shumphrey@edgewater-ventures.com" at bounding box center [347, 285] width 97 height 18
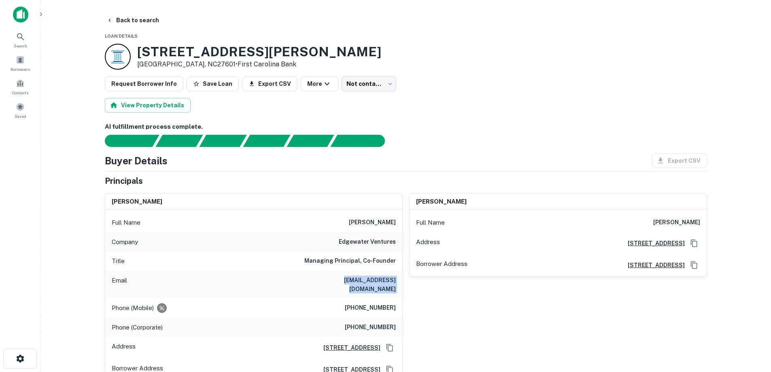
click at [365, 285] on h6 "shumphrey@edgewater-ventures.com" at bounding box center [347, 285] width 97 height 18
click at [379, 291] on h6 "shumphrey@edgewater-ventures.com" at bounding box center [347, 285] width 97 height 18
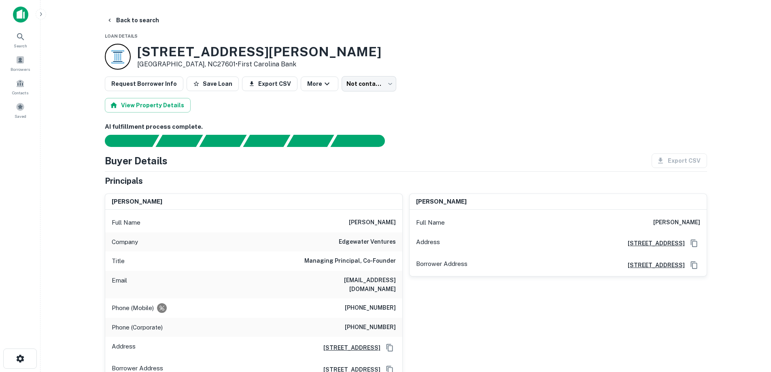
click at [670, 223] on h6 "scott w. humphrey" at bounding box center [676, 223] width 47 height 10
click at [376, 221] on h6 "scot w. humphrey" at bounding box center [372, 223] width 47 height 10
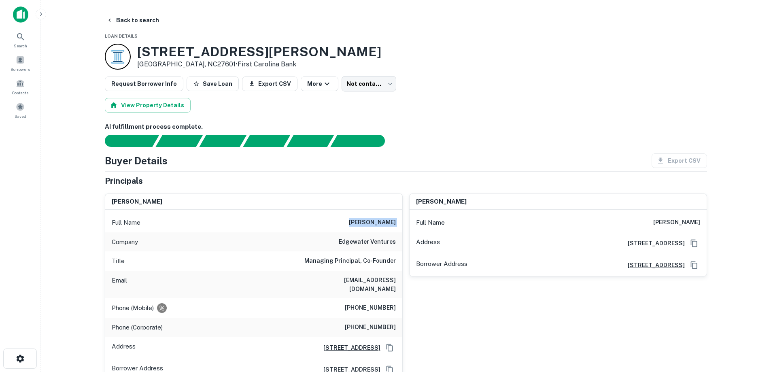
click at [376, 221] on h6 "scot w. humphrey" at bounding box center [372, 223] width 47 height 10
click at [387, 244] on h6 "edgewater ventures" at bounding box center [367, 242] width 57 height 10
click at [384, 259] on h6 "Managing Principal, Co-Founder" at bounding box center [349, 261] width 91 height 10
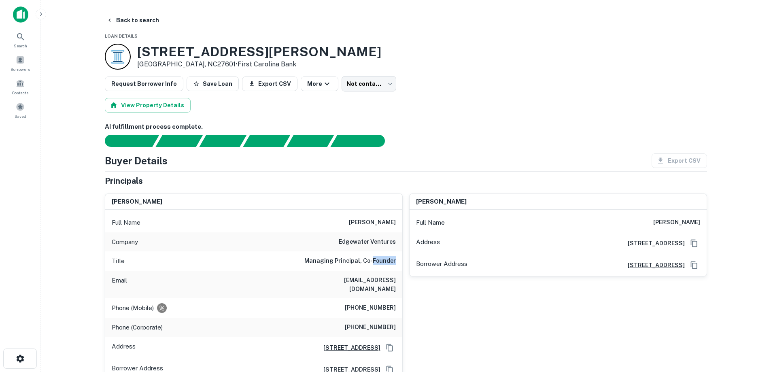
click at [384, 259] on h6 "Managing Principal, Co-Founder" at bounding box center [349, 261] width 91 height 10
click at [374, 289] on h6 "shumphrey@edgewater-ventures.com" at bounding box center [347, 285] width 97 height 18
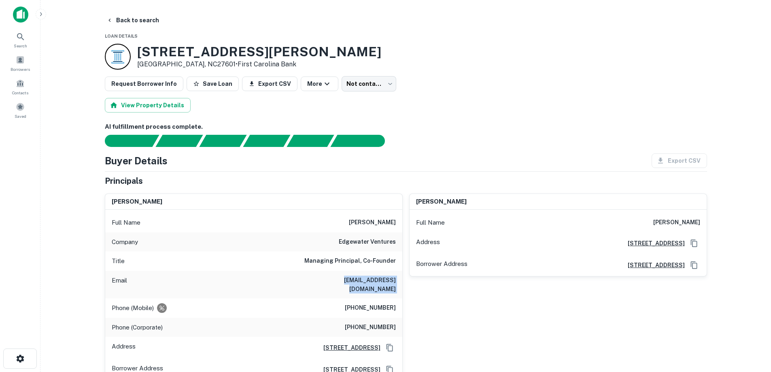
click at [377, 284] on h6 "shumphrey@edgewater-ventures.com" at bounding box center [347, 285] width 97 height 18
click at [378, 282] on h6 "shumphrey@edgewater-ventures.com" at bounding box center [347, 285] width 97 height 18
click at [378, 286] on h6 "shumphrey@edgewater-ventures.com" at bounding box center [347, 285] width 97 height 18
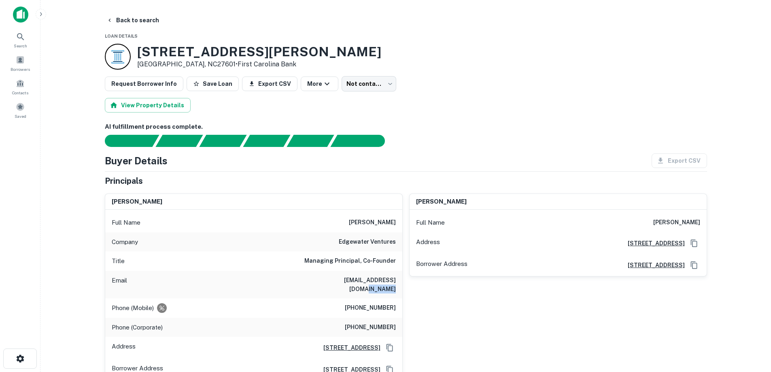
click at [378, 286] on h6 "shumphrey@edgewater-ventures.com" at bounding box center [347, 285] width 97 height 18
click at [380, 278] on h6 "shumphrey@edgewater-ventures.com" at bounding box center [347, 285] width 97 height 18
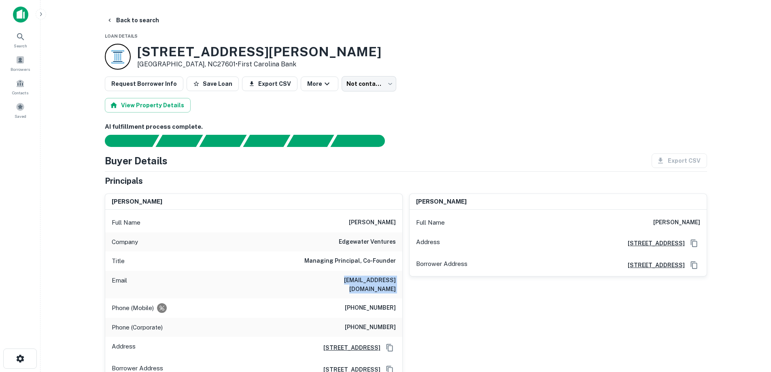
click at [380, 290] on h6 "shumphrey@edgewater-ventures.com" at bounding box center [347, 285] width 97 height 18
drag, startPoint x: 397, startPoint y: 289, endPoint x: 352, endPoint y: 288, distance: 45.3
click at [353, 288] on div "Email shumphrey@edgewater-ventures.com" at bounding box center [253, 285] width 297 height 28
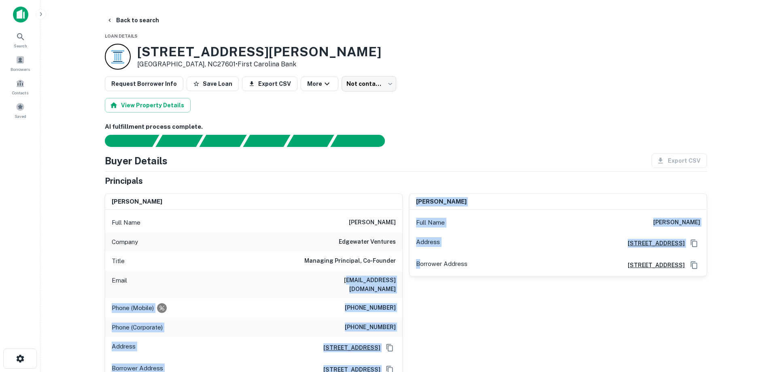
drag, startPoint x: 332, startPoint y: 280, endPoint x: 421, endPoint y: 280, distance: 88.6
click at [421, 280] on div "scot w. humphrey Full Name scot w. humphrey Company edgewater ventures Title Ma…" at bounding box center [402, 284] width 609 height 194
click at [347, 272] on div "Email shumphrey@edgewater-ventures.com" at bounding box center [253, 285] width 297 height 28
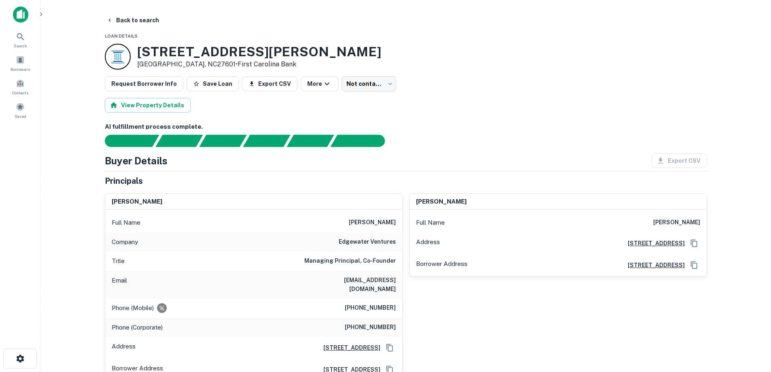
click at [109, 5] on main "Back to search Loan Details 111 W HARGETT ST Raleigh, NC27601 • First Carolina …" at bounding box center [405, 186] width 731 height 372
click at [131, 26] on button "Back to search" at bounding box center [132, 20] width 59 height 15
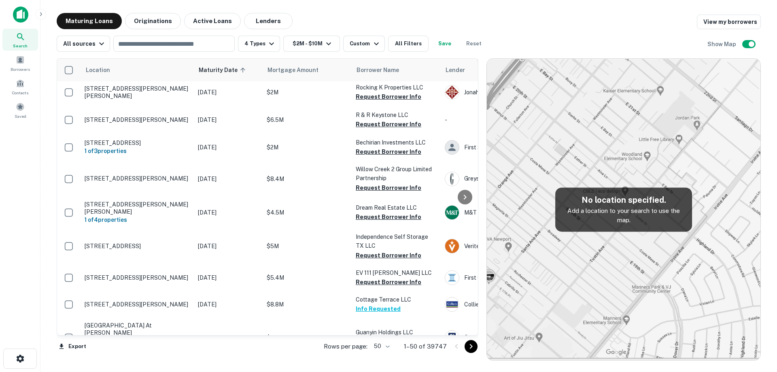
scroll to position [725, 0]
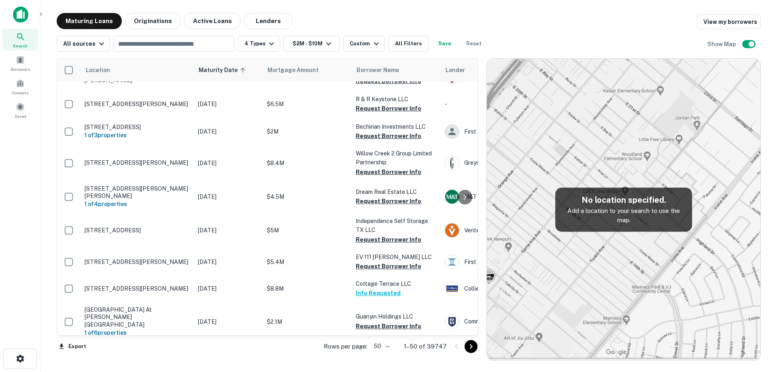
click at [181, 355] on p "[STREET_ADDRESS]" at bounding box center [137, 358] width 105 height 7
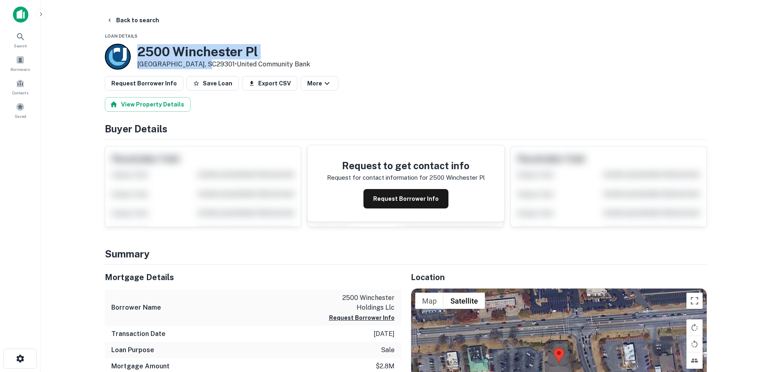
drag, startPoint x: 136, startPoint y: 49, endPoint x: 206, endPoint y: 63, distance: 71.0
click at [206, 63] on div "2500 Winchester Pl Spartanburg, SC29301 • United Community Bank" at bounding box center [207, 57] width 205 height 26
click at [142, 23] on button "Back to search" at bounding box center [132, 20] width 59 height 15
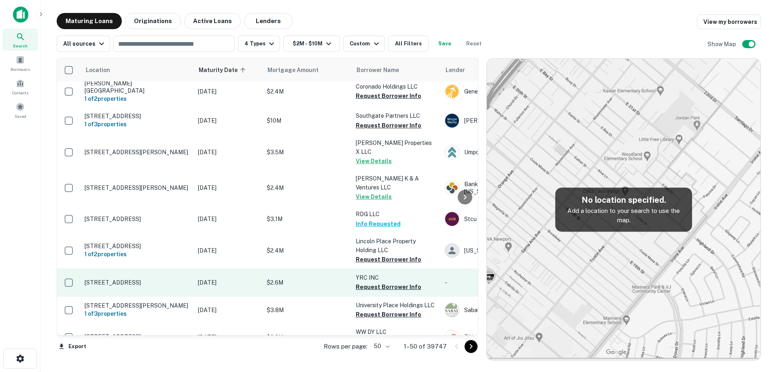
scroll to position [1090, 0]
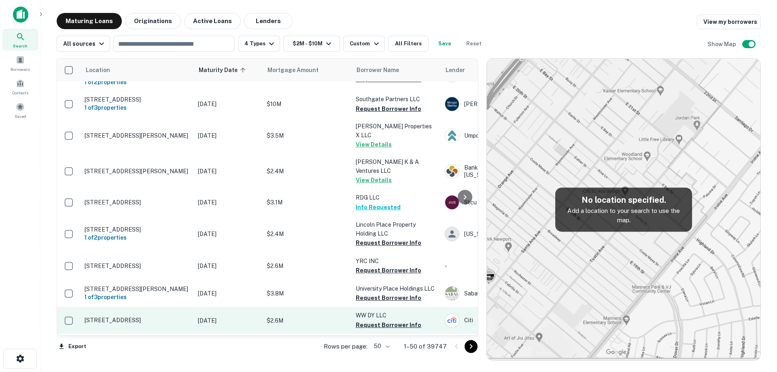
click at [173, 317] on p "[STREET_ADDRESS]" at bounding box center [137, 320] width 105 height 7
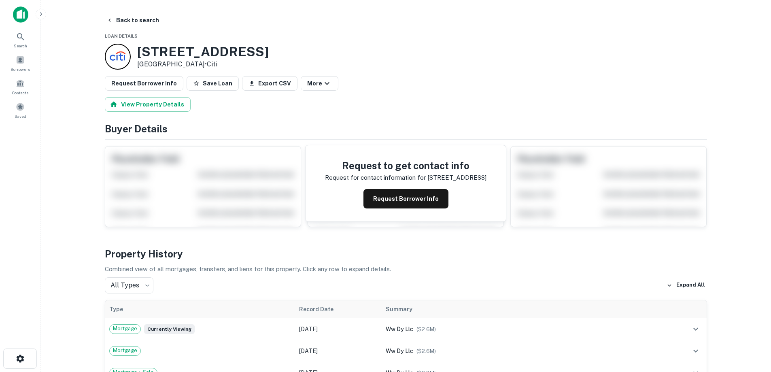
drag, startPoint x: 136, startPoint y: 43, endPoint x: 211, endPoint y: 64, distance: 78.4
click at [138, 14] on button "Back to search" at bounding box center [132, 20] width 59 height 15
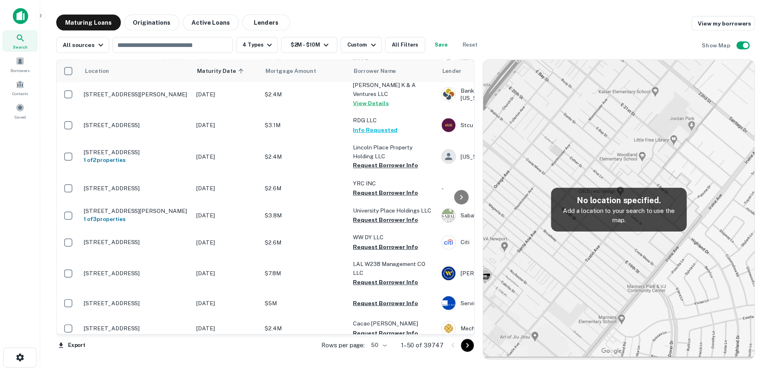
scroll to position [1170, 0]
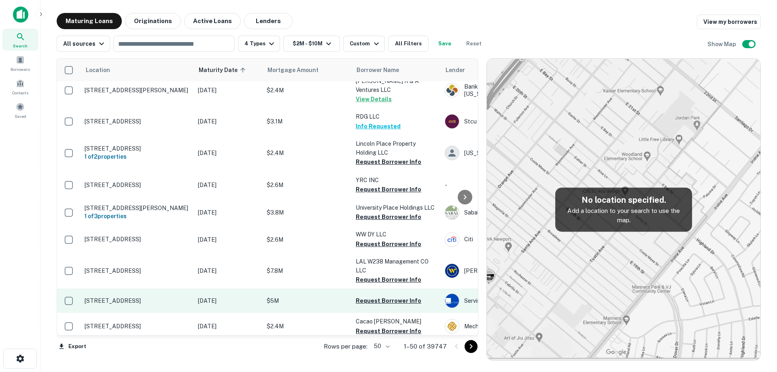
click at [177, 297] on p "[STREET_ADDRESS]" at bounding box center [137, 300] width 105 height 7
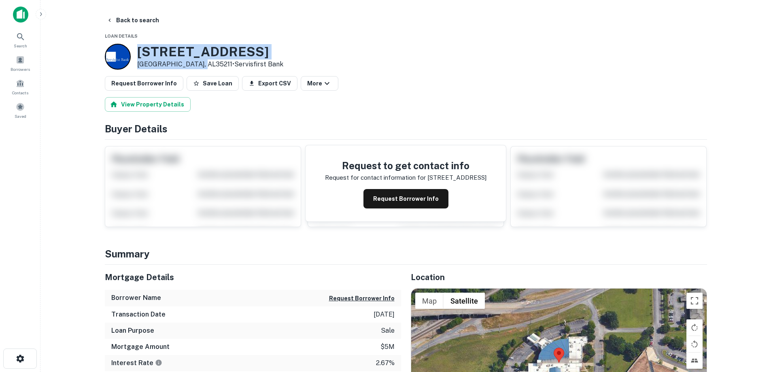
drag, startPoint x: 138, startPoint y: 51, endPoint x: 202, endPoint y: 65, distance: 65.6
click at [202, 65] on div "2135 Jefferson Ave SW Birmingham, AL35211 • Servisfirst Bank" at bounding box center [210, 56] width 146 height 25
click at [147, 21] on button "Back to search" at bounding box center [132, 20] width 59 height 15
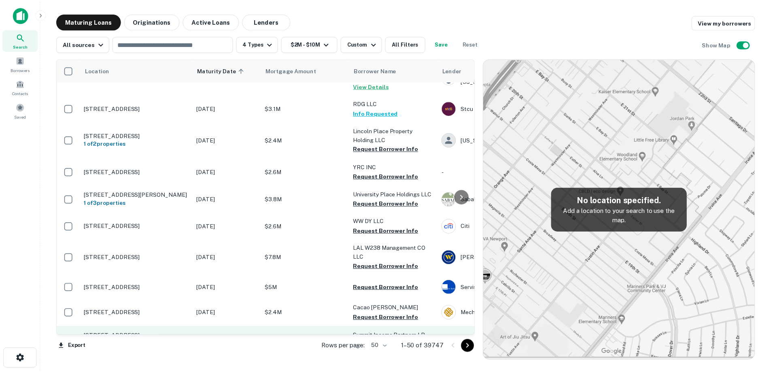
scroll to position [1194, 0]
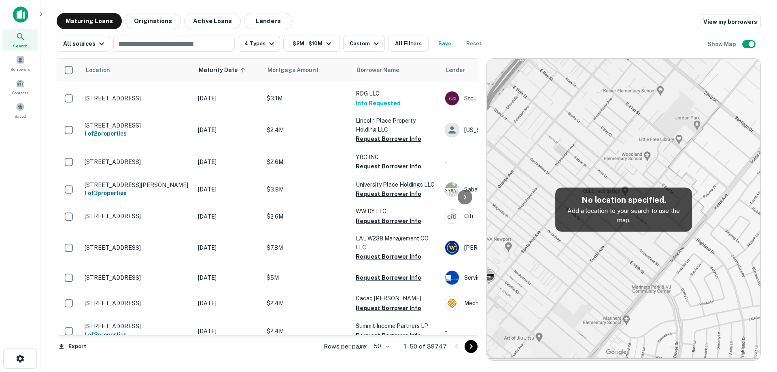
click at [170, 355] on p "[STREET_ADDRESS]" at bounding box center [137, 358] width 105 height 7
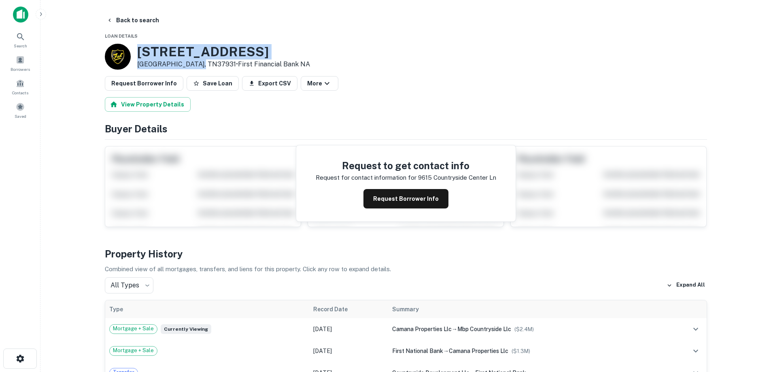
drag, startPoint x: 138, startPoint y: 50, endPoint x: 193, endPoint y: 64, distance: 57.0
click at [195, 64] on div "9615 Countryside Center Ln Knoxville, TN37931 • First Financial Bank NA" at bounding box center [223, 56] width 173 height 25
drag, startPoint x: 181, startPoint y: 63, endPoint x: 176, endPoint y: 64, distance: 4.1
click at [422, 198] on button "Request Borrower Info" at bounding box center [405, 198] width 85 height 19
click at [187, 62] on p "Knoxville, TN37931 • First Financial Bank NA" at bounding box center [223, 64] width 173 height 10
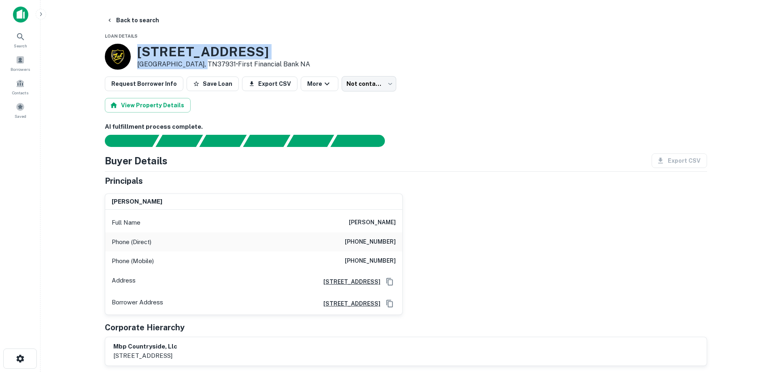
drag, startPoint x: 139, startPoint y: 50, endPoint x: 196, endPoint y: 68, distance: 59.5
click at [196, 68] on div "9615 Countryside Center Ln Knoxville, TN37931 • First Financial Bank NA" at bounding box center [223, 56] width 173 height 25
